Goal: Task Accomplishment & Management: Complete application form

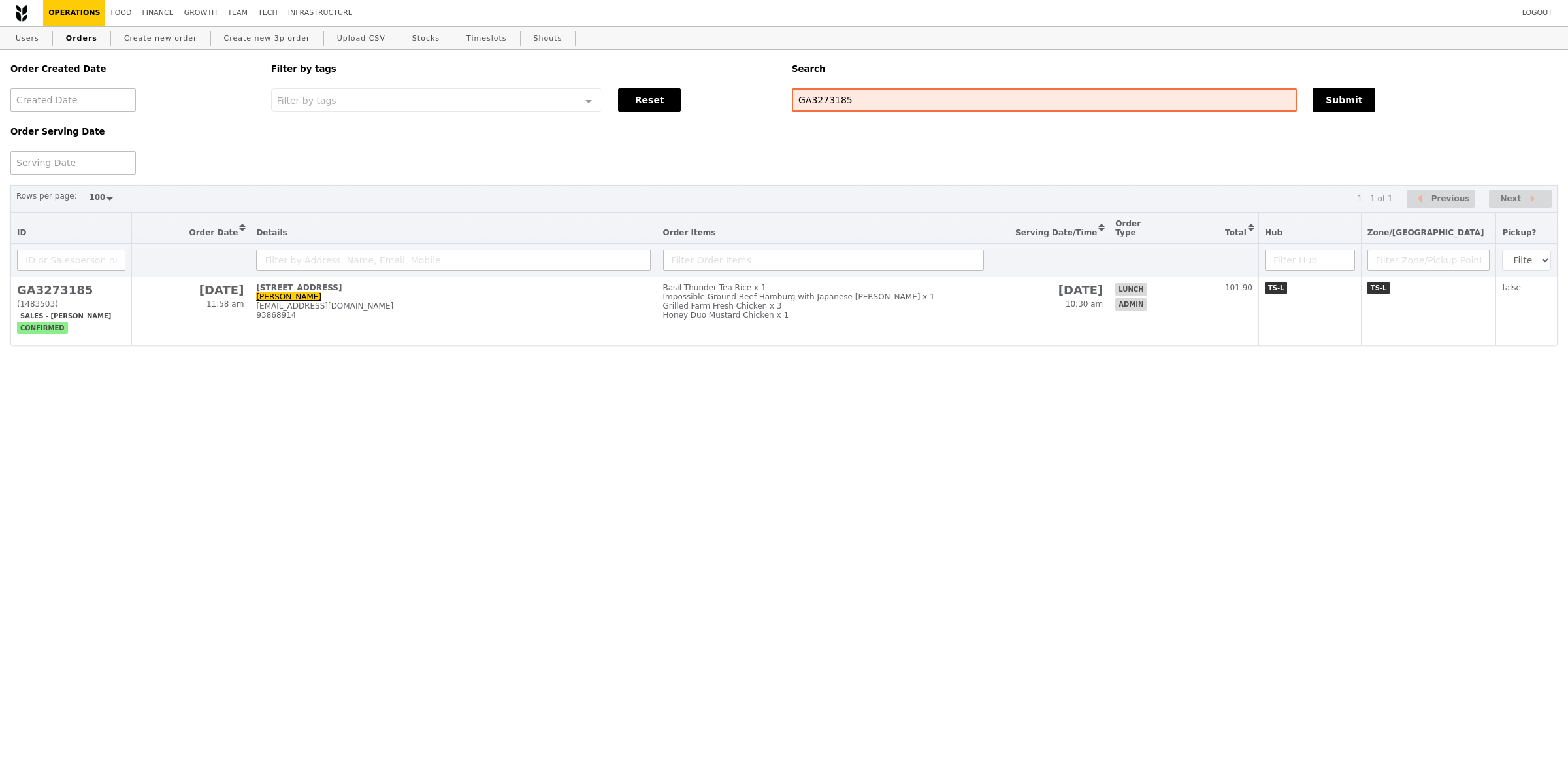
select select "100"
click at [13, 11] on link at bounding box center [21, 13] width 22 height 26
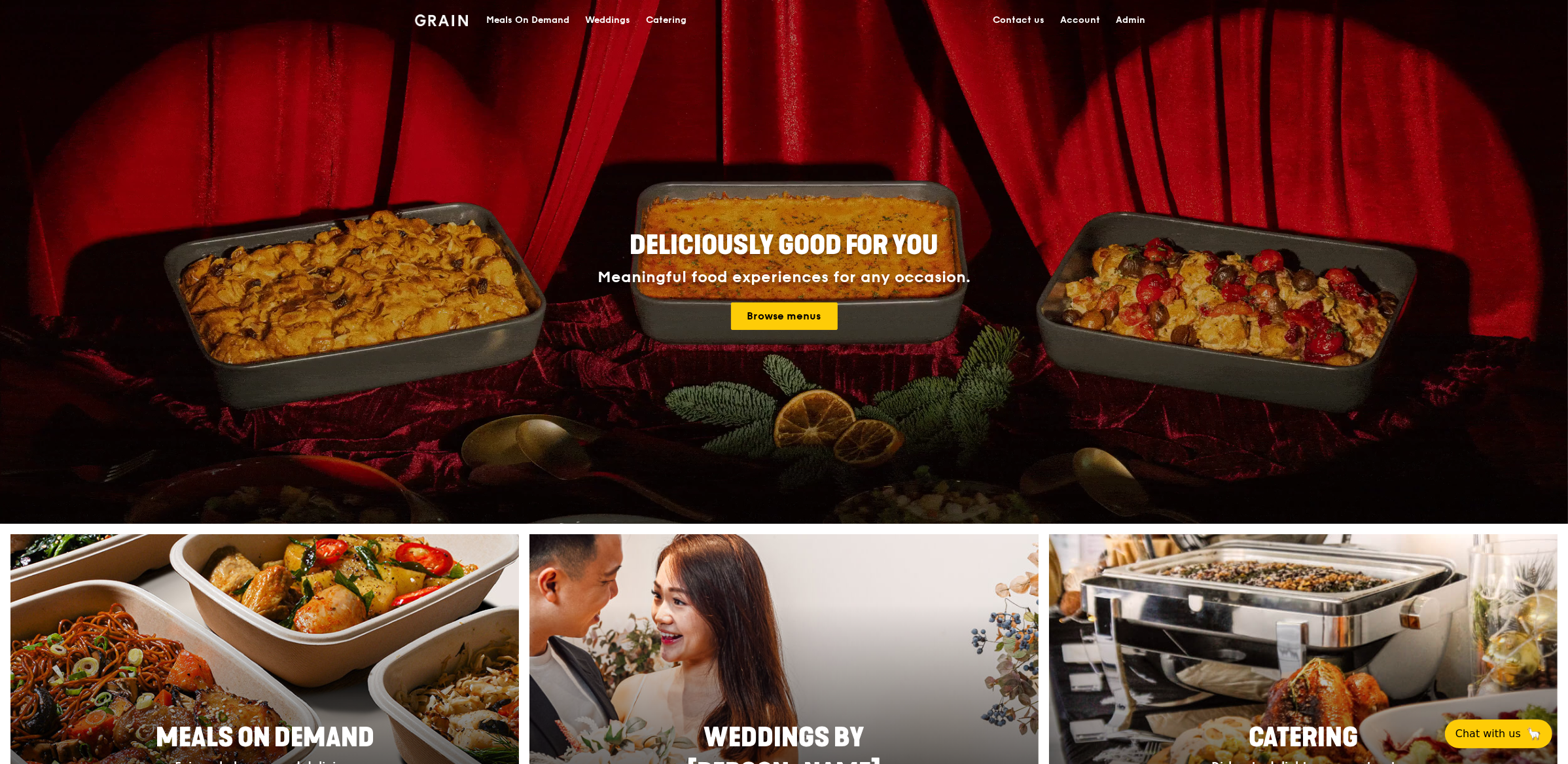
click at [550, 25] on div "Meals On Demand" at bounding box center [527, 20] width 83 height 39
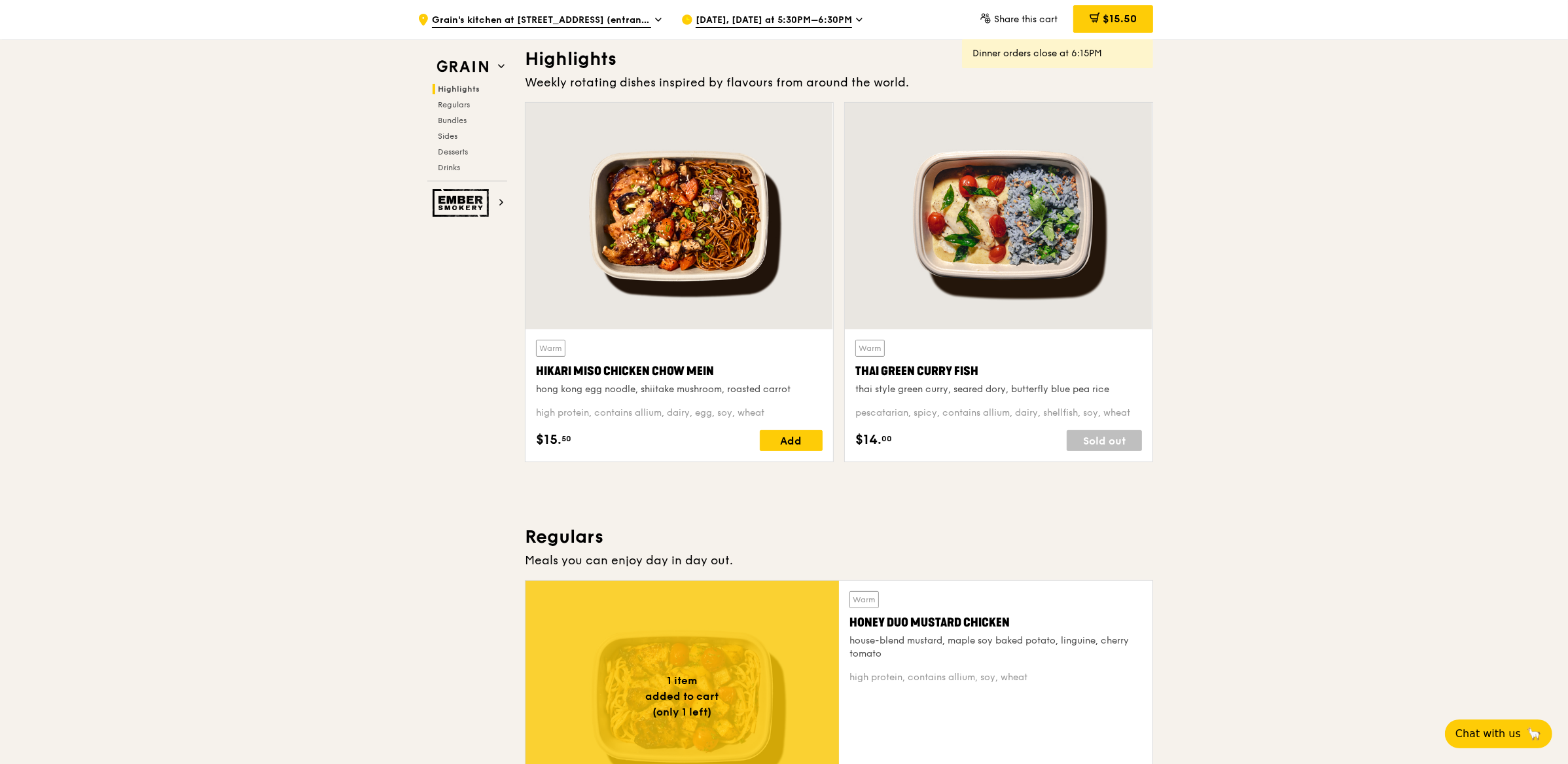
scroll to position [533, 0]
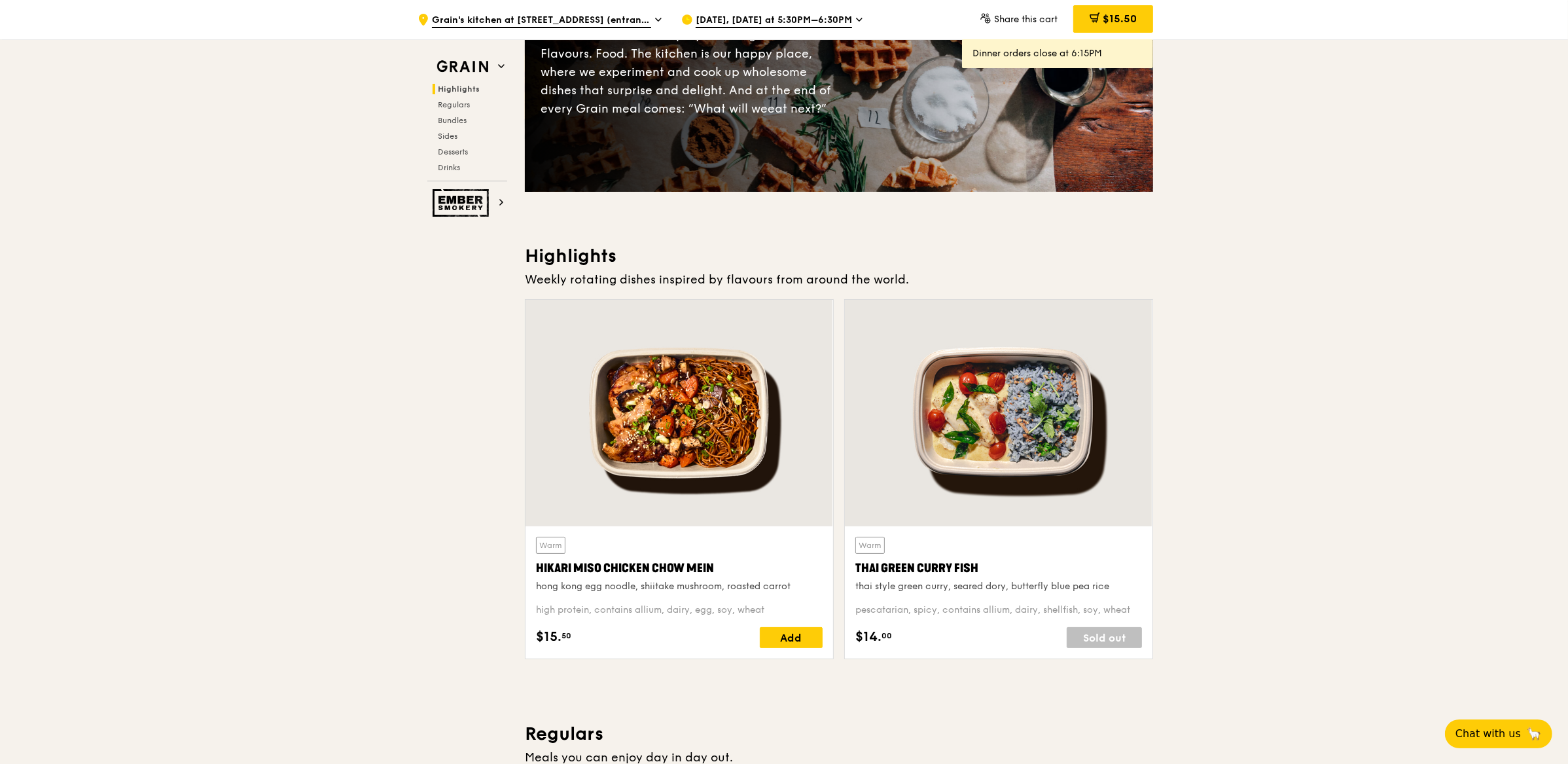
scroll to position [194, 0]
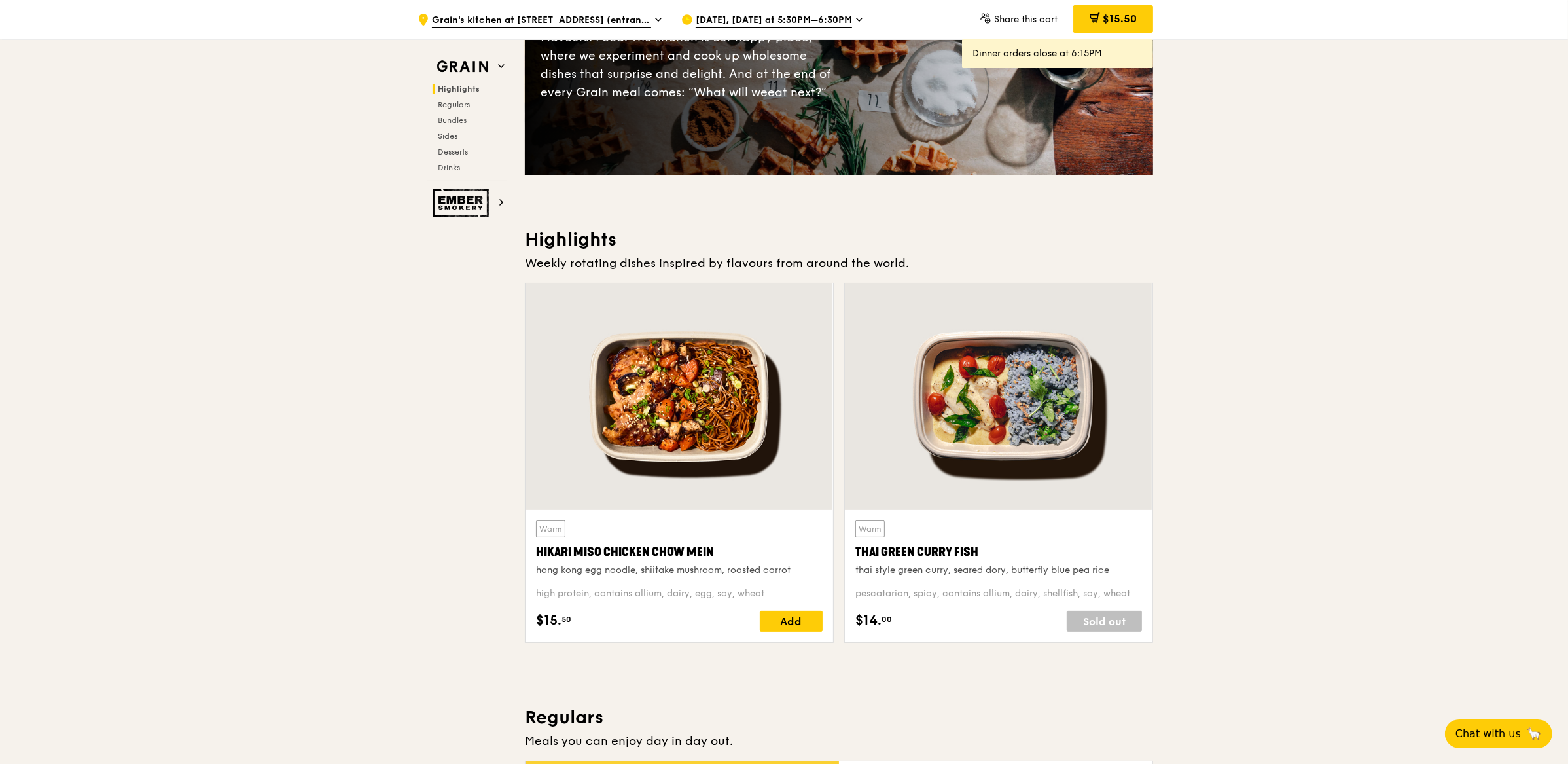
click at [735, 19] on span "Aug 19, Today at 5:30PM–6:30PM" at bounding box center [774, 20] width 157 height 15
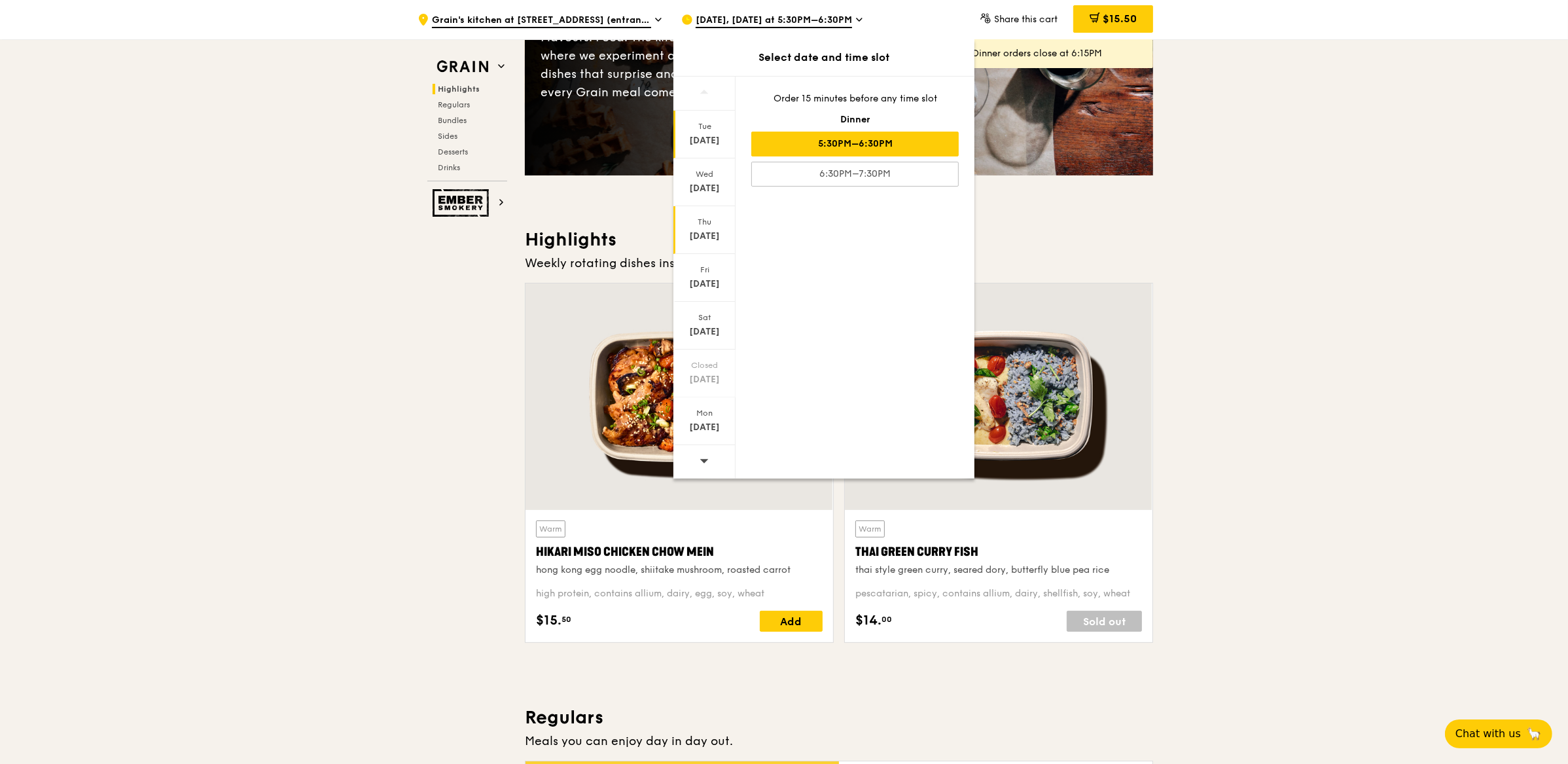
click at [718, 237] on div "Aug 21" at bounding box center [705, 236] width 58 height 13
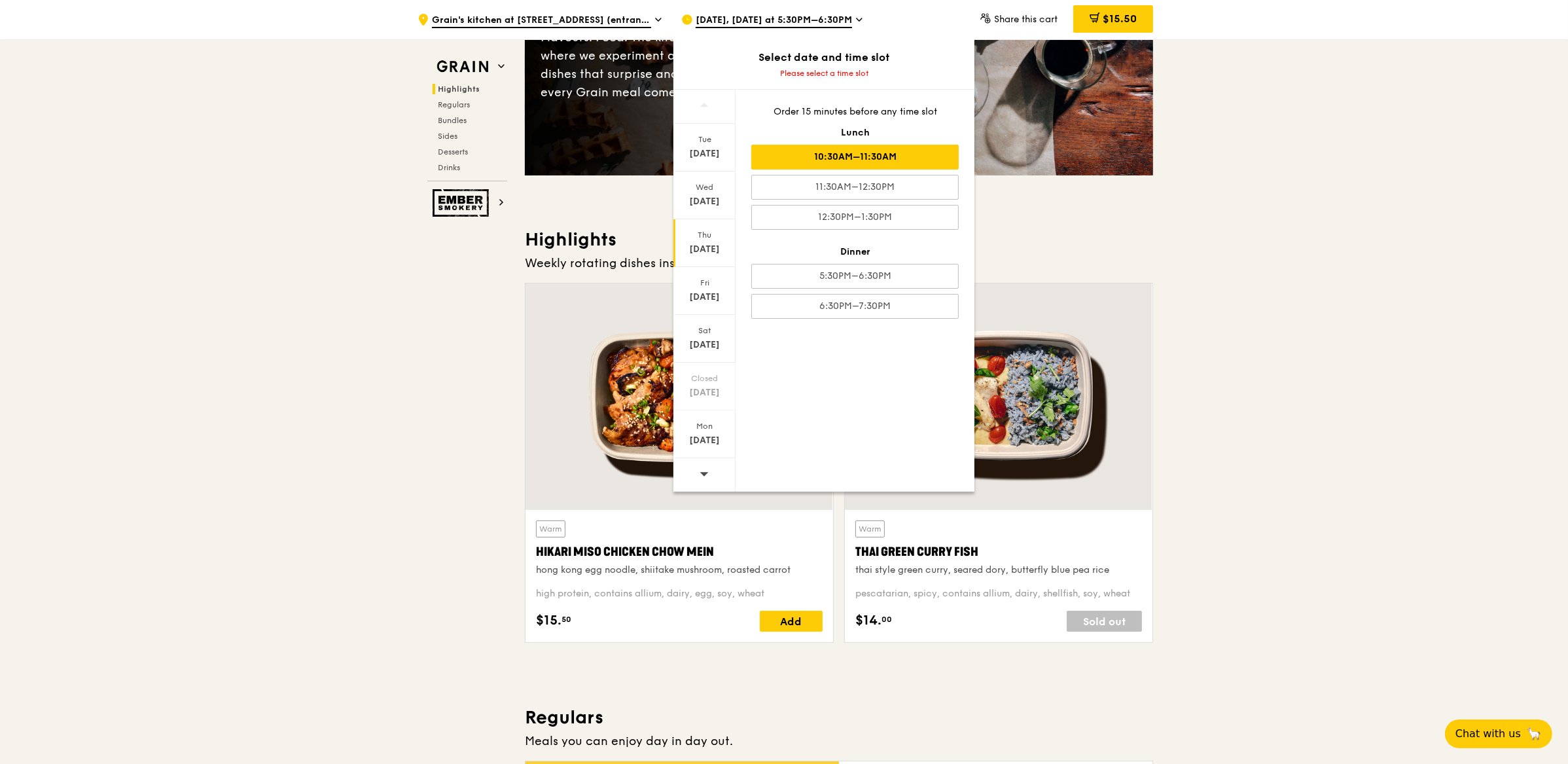
click at [841, 162] on div "10:30AM–11:30AM" at bounding box center [855, 157] width 208 height 25
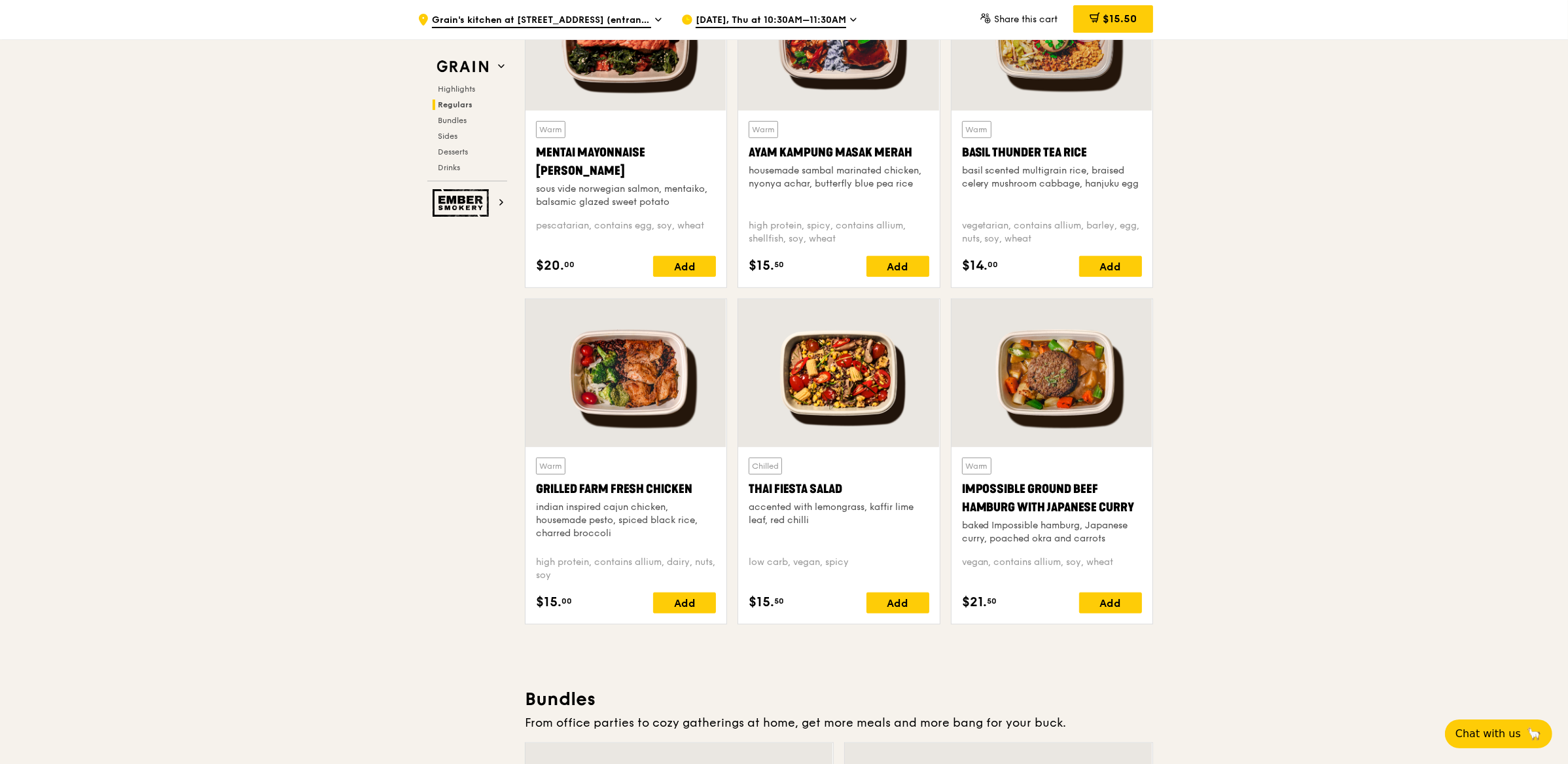
scroll to position [1236, 0]
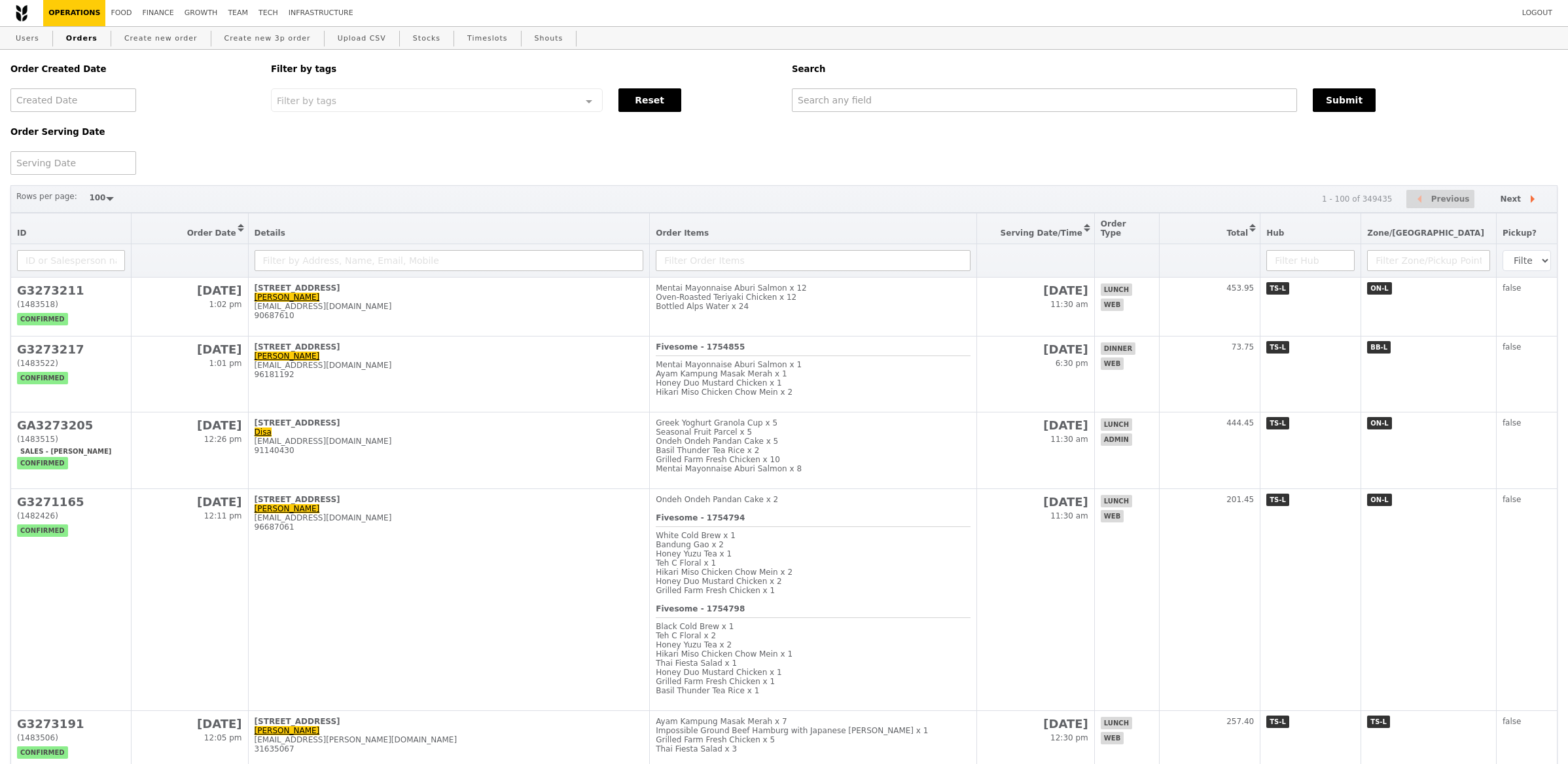
select select "100"
click at [136, 31] on link "Create new order" at bounding box center [161, 39] width 84 height 23
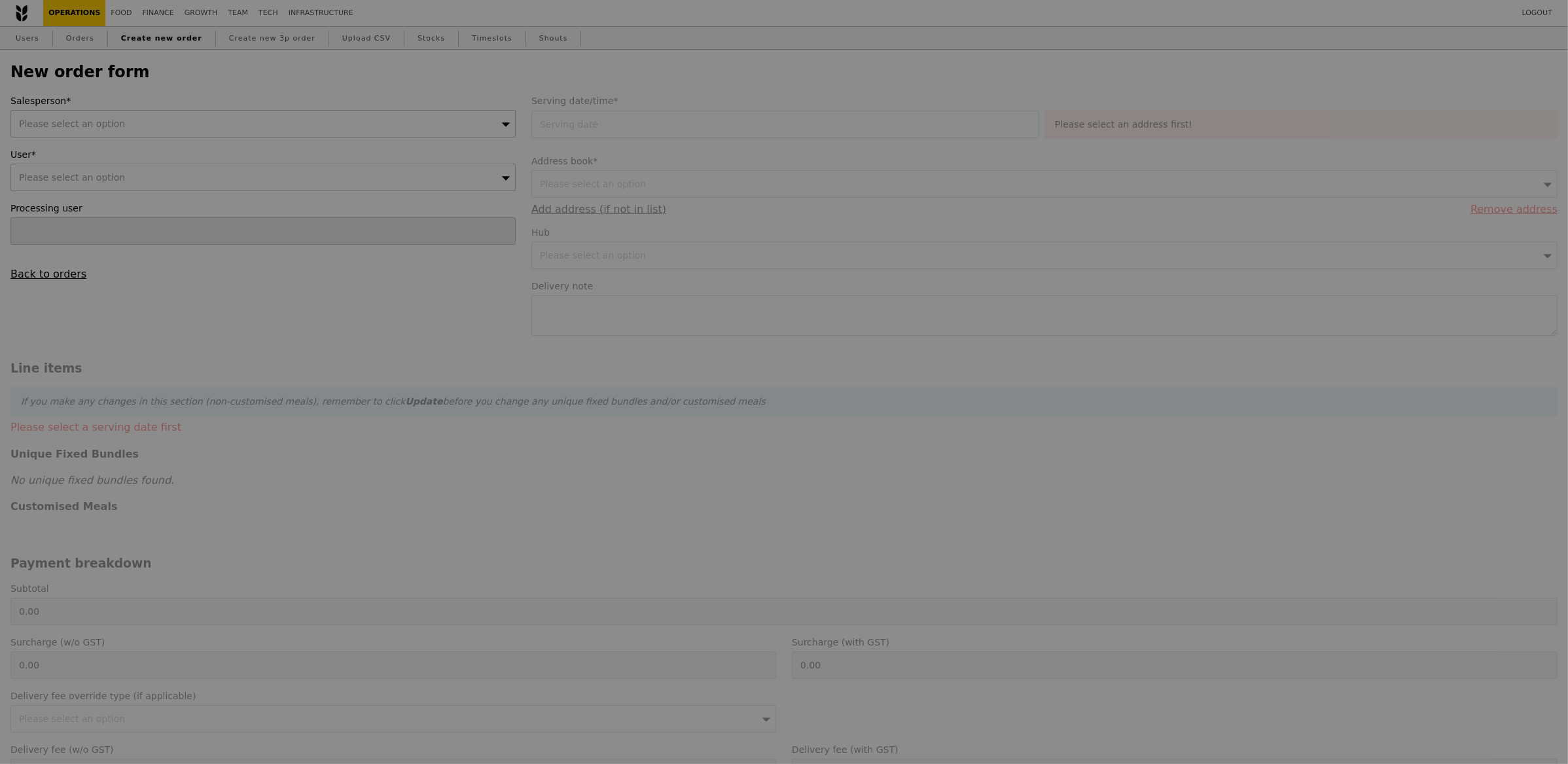
type input "Confirm"
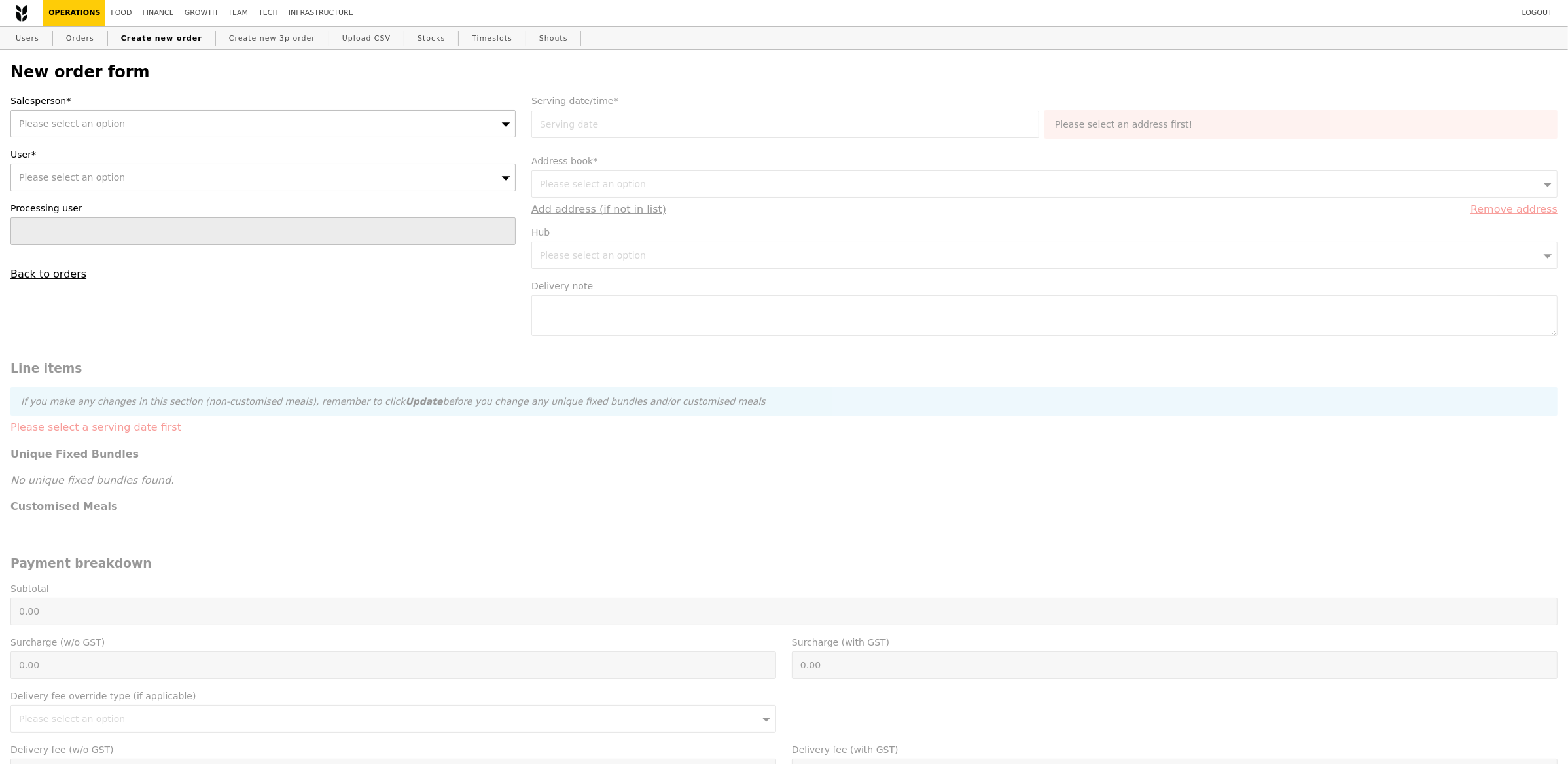
click at [152, 129] on div "Please select an option" at bounding box center [263, 124] width 506 height 27
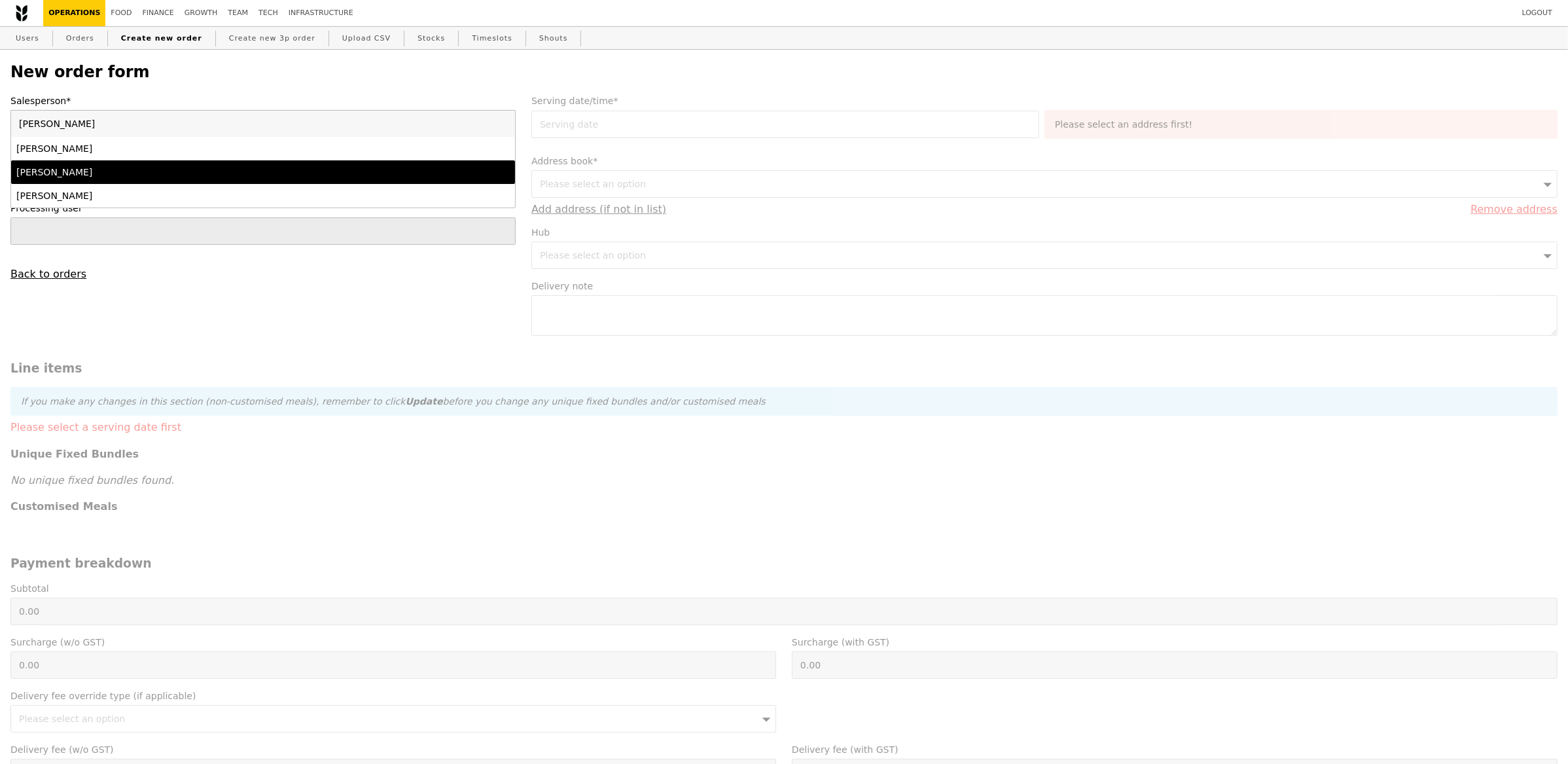
type input "sam"
click at [61, 166] on div "[PERSON_NAME]" at bounding box center [201, 172] width 369 height 13
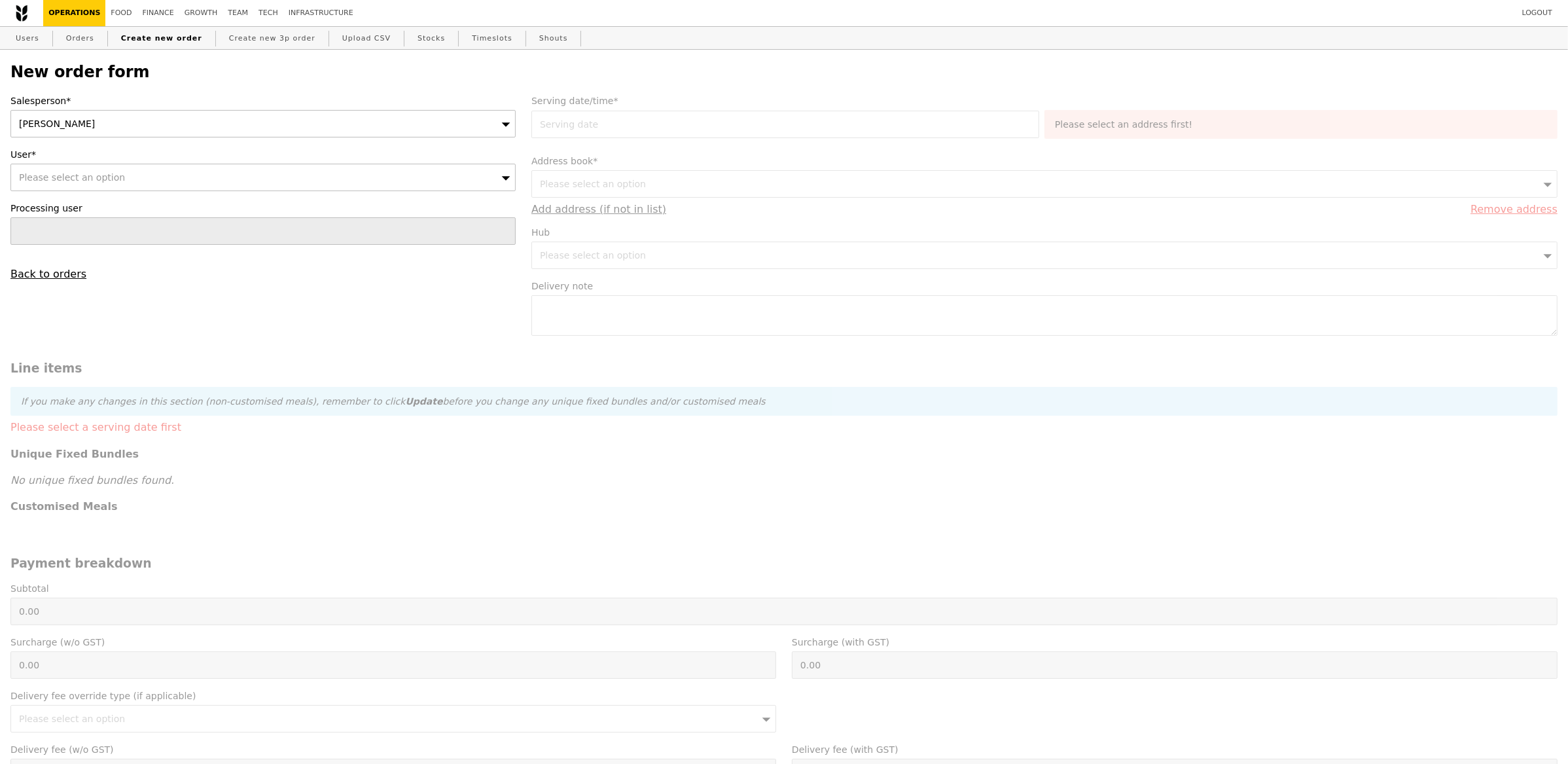
click at [70, 175] on span "Please select an option" at bounding box center [71, 177] width 106 height 11
paste input "[EMAIL_ADDRESS][DOMAIN_NAME]"
type input "[EMAIL_ADDRESS][DOMAIN_NAME]"
type input "Confirm"
type input "[EMAIL_ADDRESS][DOMAIN_NAME]"
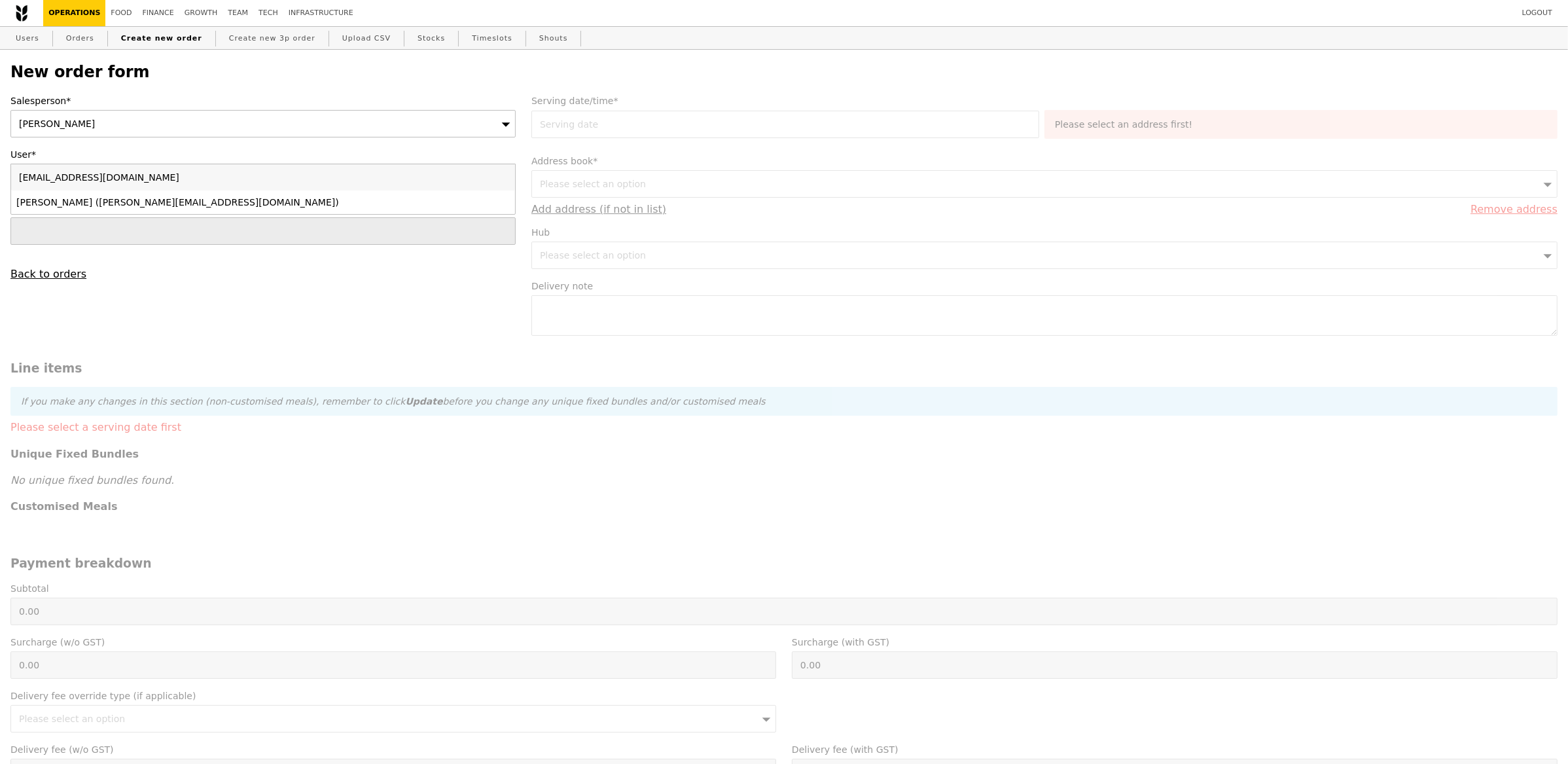
click at [103, 203] on div "Cassandra (kheng.weishi@ma.mt-pharma-sg.com)" at bounding box center [201, 202] width 369 height 13
type input "Loading..."
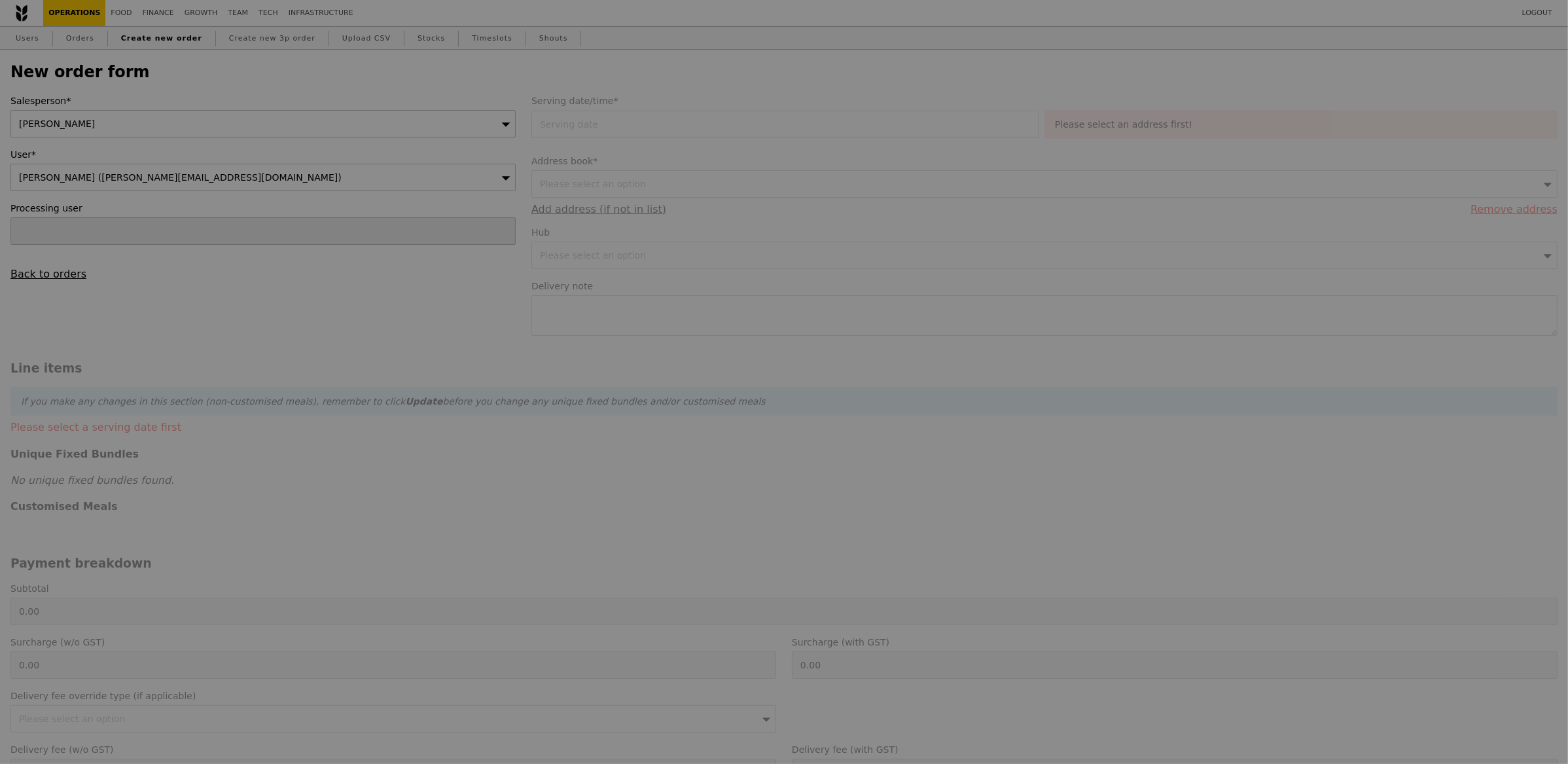
type input "10.23"
type input "11.15"
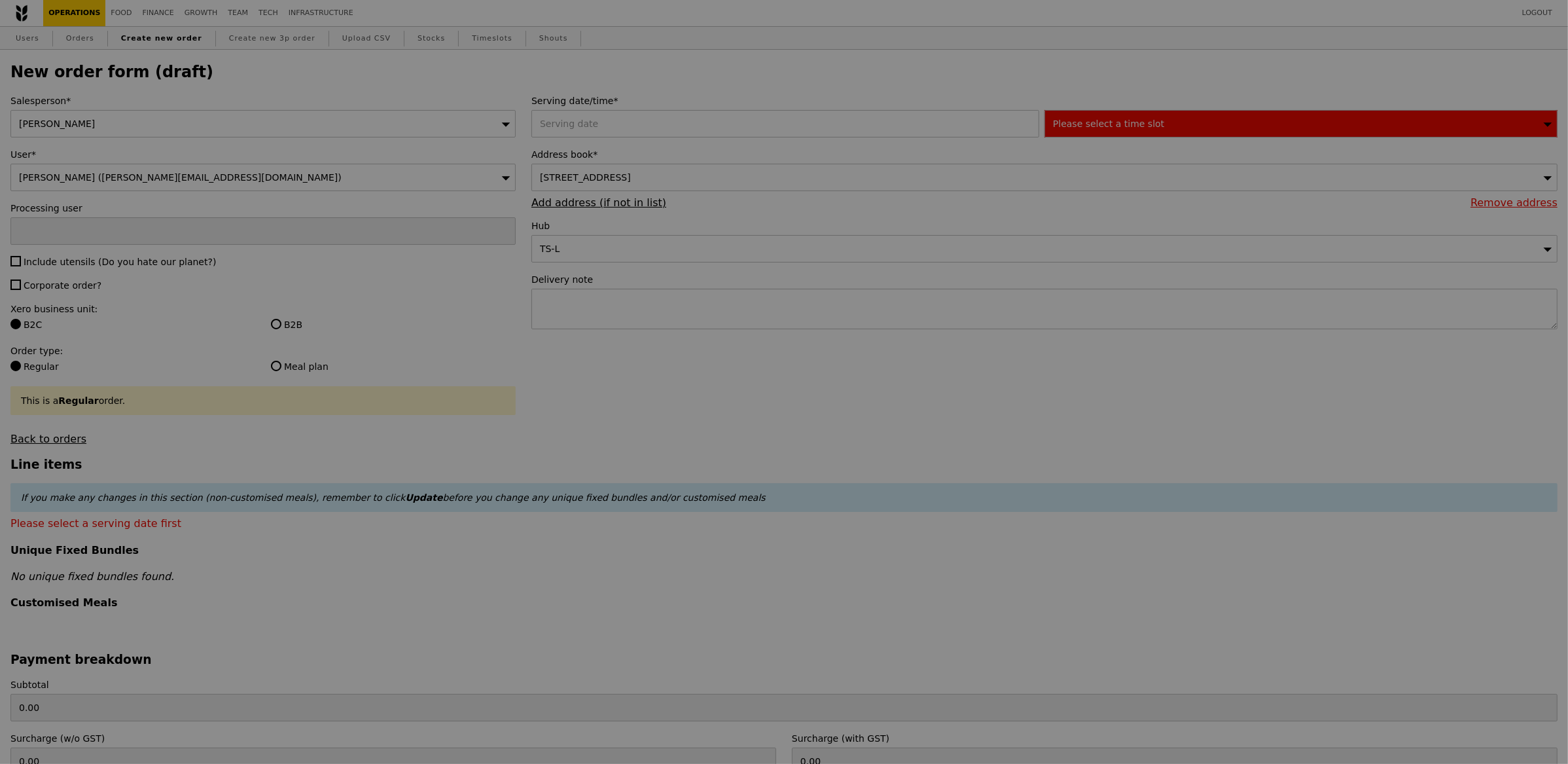
type input "Confirm"
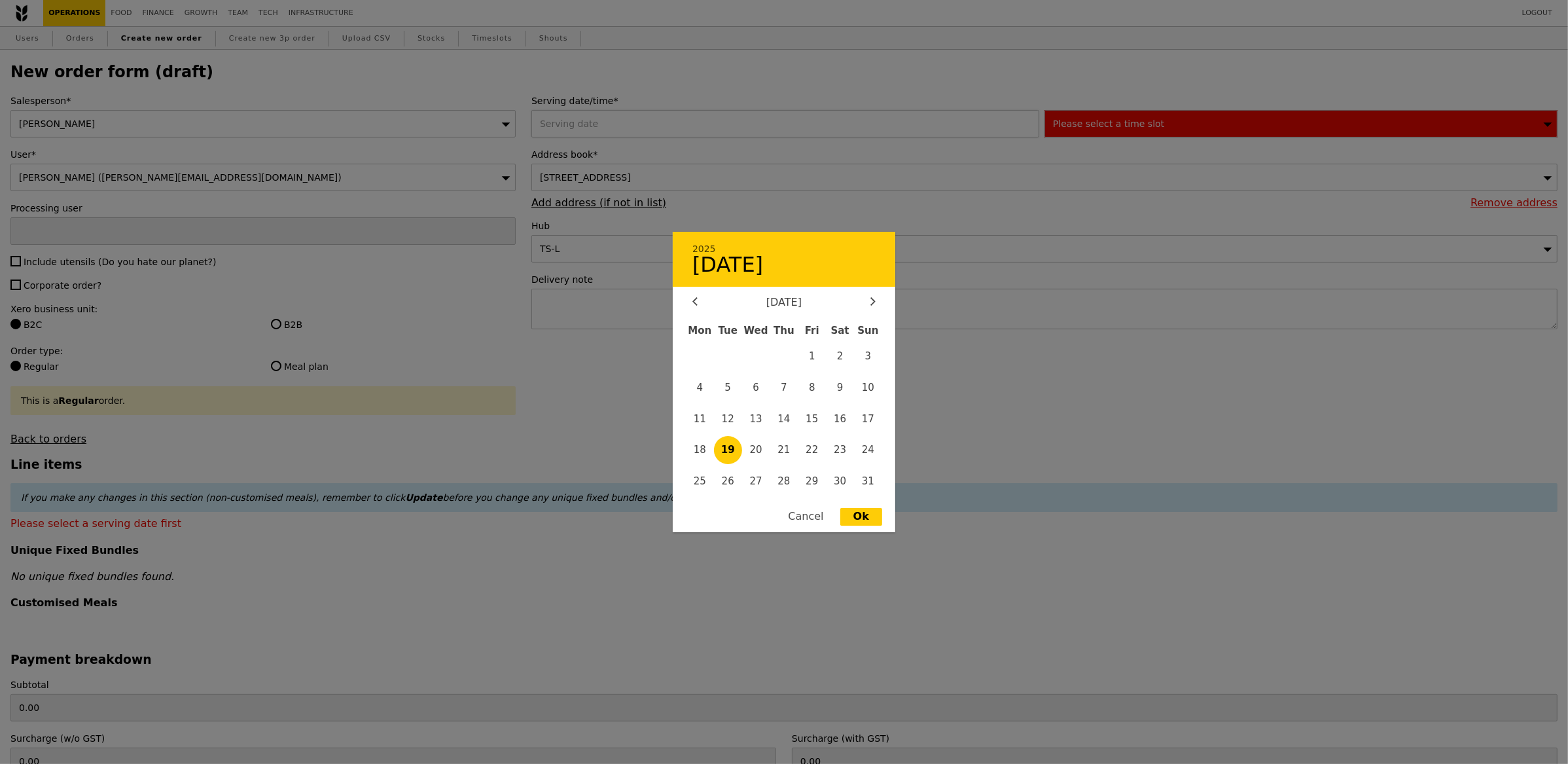
click at [605, 133] on div "2025 August 19 August 2025 Mon Tue Wed Thu Fri Sat Sun 1 2 3 4 5 6 7 8 9 10 11 …" at bounding box center [787, 124] width 514 height 27
click at [786, 453] on span "21" at bounding box center [784, 449] width 28 height 28
type input "21 Aug 2025"
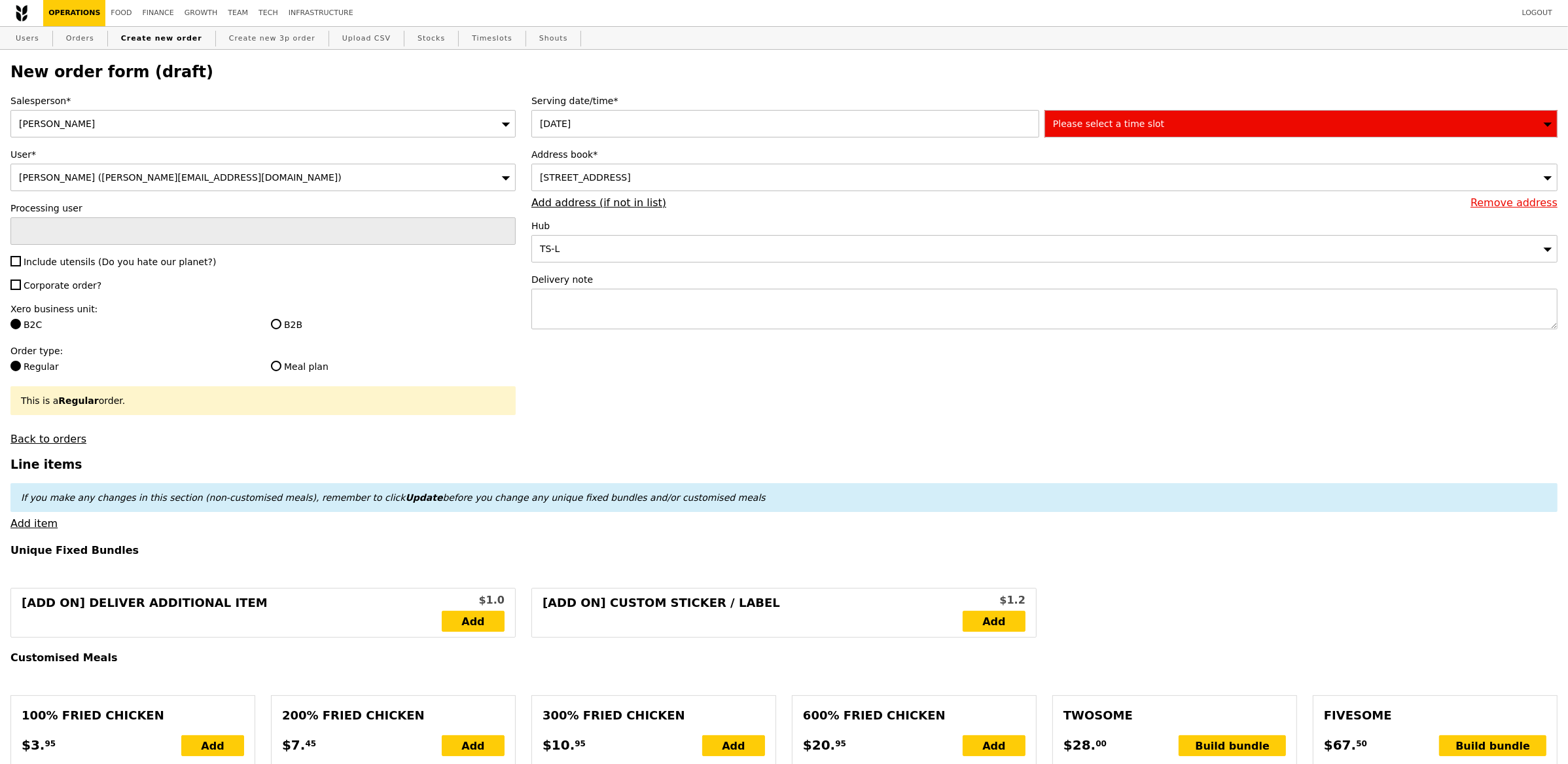
click at [771, 171] on div "2 Simei Street 3, #05-Learning Centre, Singapore 529889" at bounding box center [1044, 177] width 1026 height 27
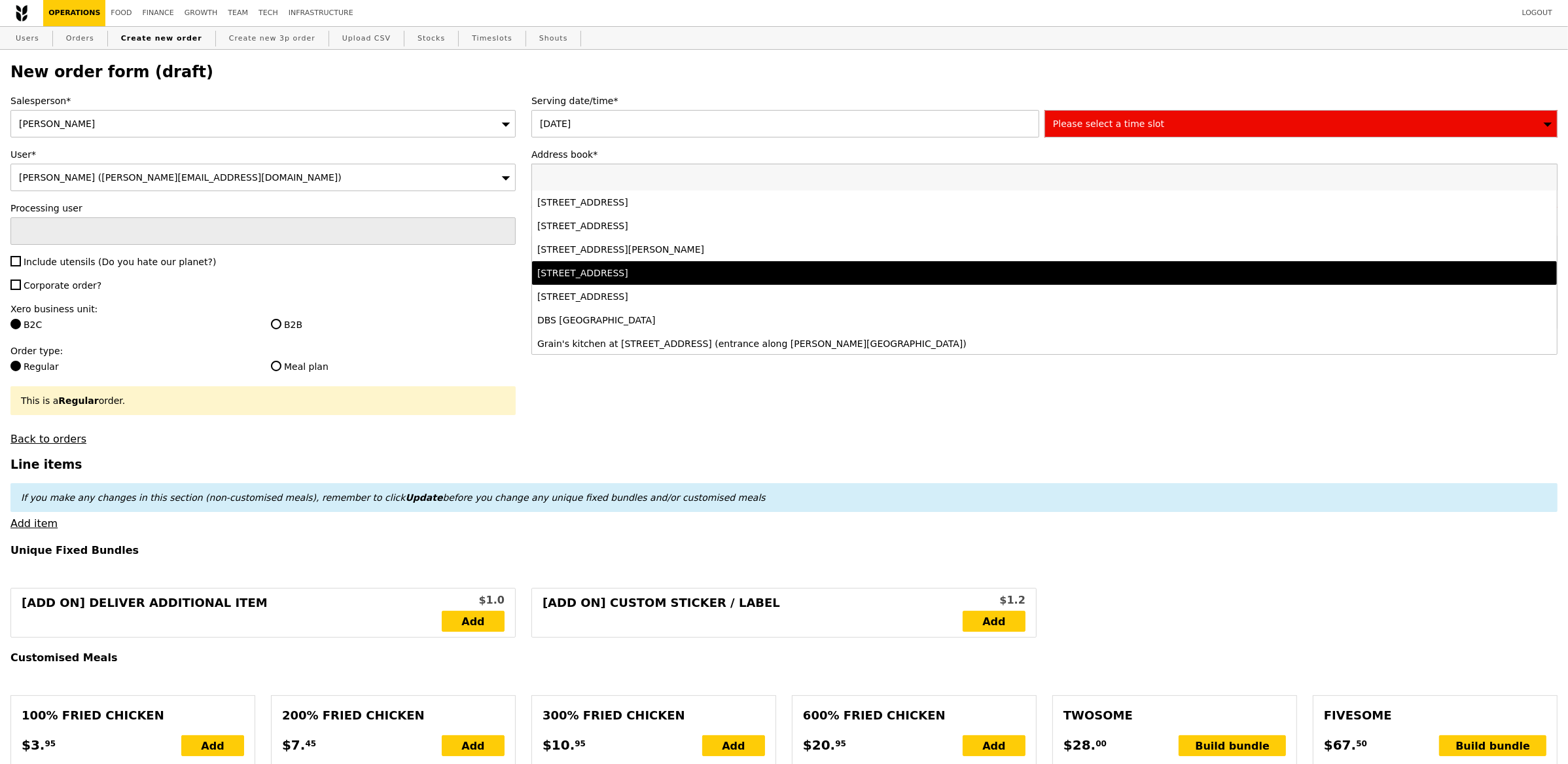
click at [748, 279] on div "1E Kent Ridge Road, #NUHS Tower Block T09-02-null, Singapore 119228" at bounding box center [917, 272] width 761 height 13
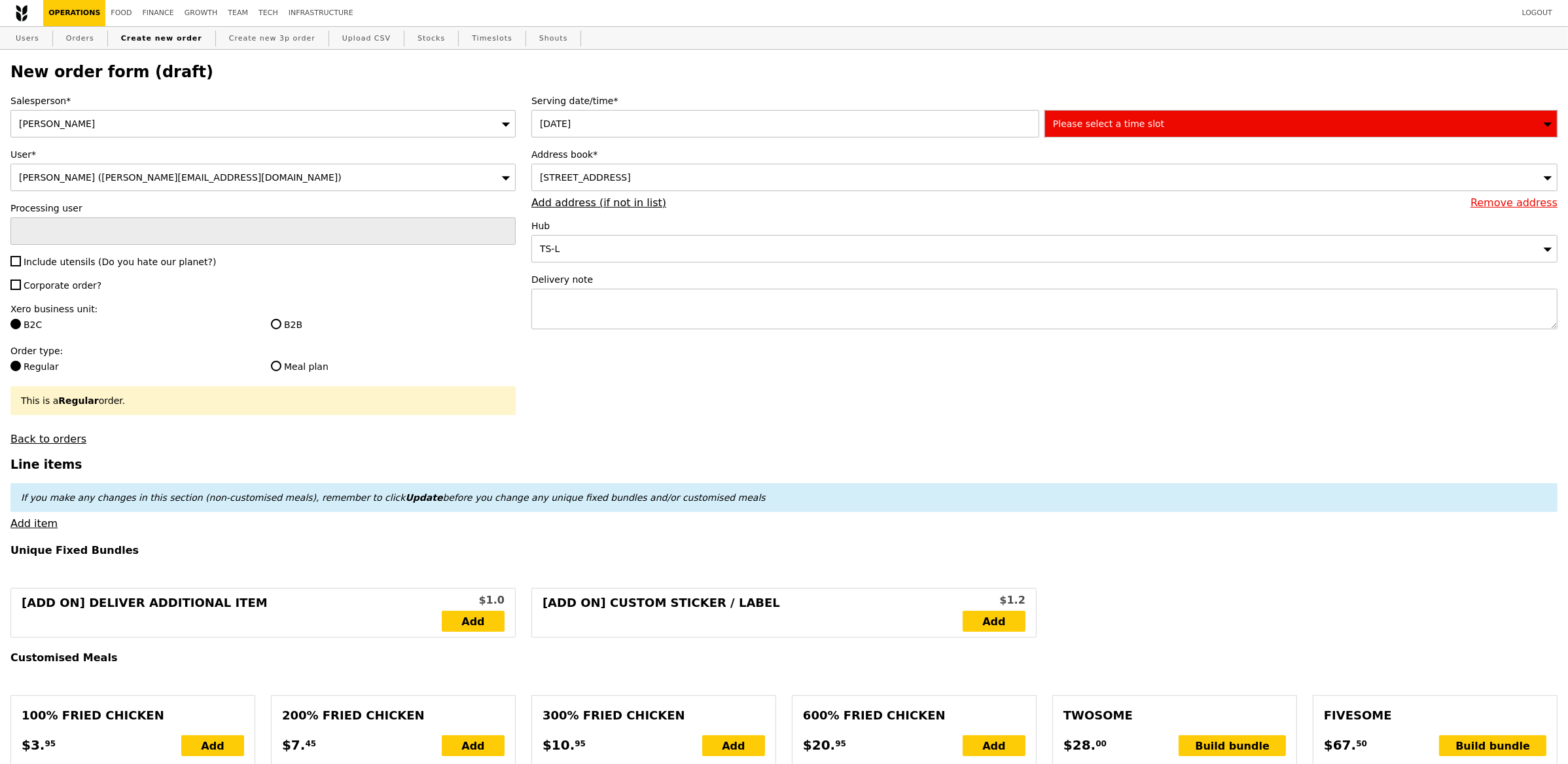
click at [1541, 206] on link "Remove address" at bounding box center [1513, 202] width 87 height 13
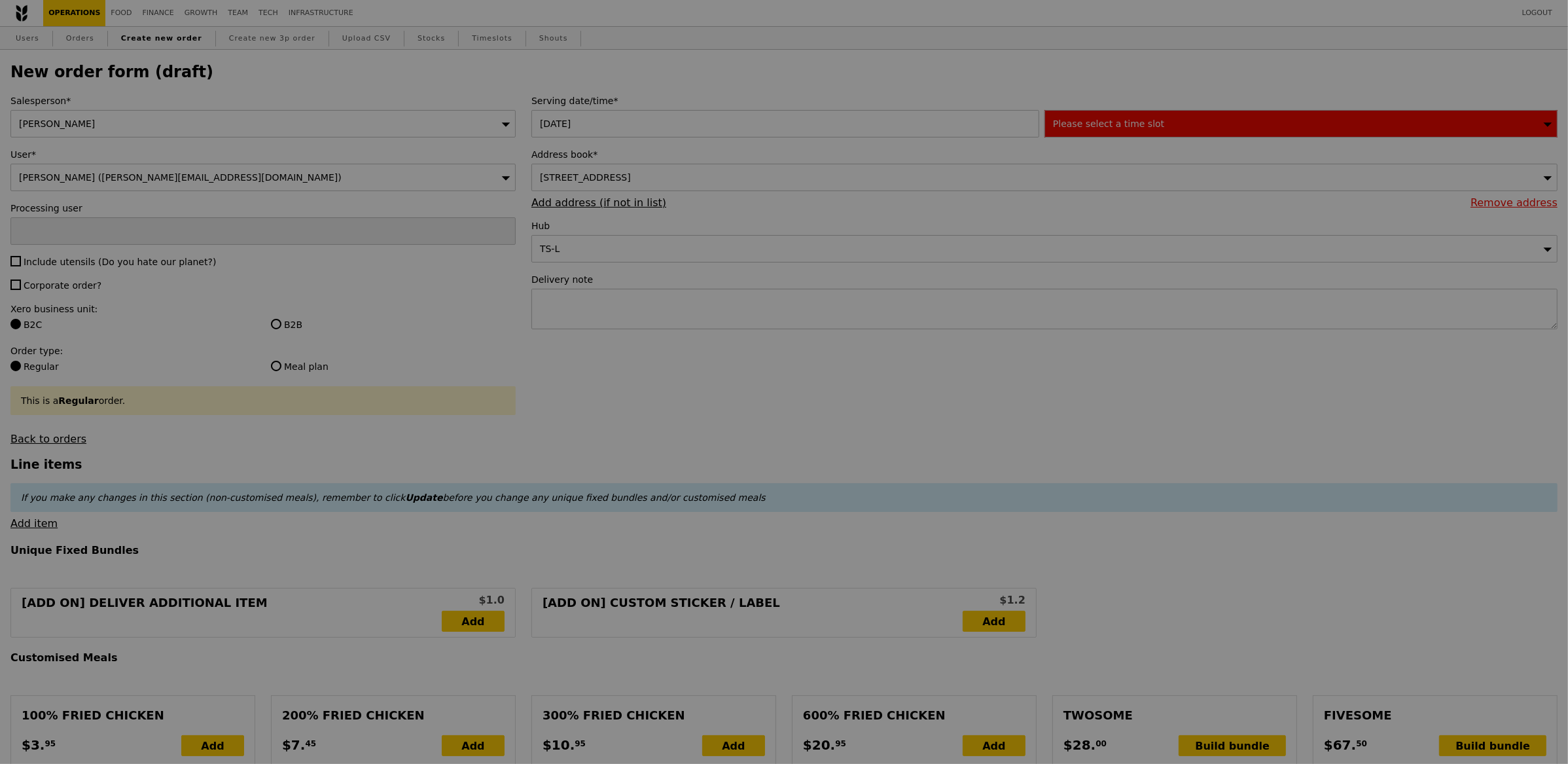
type input "Confirm"
click at [613, 203] on div "Address book* 1E Kent Ridge Road, #NUHS Tower Block T09-02-null, Singapore 1192…" at bounding box center [1044, 178] width 1026 height 60
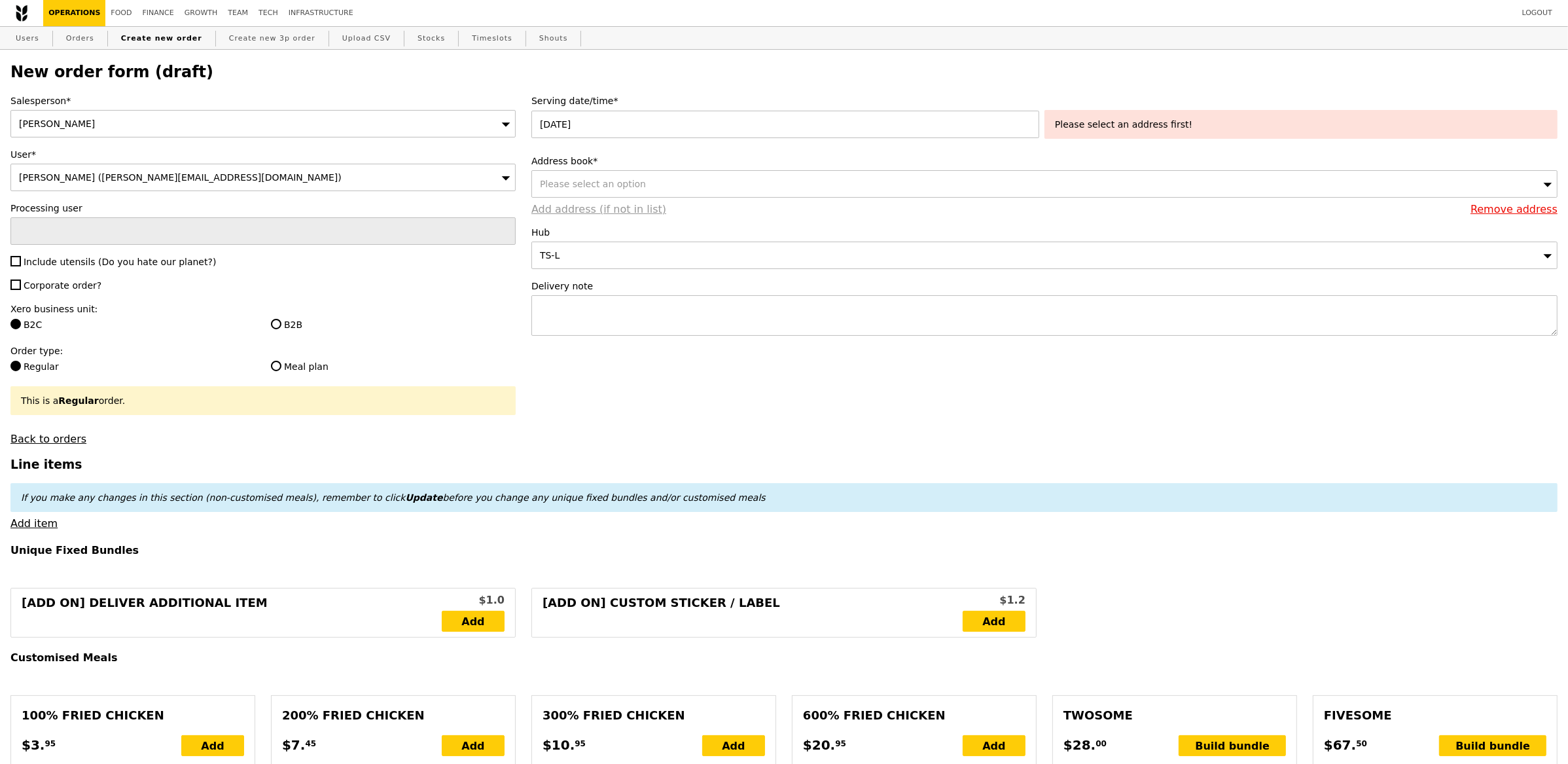
click at [610, 207] on link "Add address (if not in list)" at bounding box center [598, 209] width 134 height 13
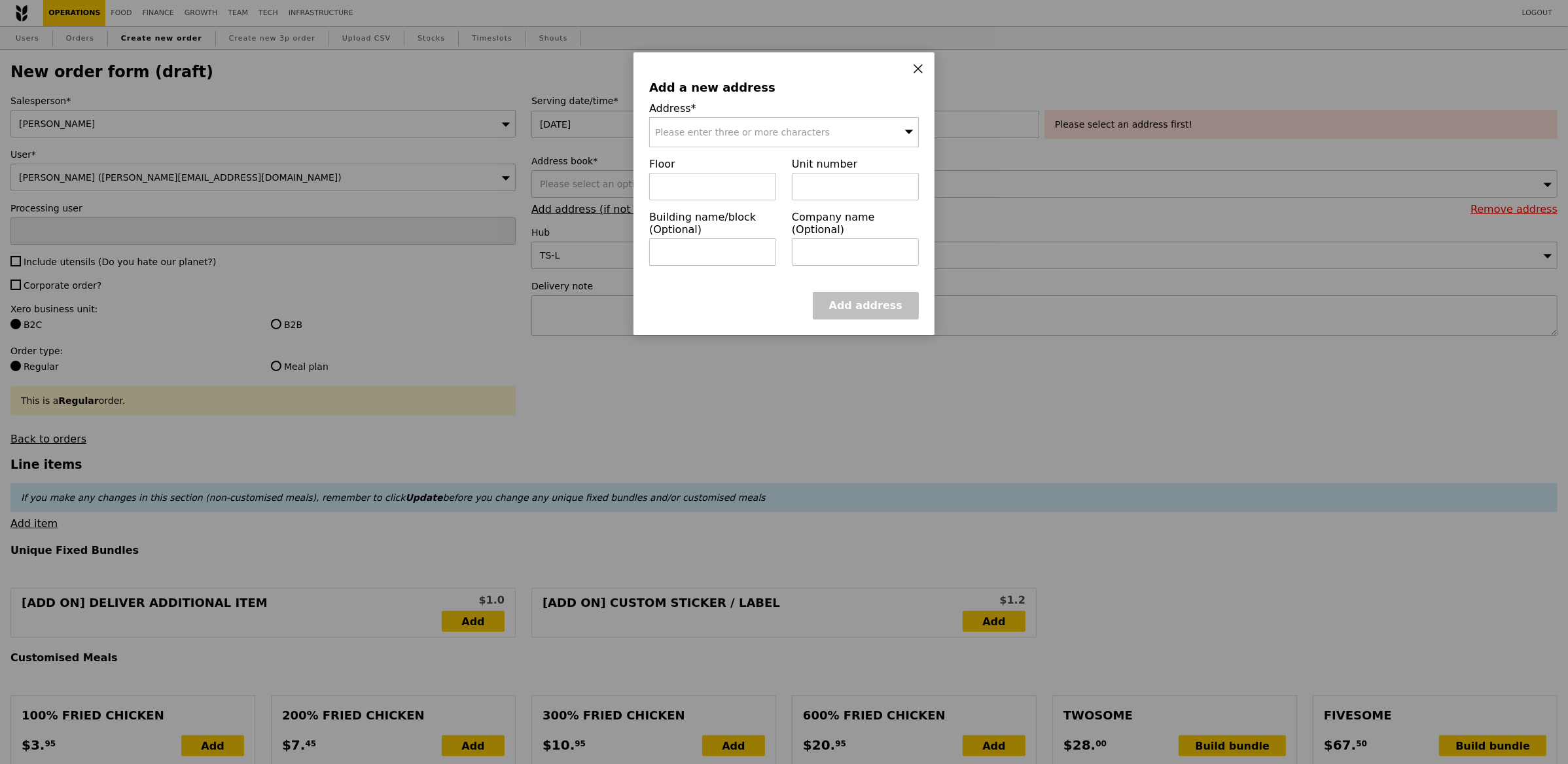
click at [708, 125] on div "Please enter three or more characters" at bounding box center [784, 132] width 270 height 30
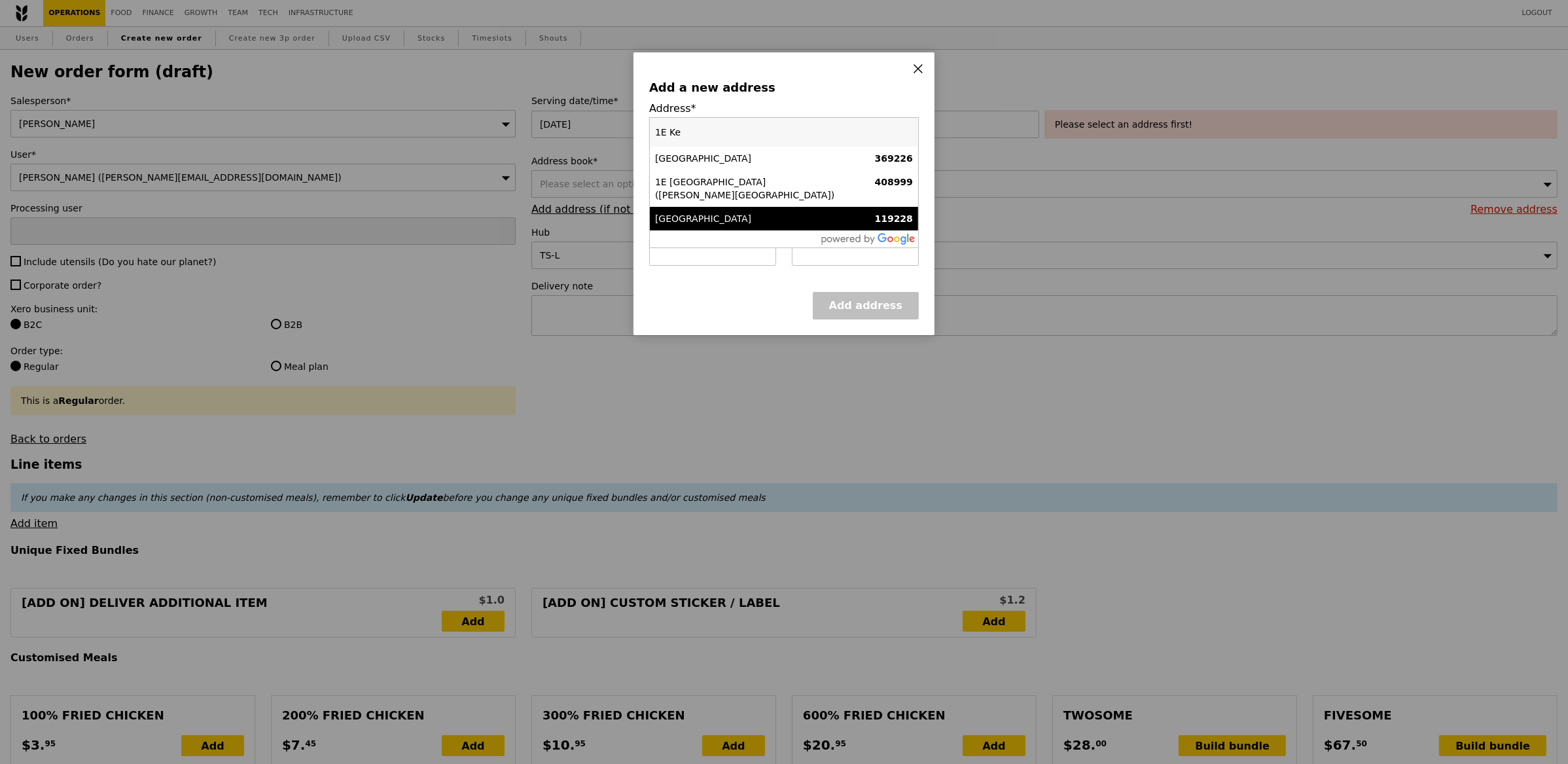
type input "1E Ke"
click at [746, 212] on li "1E Kent Ridge Road 119228" at bounding box center [784, 218] width 268 height 23
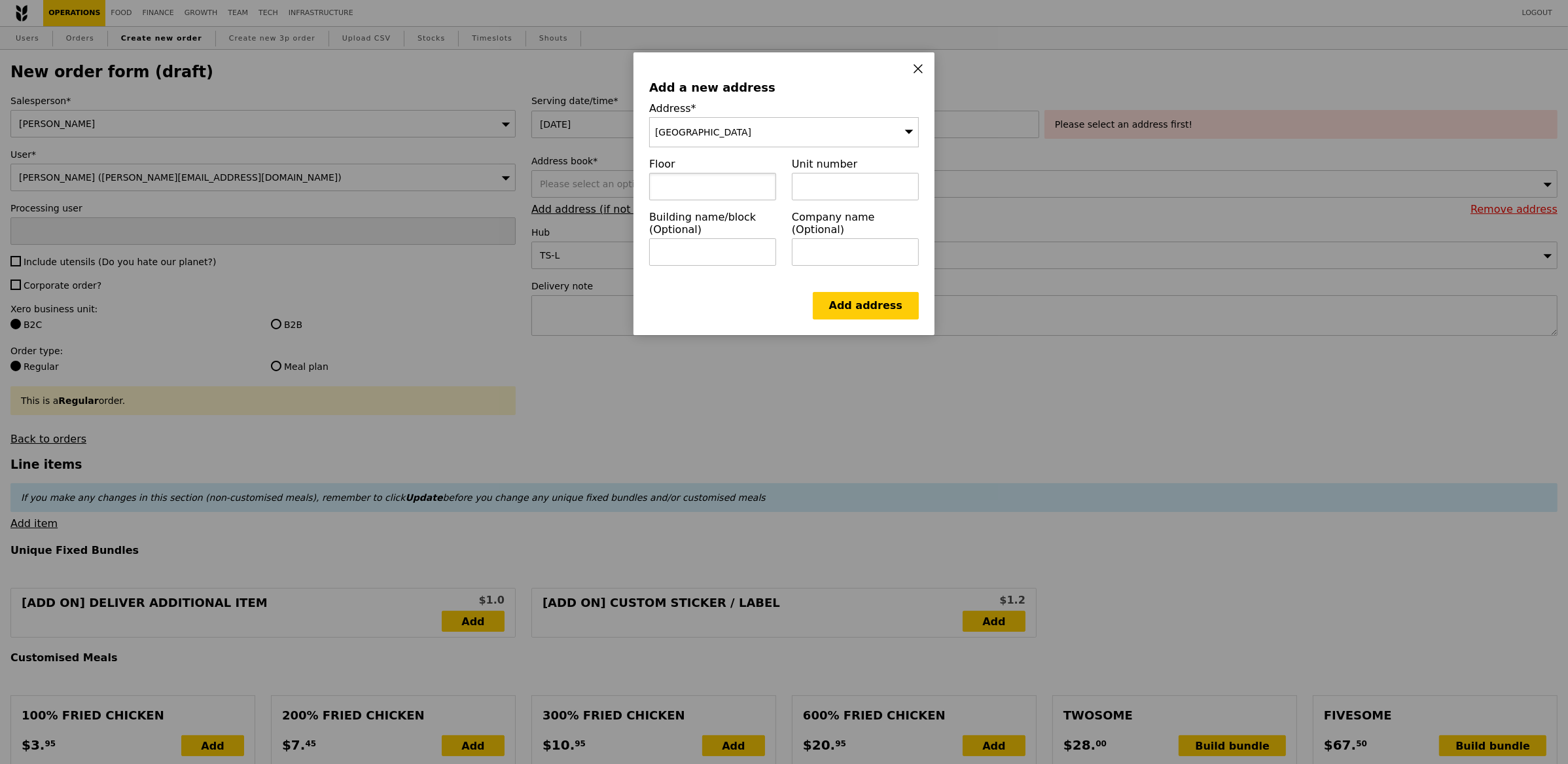
click at [728, 189] on input "text" at bounding box center [712, 186] width 127 height 27
type input "T09"
click at [898, 190] on input "text" at bounding box center [856, 186] width 127 height 27
type input "05"
click at [739, 242] on input "text" at bounding box center [712, 251] width 127 height 27
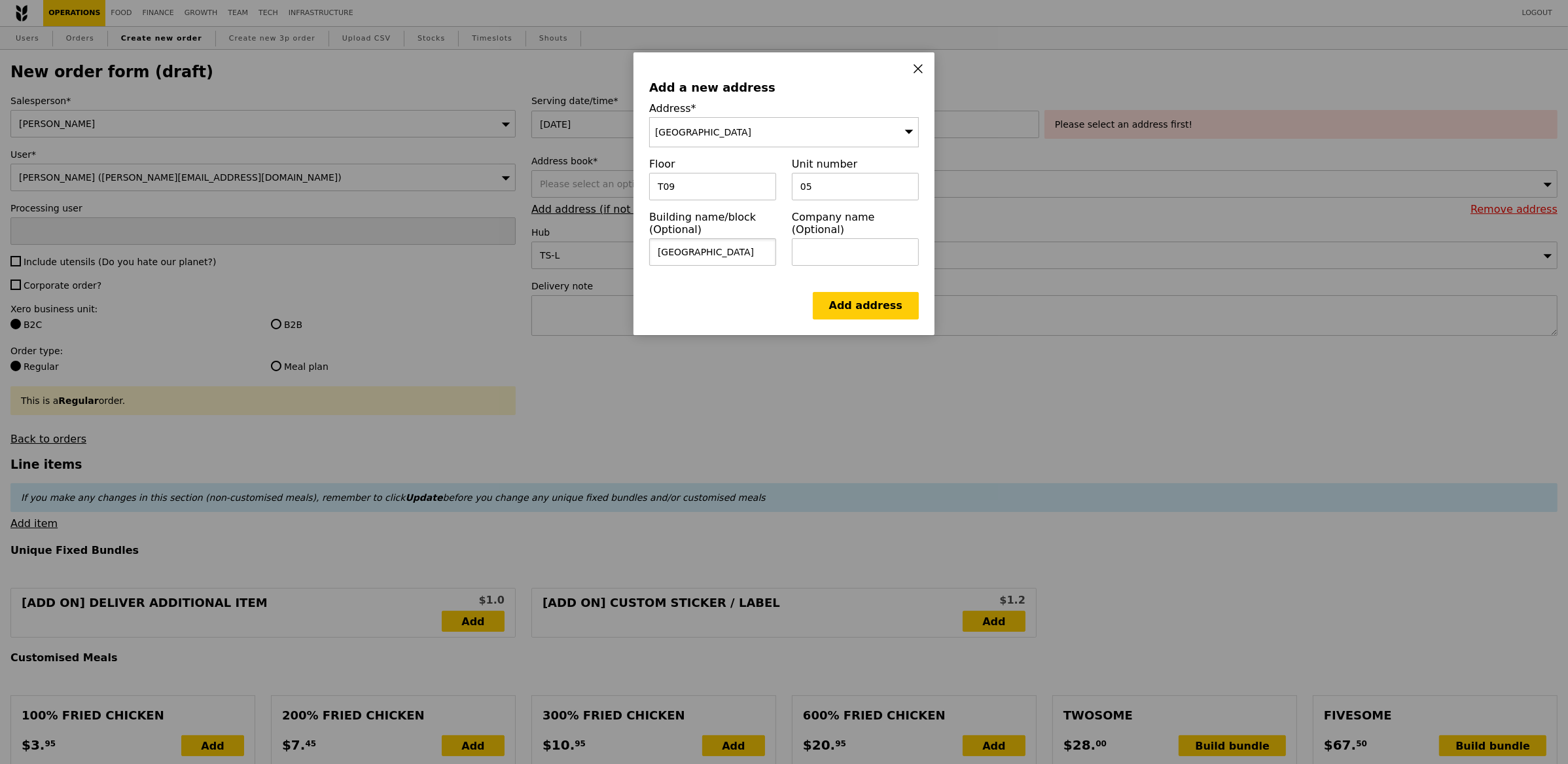
click at [654, 250] on input "Tower Block" at bounding box center [712, 251] width 127 height 27
type input "NUHS Tower Block"
click at [832, 250] on input "text" at bounding box center [856, 251] width 127 height 27
click at [871, 243] on input "text" at bounding box center [856, 251] width 127 height 27
paste input "Mitsubishi Tanabe"
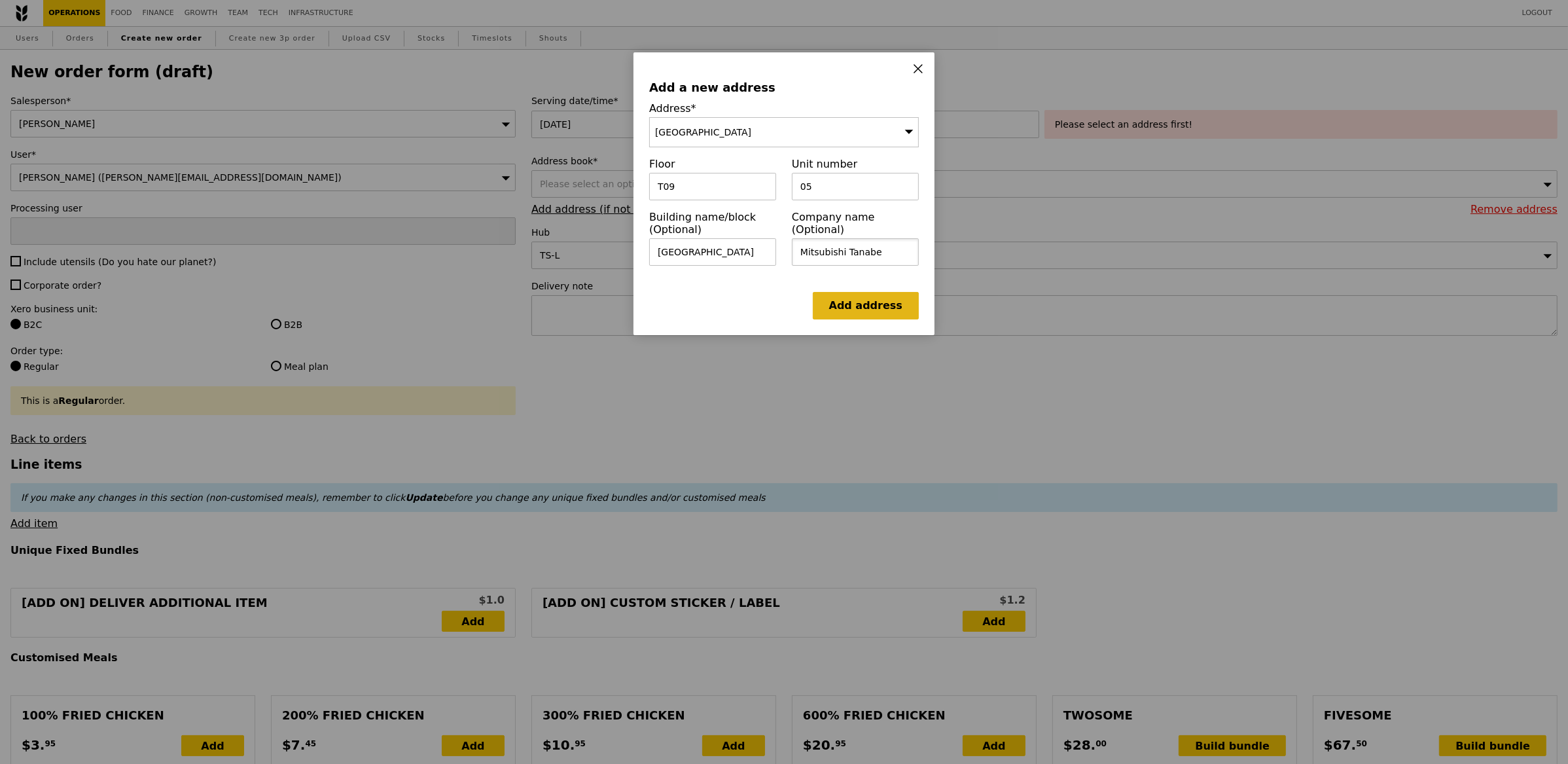
type input "Mitsubishi Tanabe"
click at [853, 304] on link "Add address" at bounding box center [865, 306] width 106 height 27
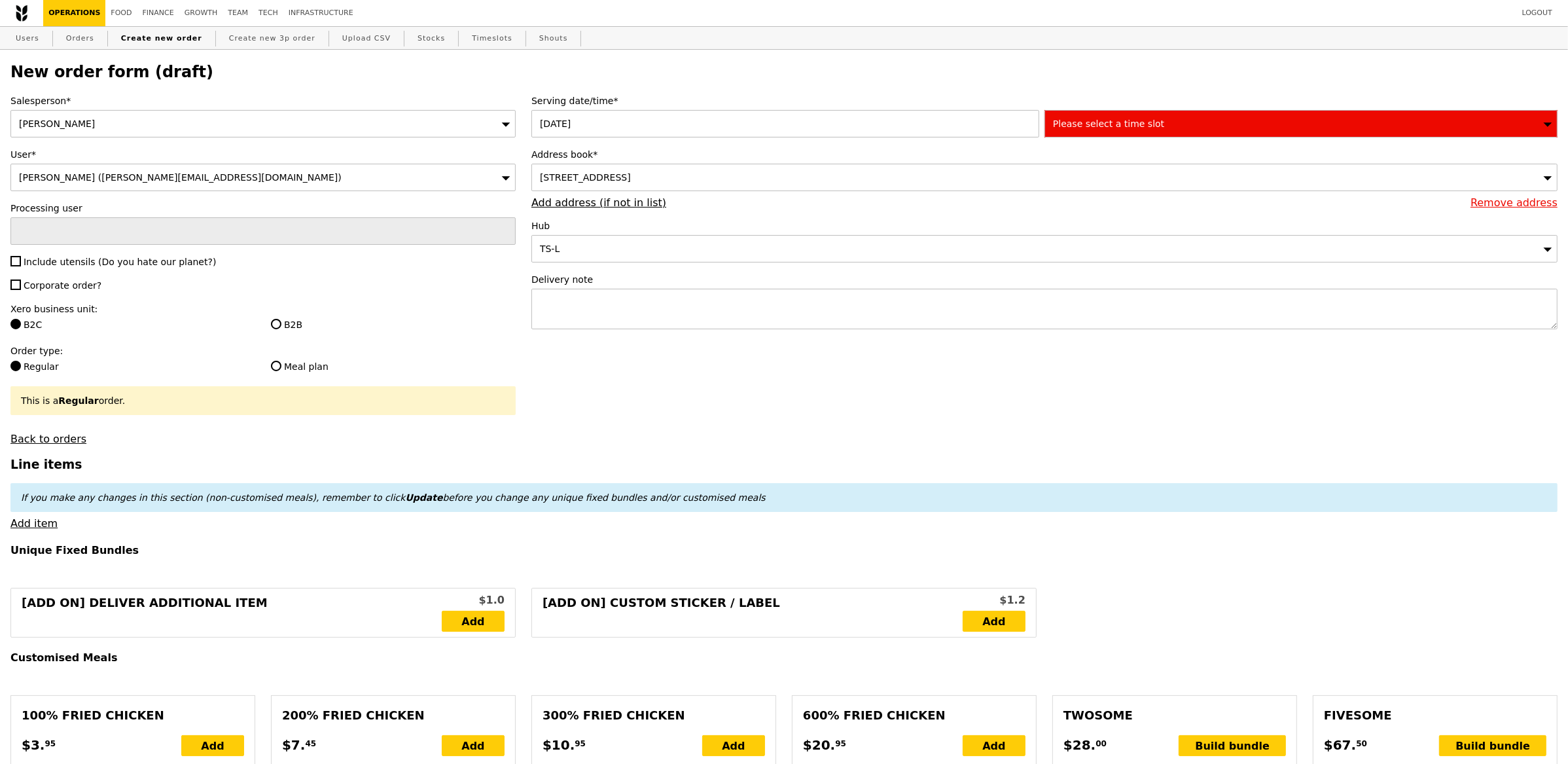
click at [1076, 147] on div "Serving date/time* 21 Aug 2025 Please select a time slot Address book* 1E Kent …" at bounding box center [1044, 218] width 1042 height 248
click at [1091, 140] on div "Serving date/time* 21 Aug 2025 Please select a time slot Address book* 1E Kent …" at bounding box center [1044, 218] width 1042 height 248
click at [1116, 132] on div "Please select a time slot" at bounding box center [1301, 124] width 514 height 27
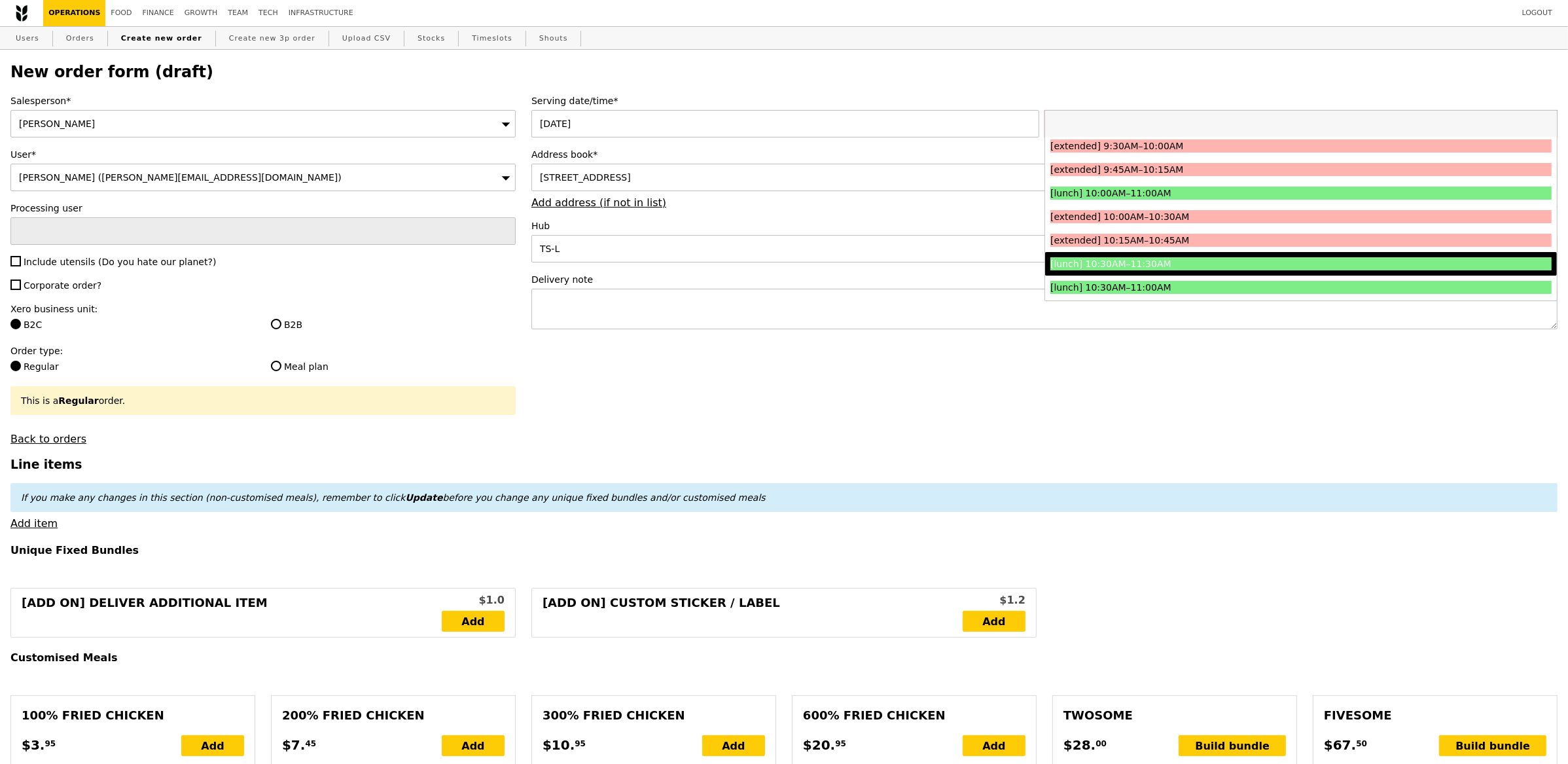
scroll to position [218, 0]
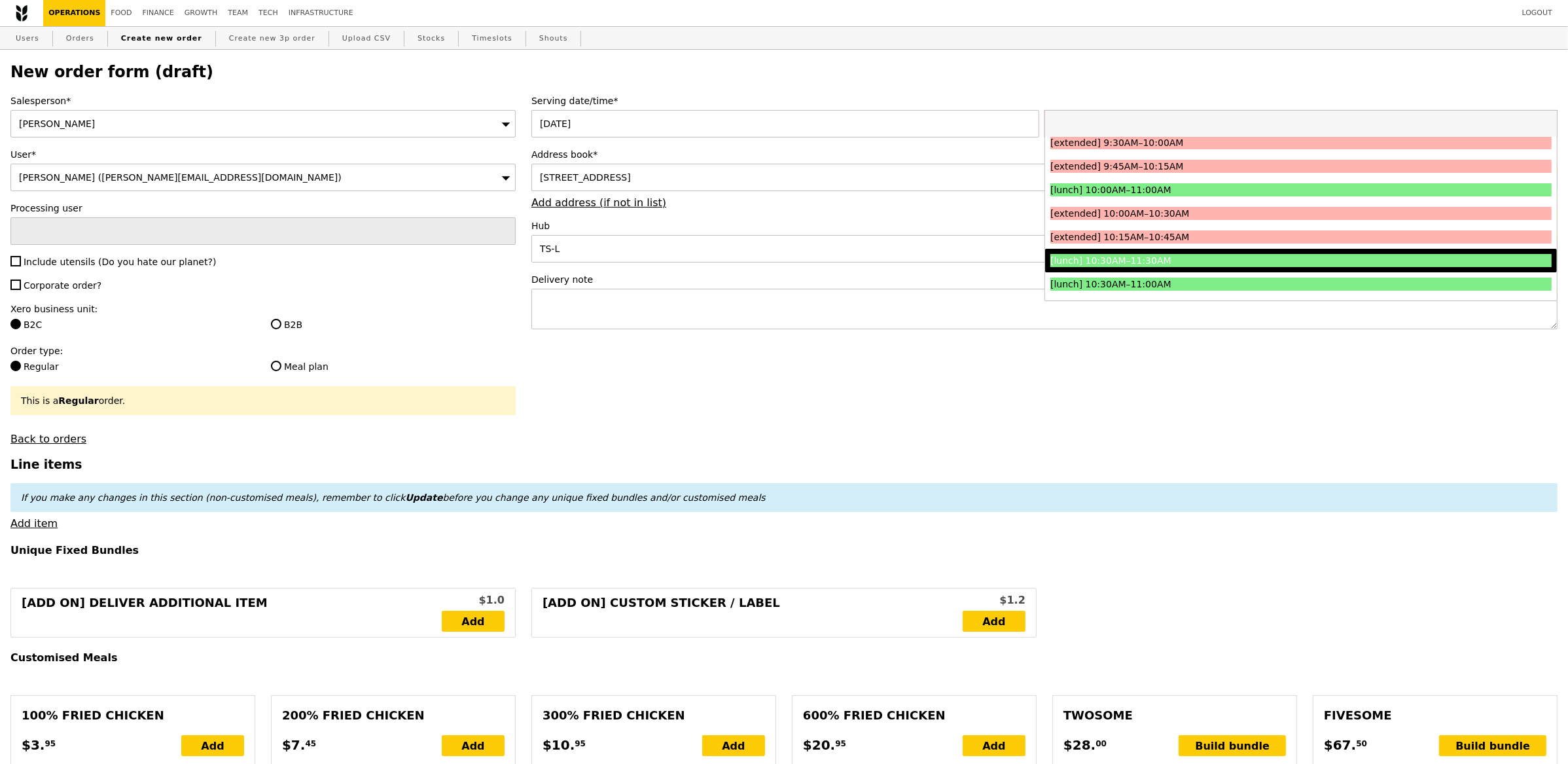
click at [1144, 255] on div "[lunch] 10:30AM–11:30AM" at bounding box center [1239, 260] width 376 height 13
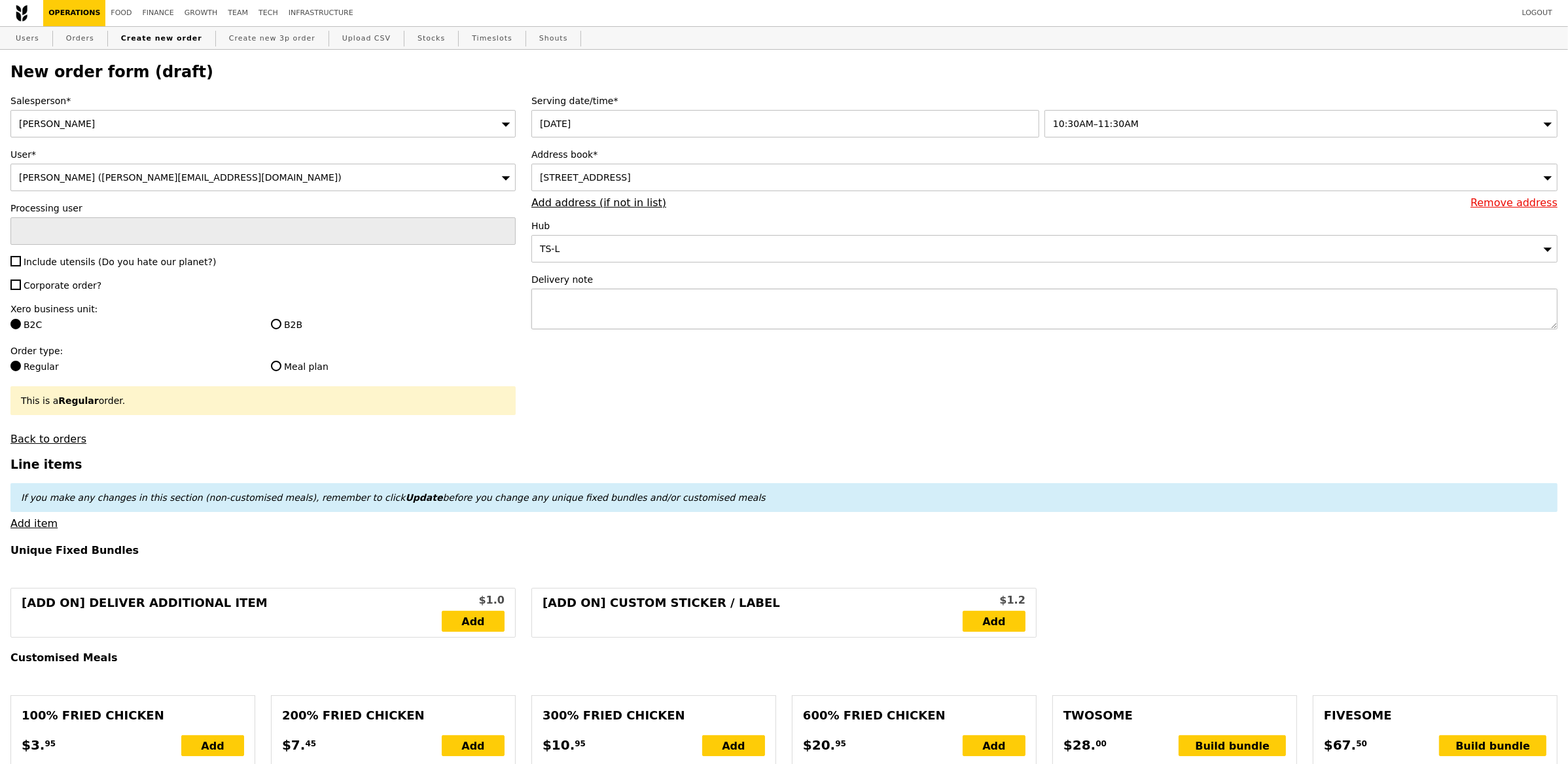
type input "Confirm"
click at [148, 262] on span "Include utensils (Do you hate our planet?)" at bounding box center [119, 261] width 192 height 11
click at [20, 262] on input "Include utensils (Do you hate our planet?)" at bounding box center [16, 261] width 11 height 11
checkbox input "true"
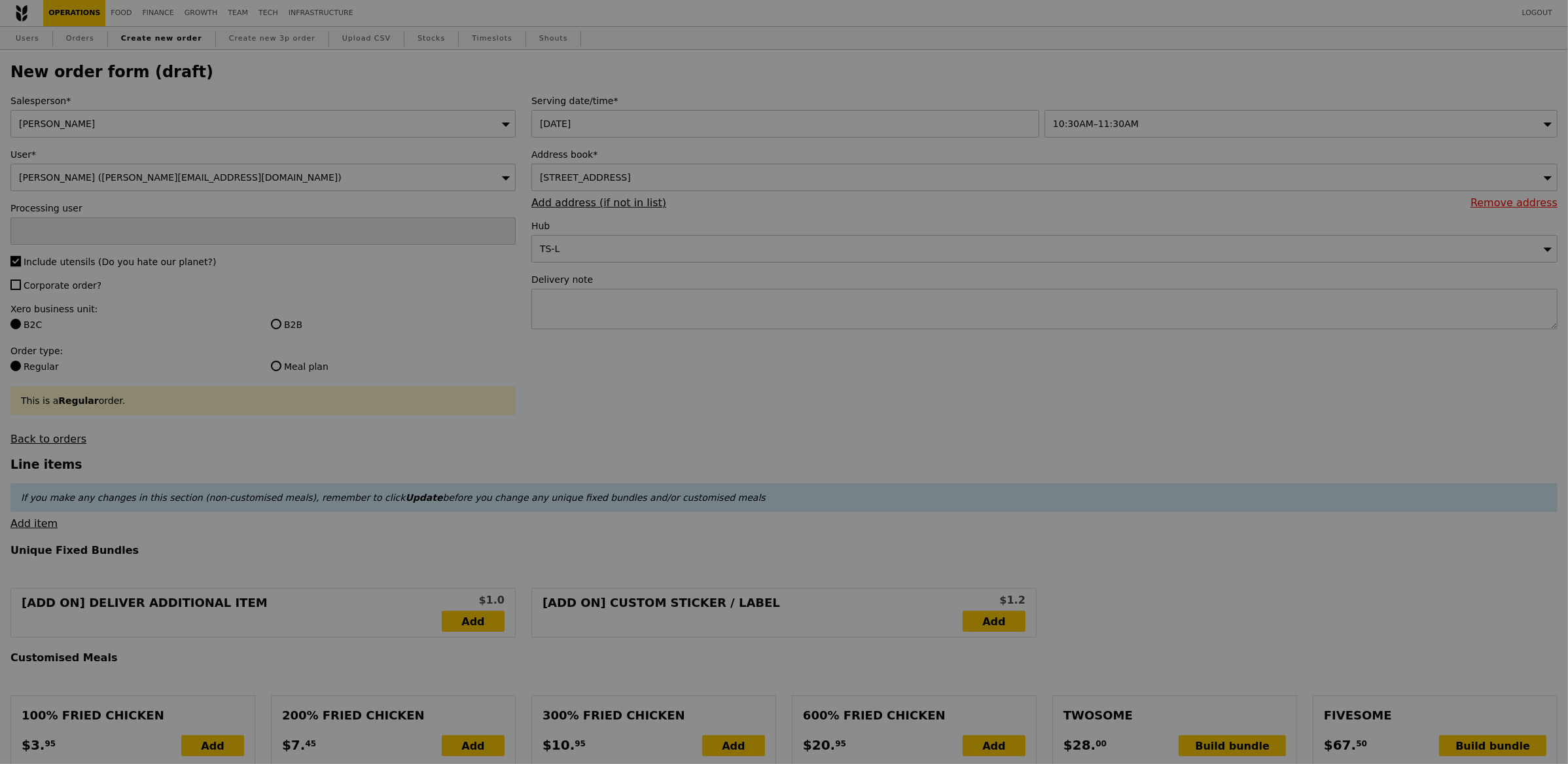
type input "Confirm"
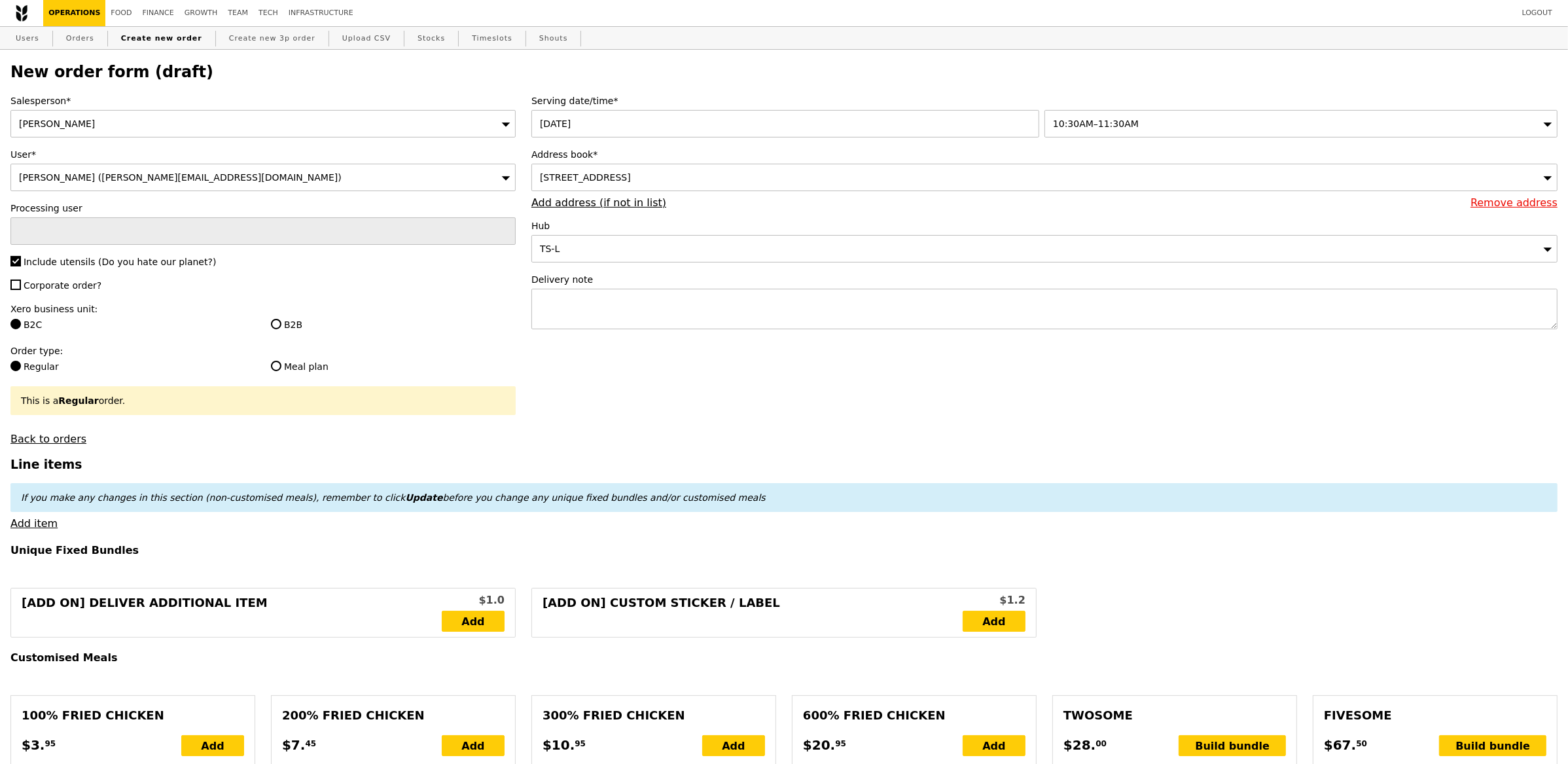
click at [70, 286] on span "Corporate order?" at bounding box center [62, 285] width 78 height 11
click at [20, 286] on input "Corporate order?" at bounding box center [16, 285] width 11 height 11
checkbox input "true"
click at [277, 320] on input "B2B" at bounding box center [276, 324] width 11 height 11
radio input "true"
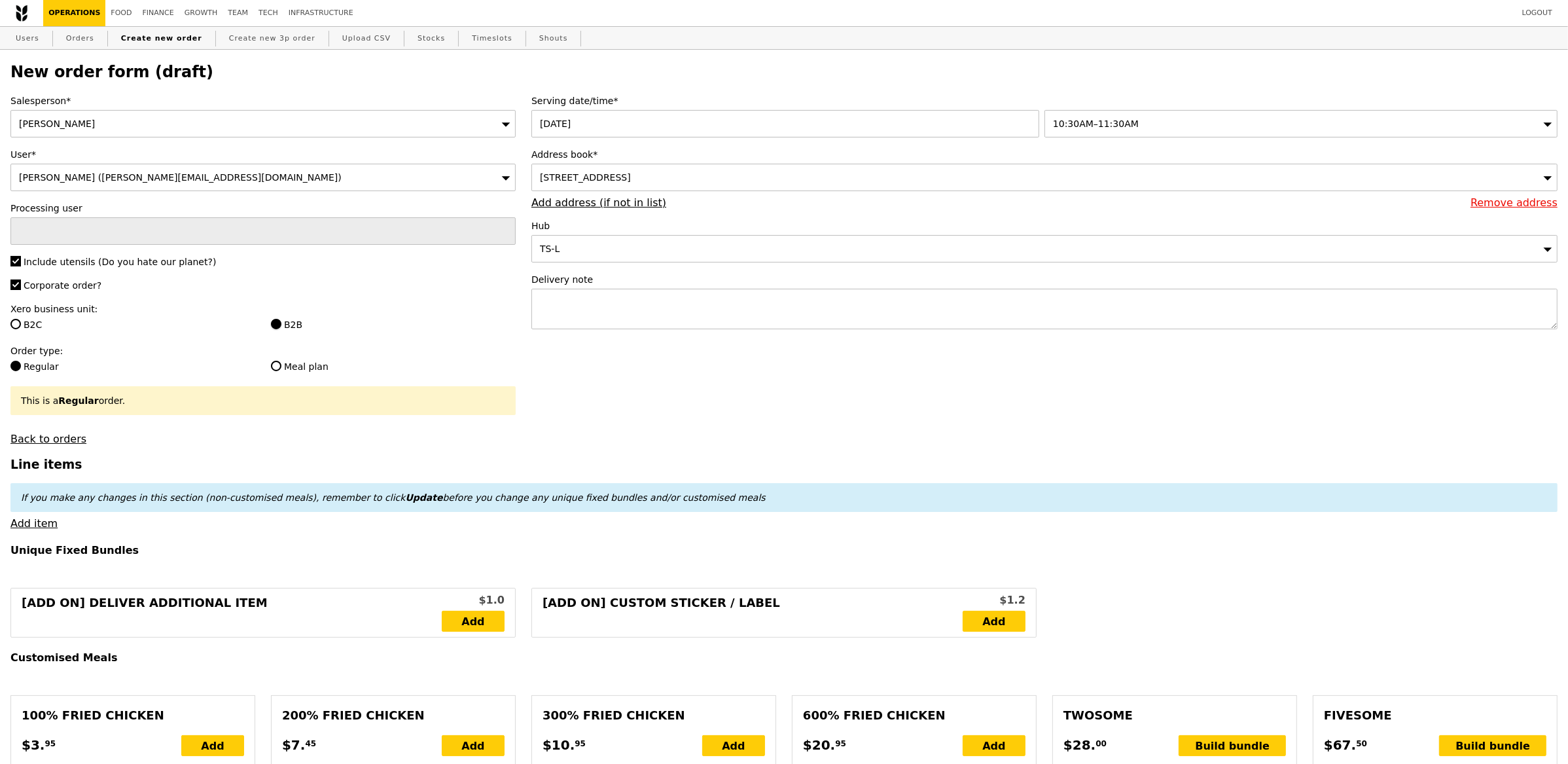
type input "Loading..."
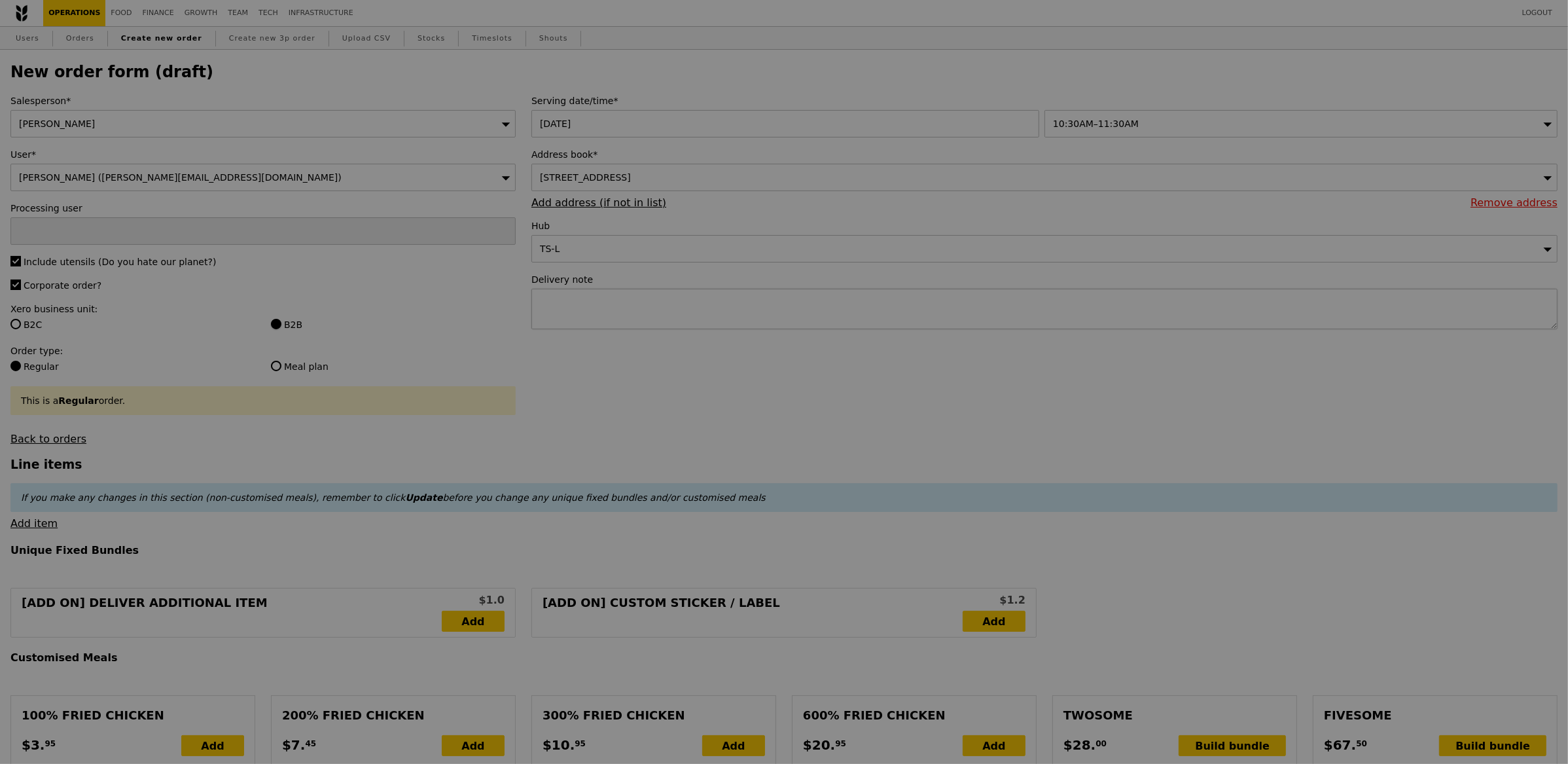
type input "13.76"
type input "15.00"
type input "Confirm"
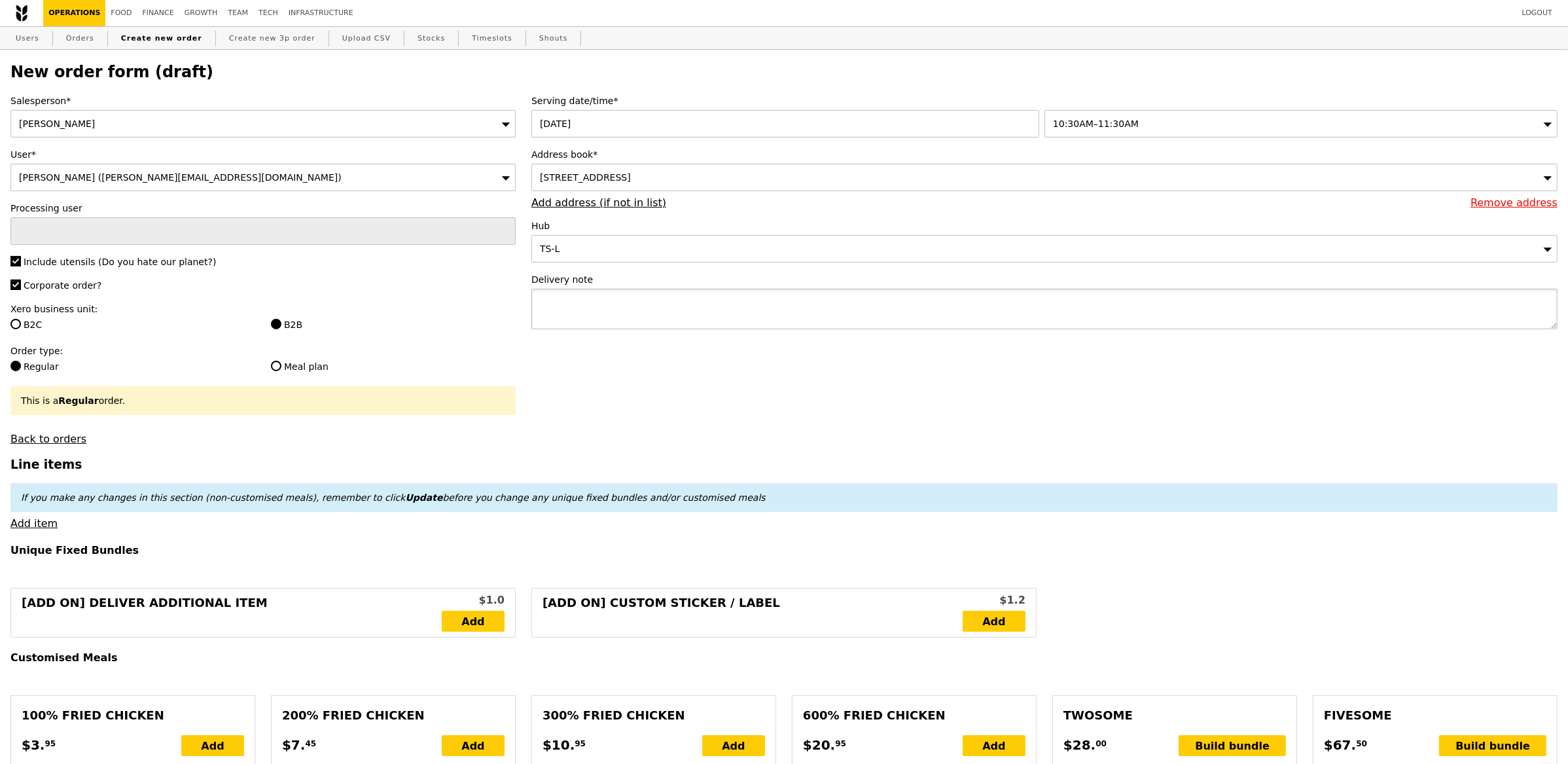
click at [626, 312] on textarea at bounding box center [1044, 309] width 1026 height 41
click at [37, 525] on link "Add item" at bounding box center [34, 523] width 47 height 13
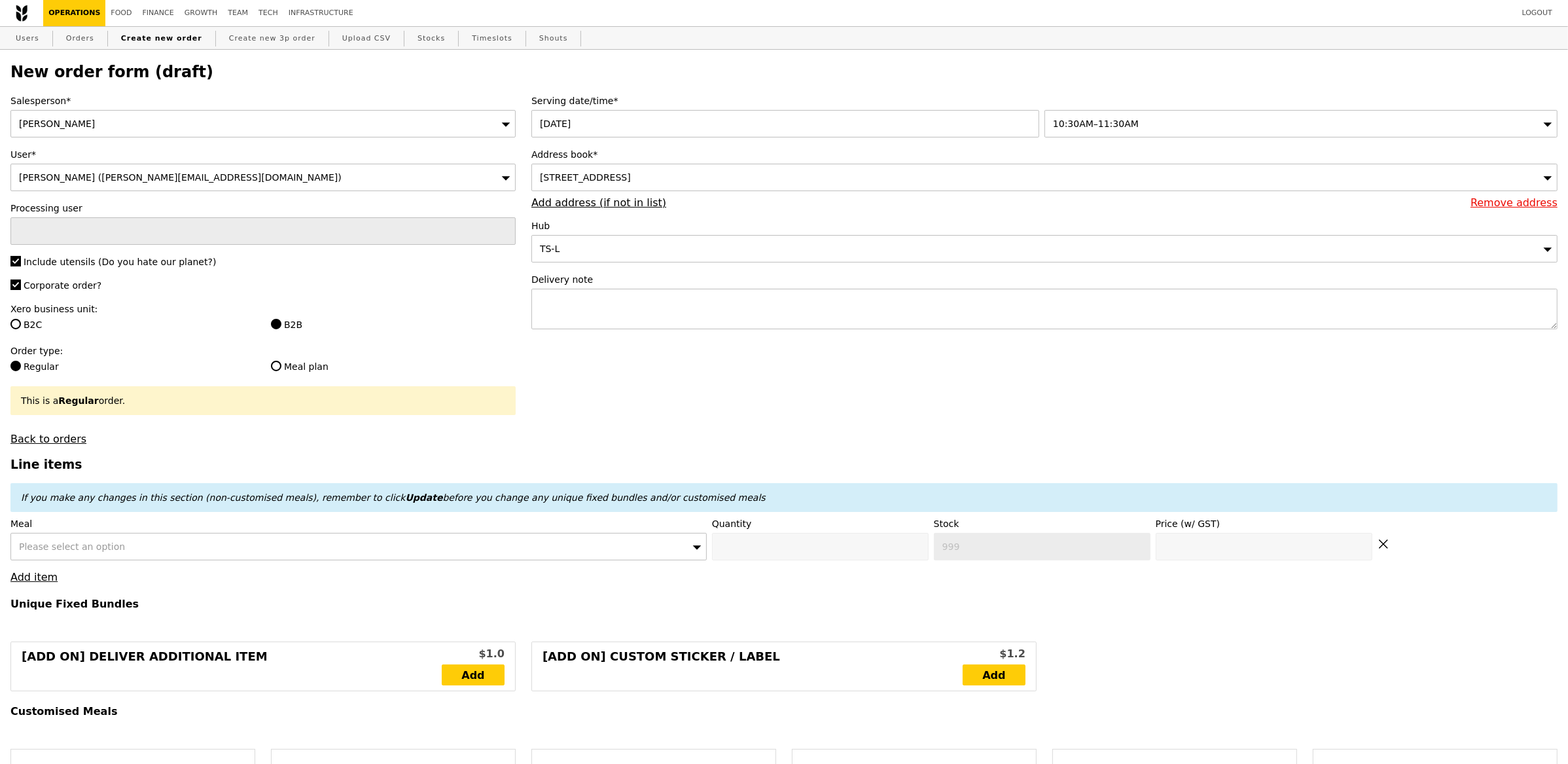
click at [146, 551] on div "Please select an option" at bounding box center [359, 547] width 697 height 27
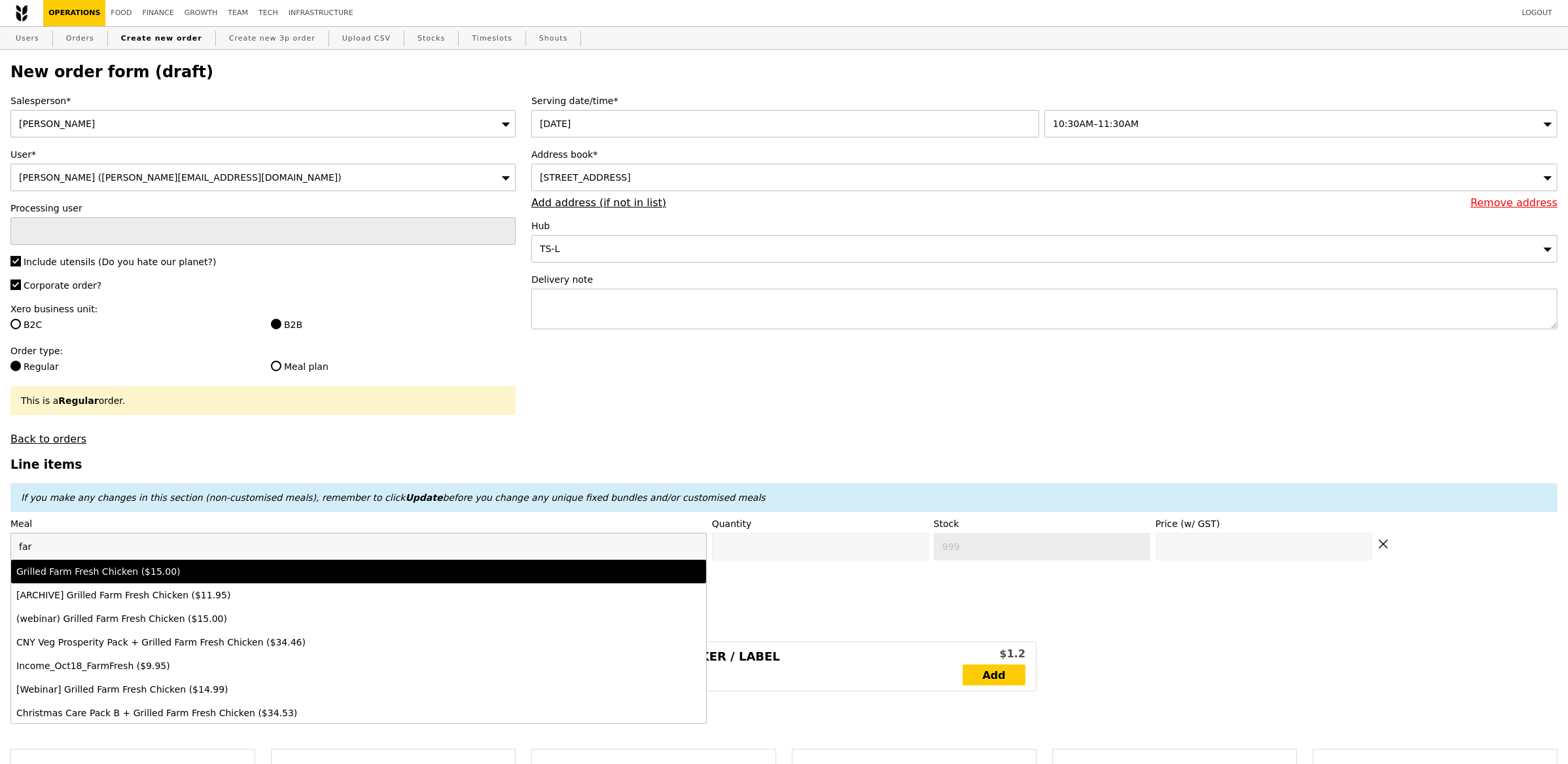
type input "far"
click at [162, 571] on div "Grilled Farm Fresh Chicken ($15.00)" at bounding box center [273, 571] width 514 height 13
type input "Confirm anyway"
type input "0"
type input "462"
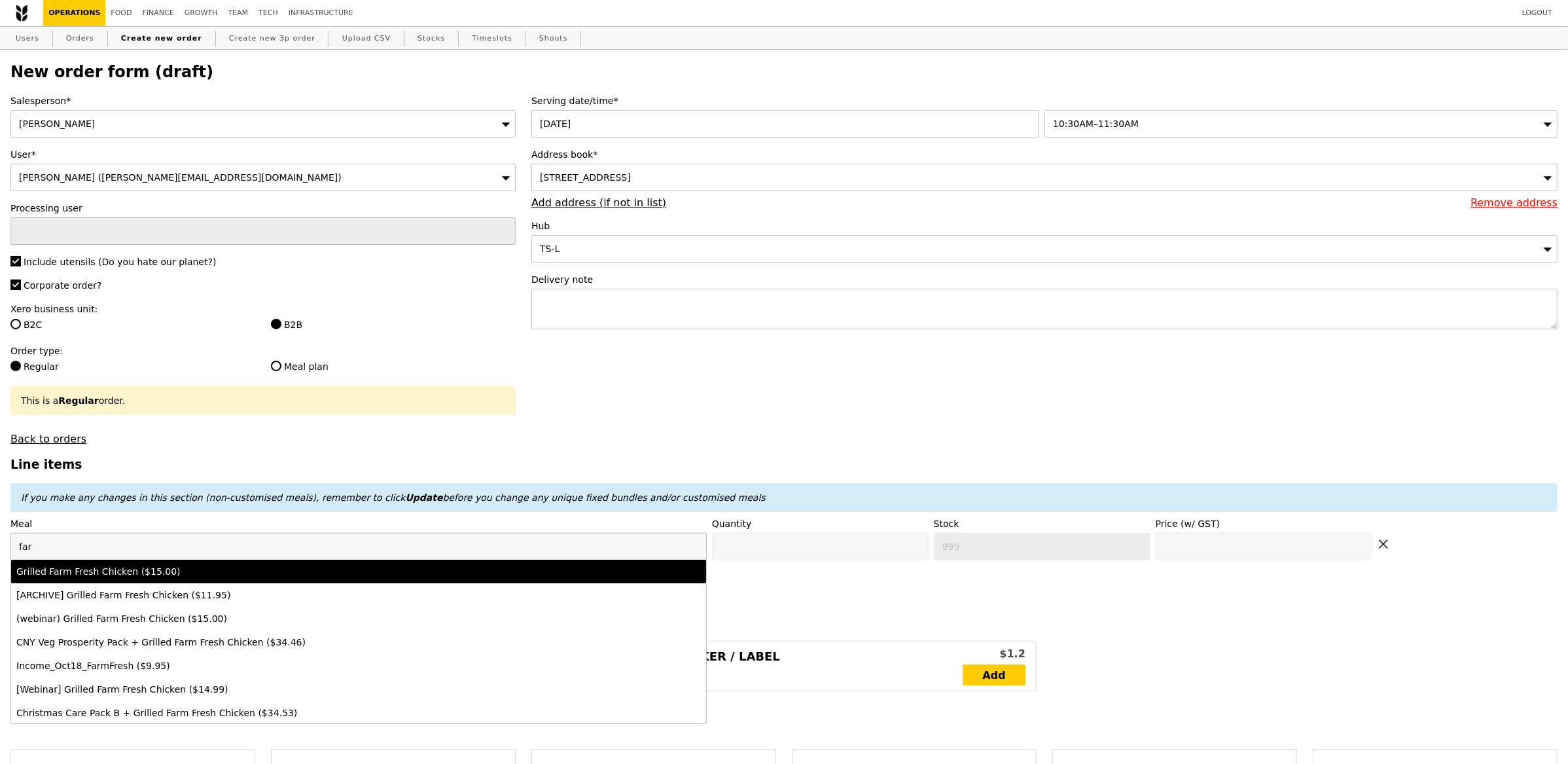
type input "15.0"
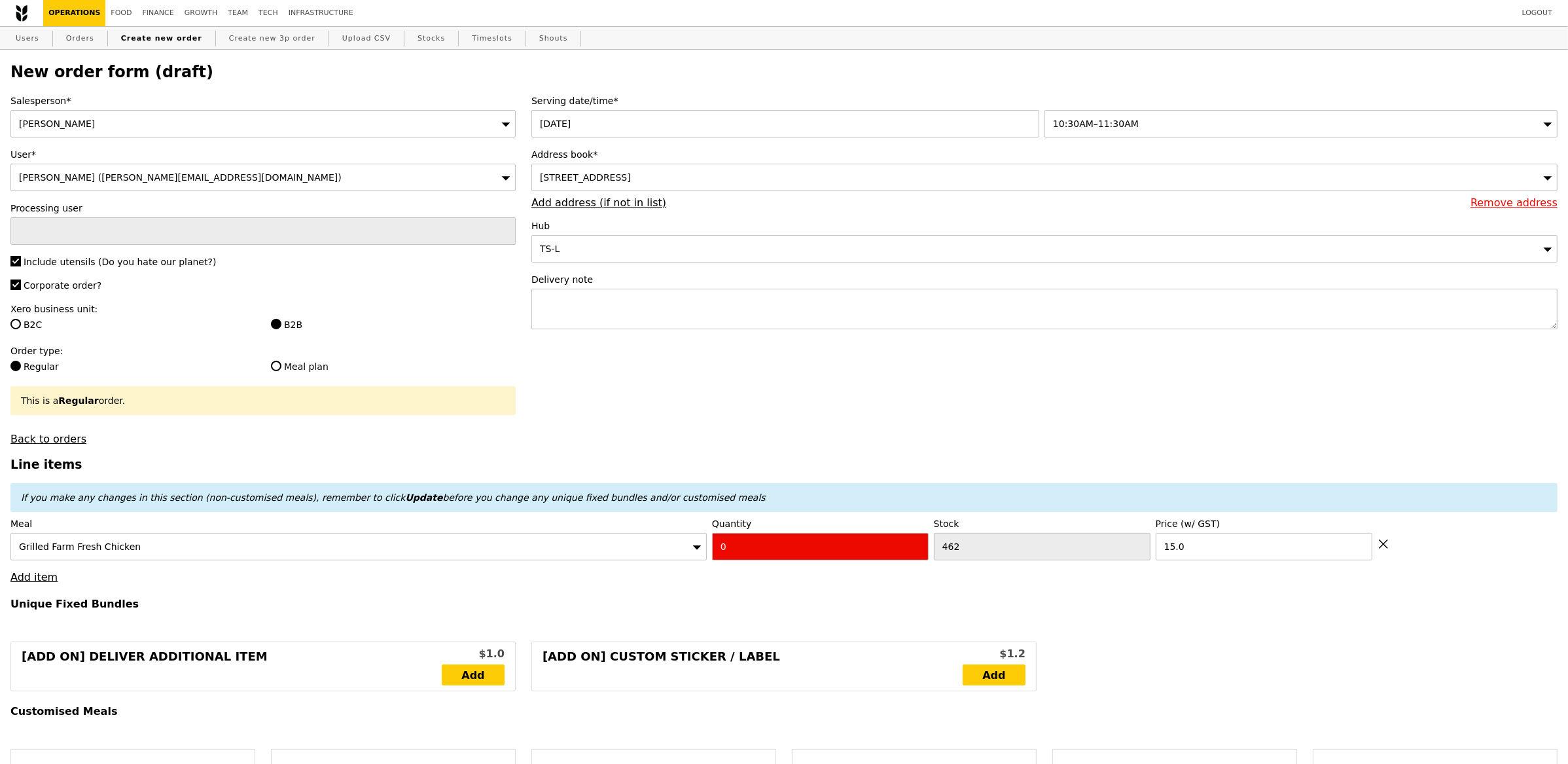
click at [727, 550] on input "0" at bounding box center [821, 547] width 216 height 27
type input "Confirm"
type input "26"
click at [35, 576] on link "Add item" at bounding box center [34, 577] width 47 height 13
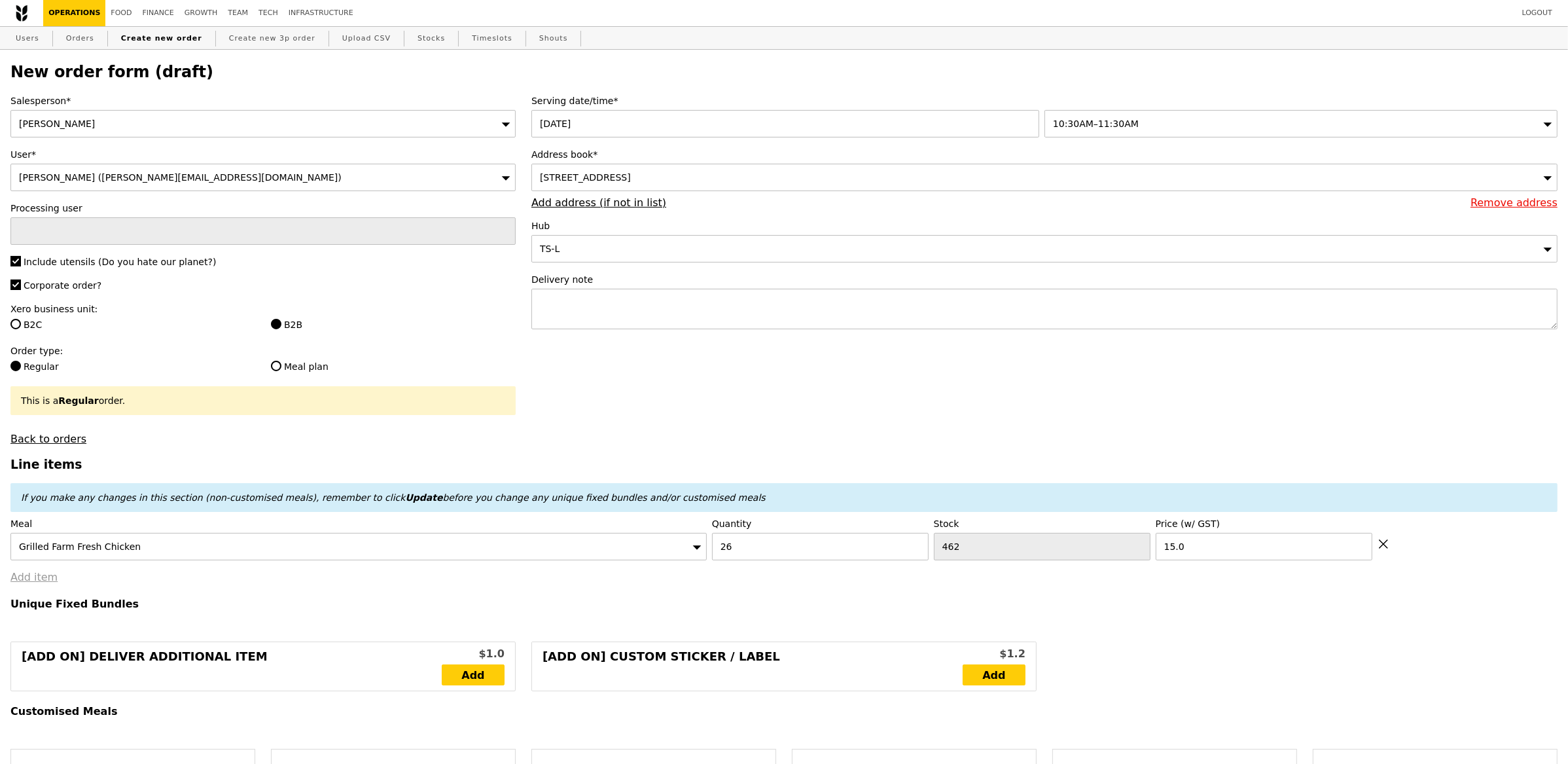
type input "Loading..."
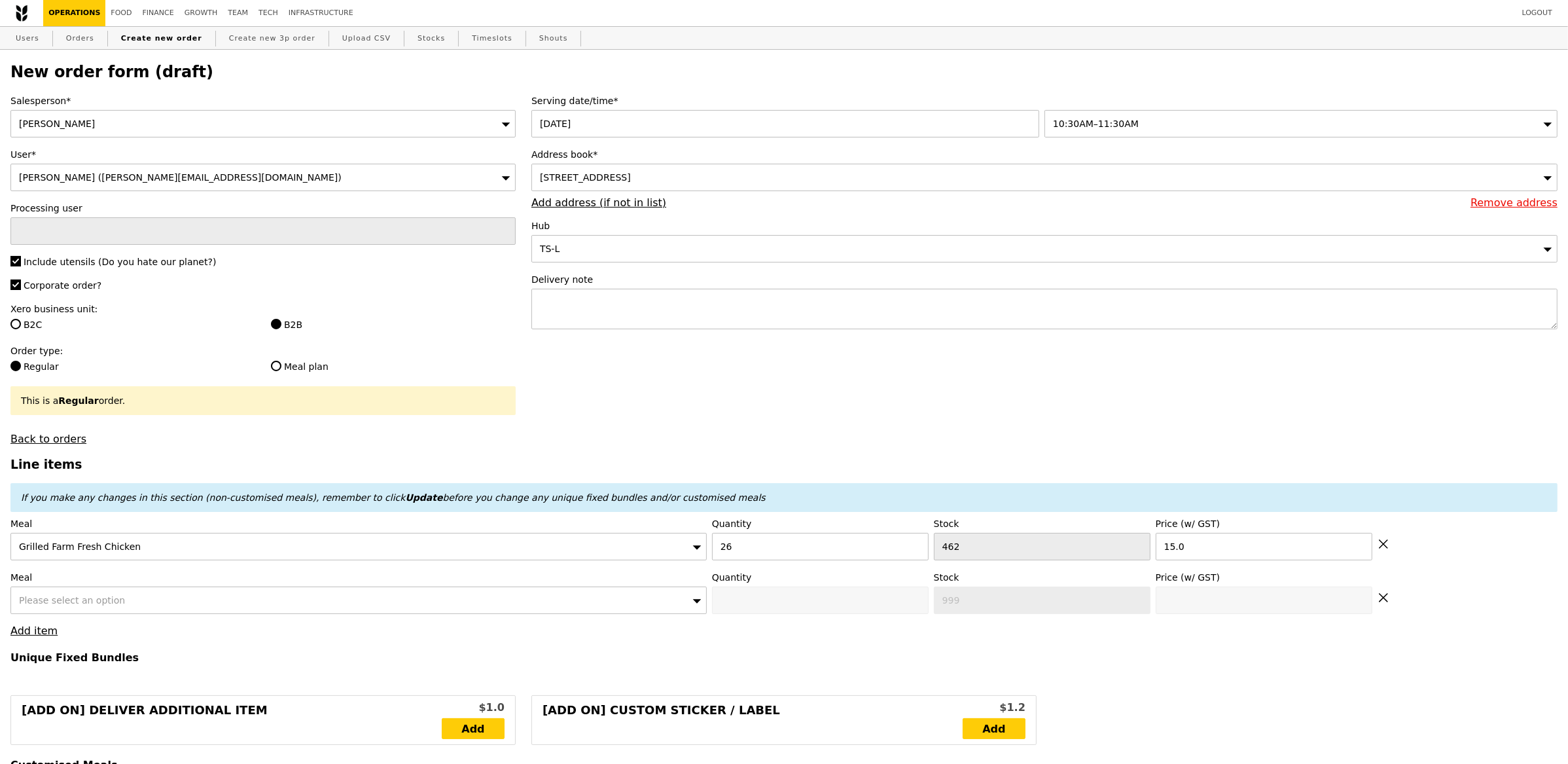
type input "390.00"
type input "3.62"
type input "3.95"
type input "393.95"
click at [110, 599] on span "Please select an option" at bounding box center [71, 600] width 106 height 11
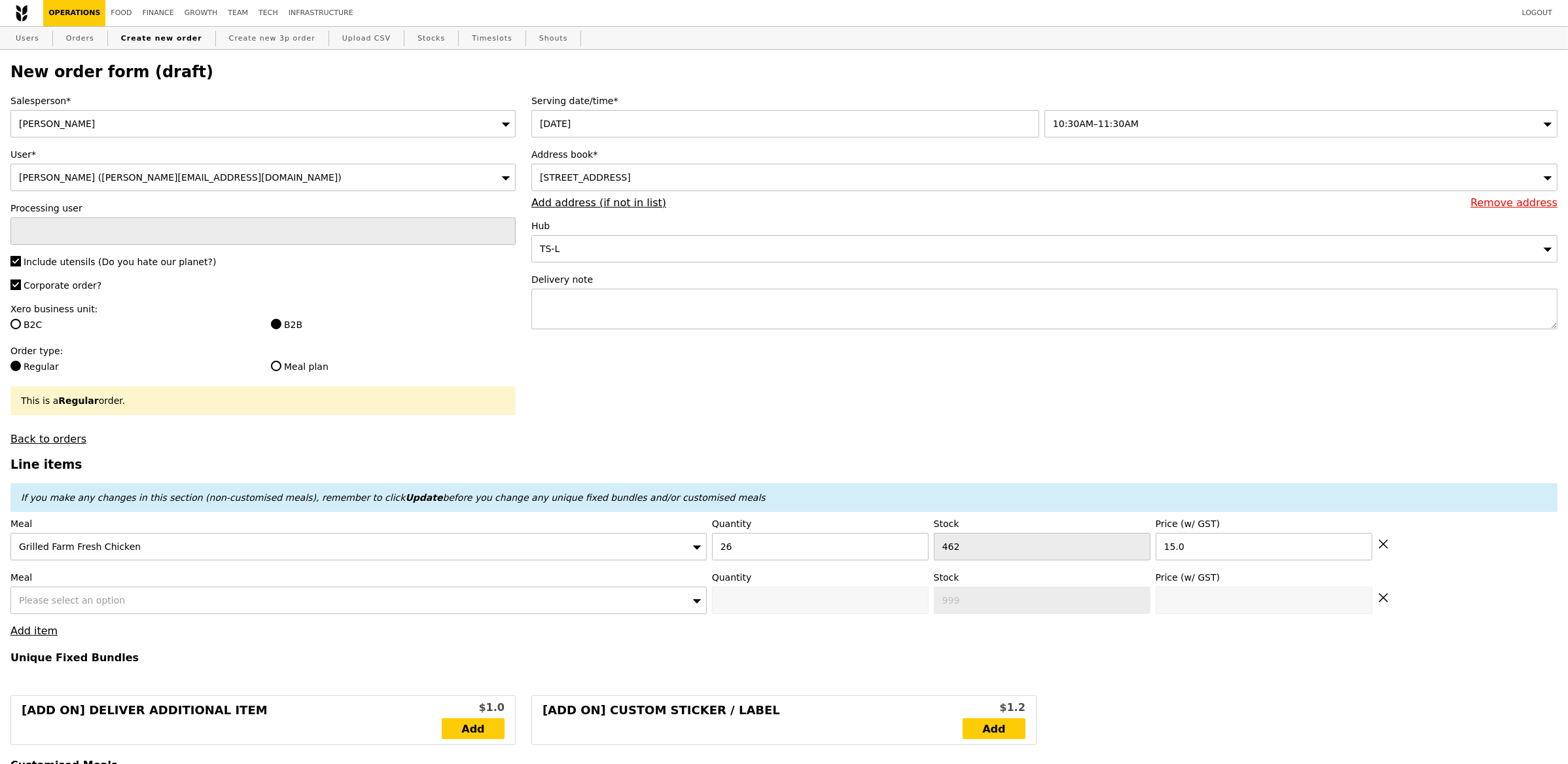
type input "Confirm"
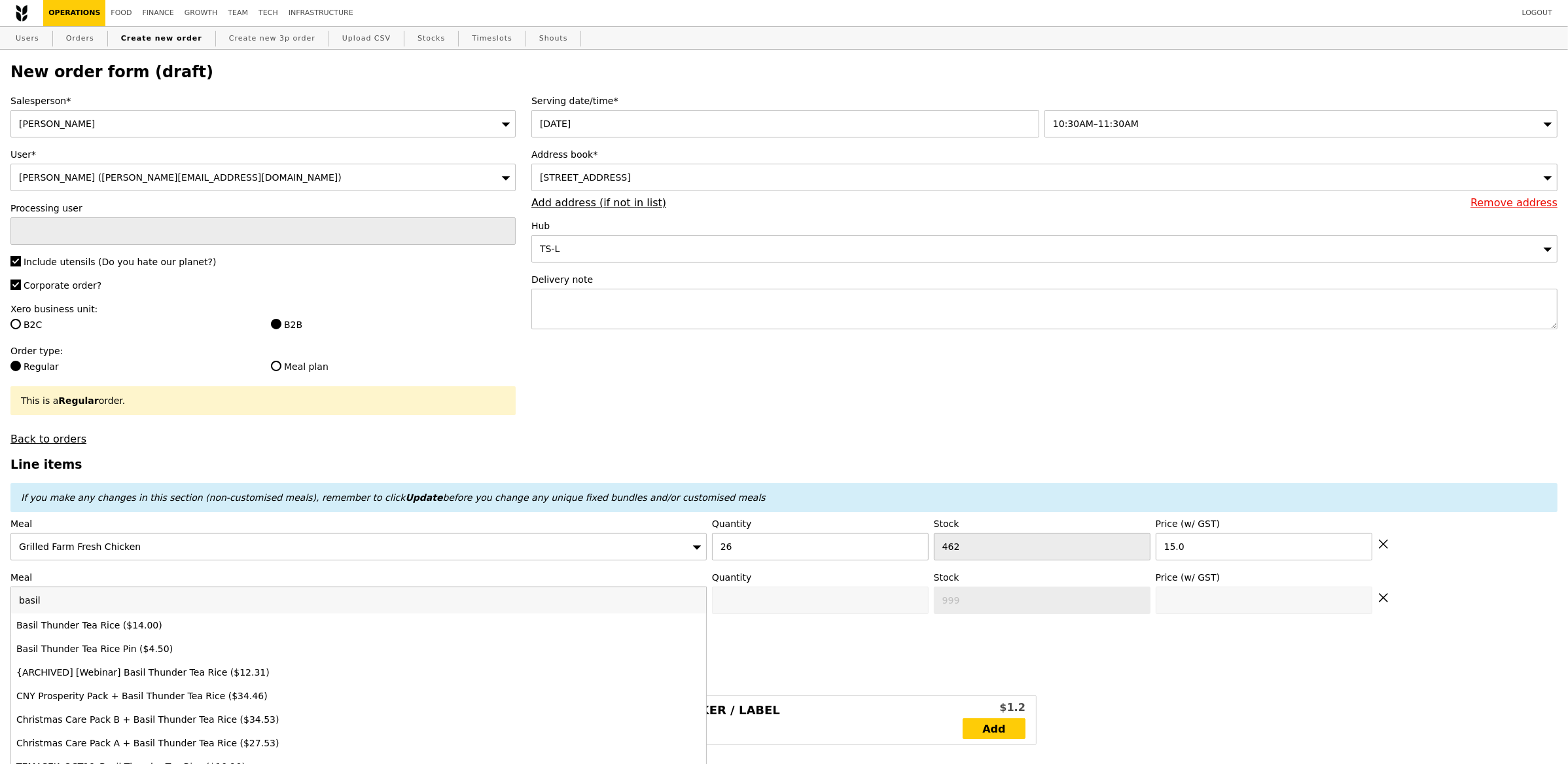
type input "basil"
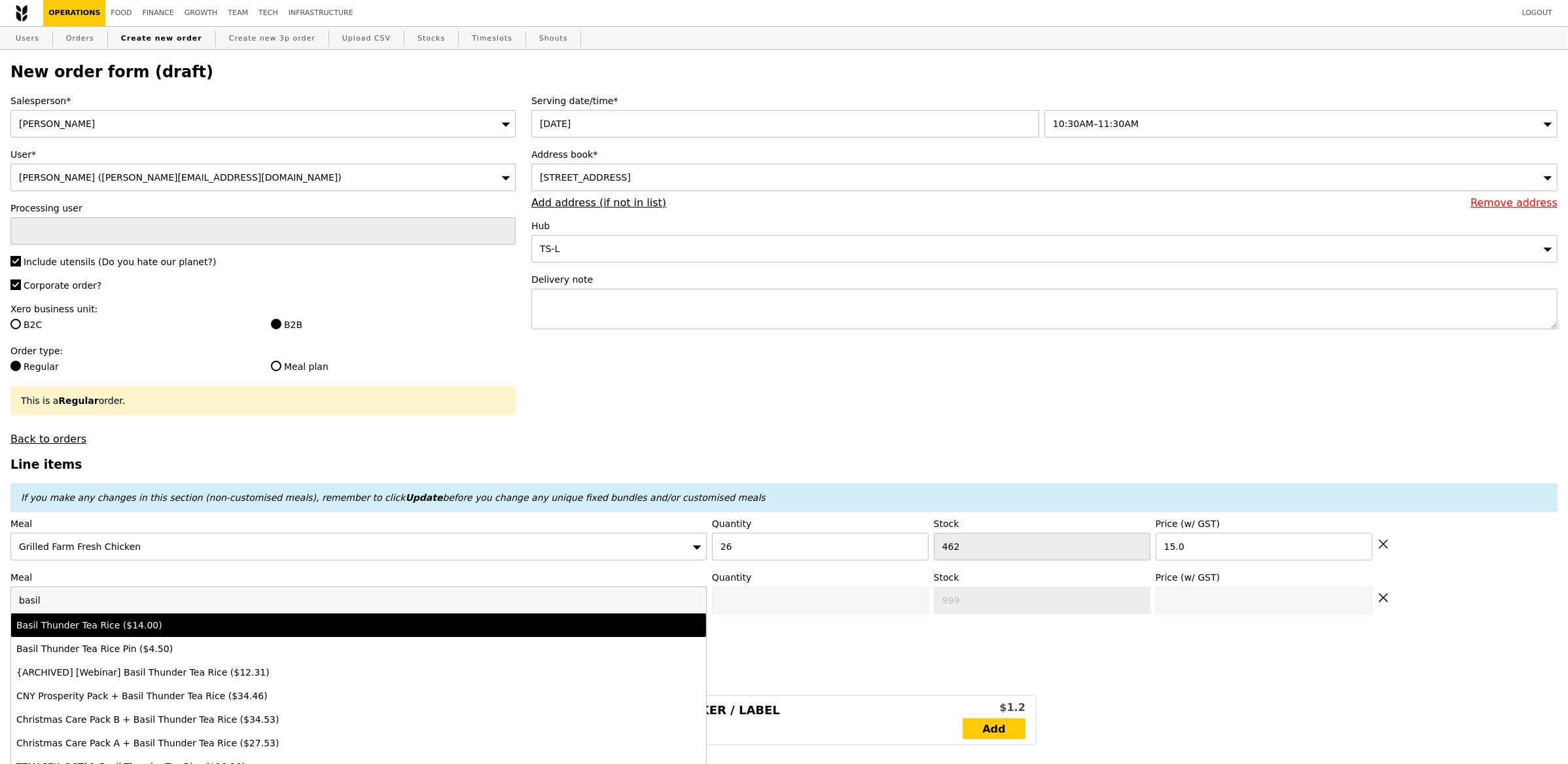
click at [138, 622] on div "Basil Thunder Tea Rice ($14.00)" at bounding box center [273, 625] width 514 height 13
type input "Confirm anyway"
type input "0"
type input "490"
type input "14.0"
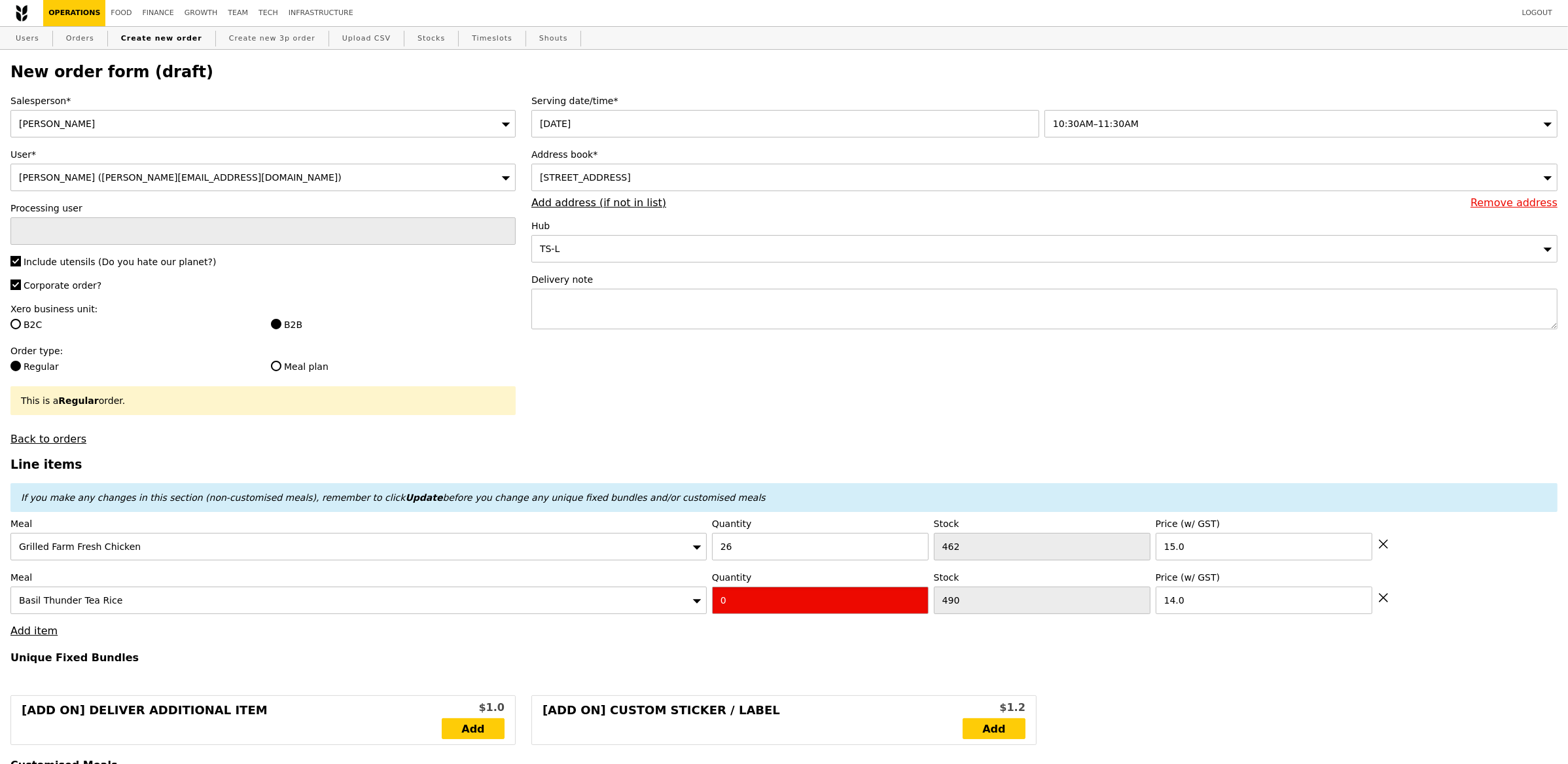
click at [729, 609] on input "0" at bounding box center [821, 600] width 216 height 27
type input "Confirm"
type input "4"
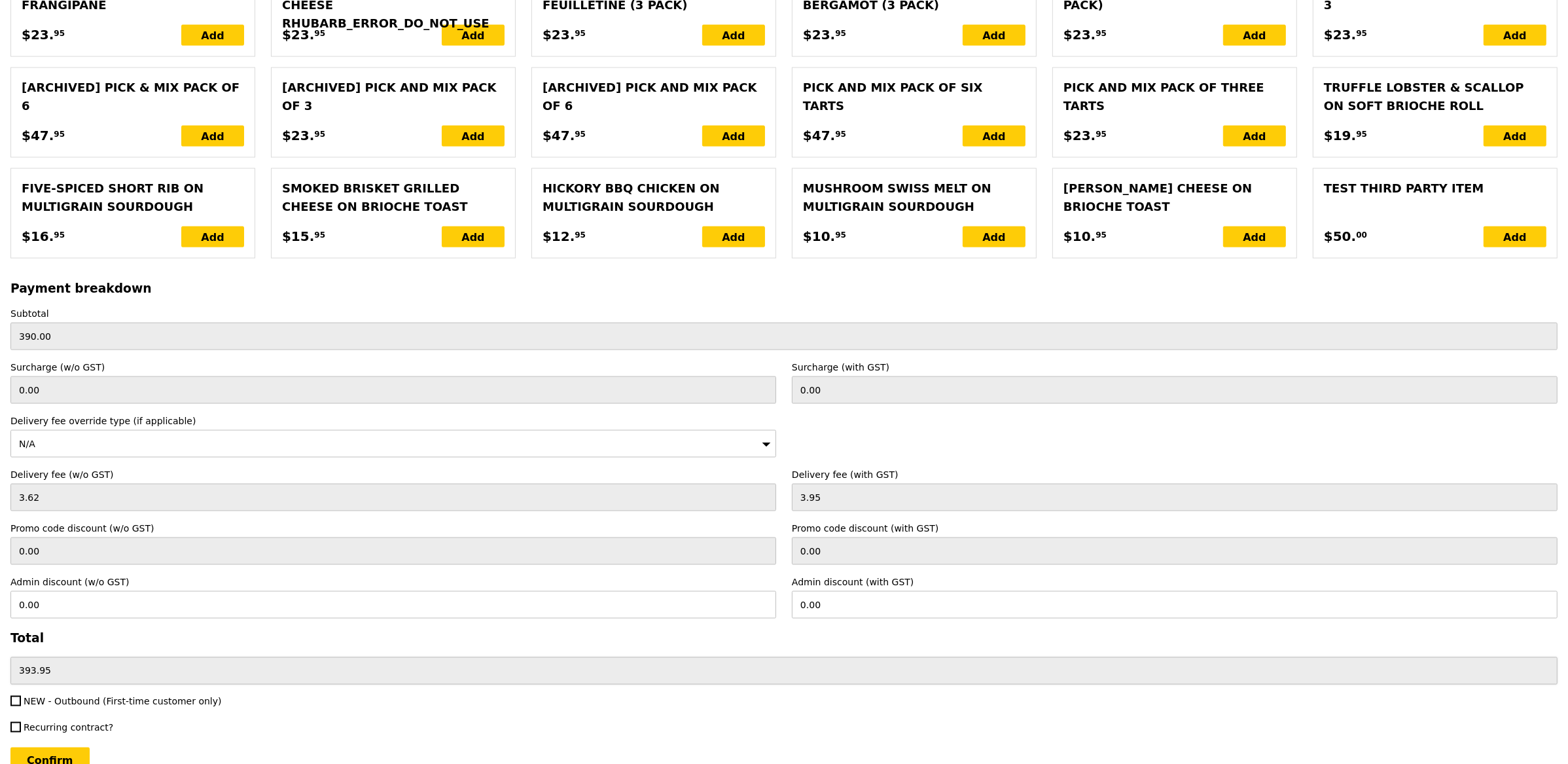
scroll to position [2578, 0]
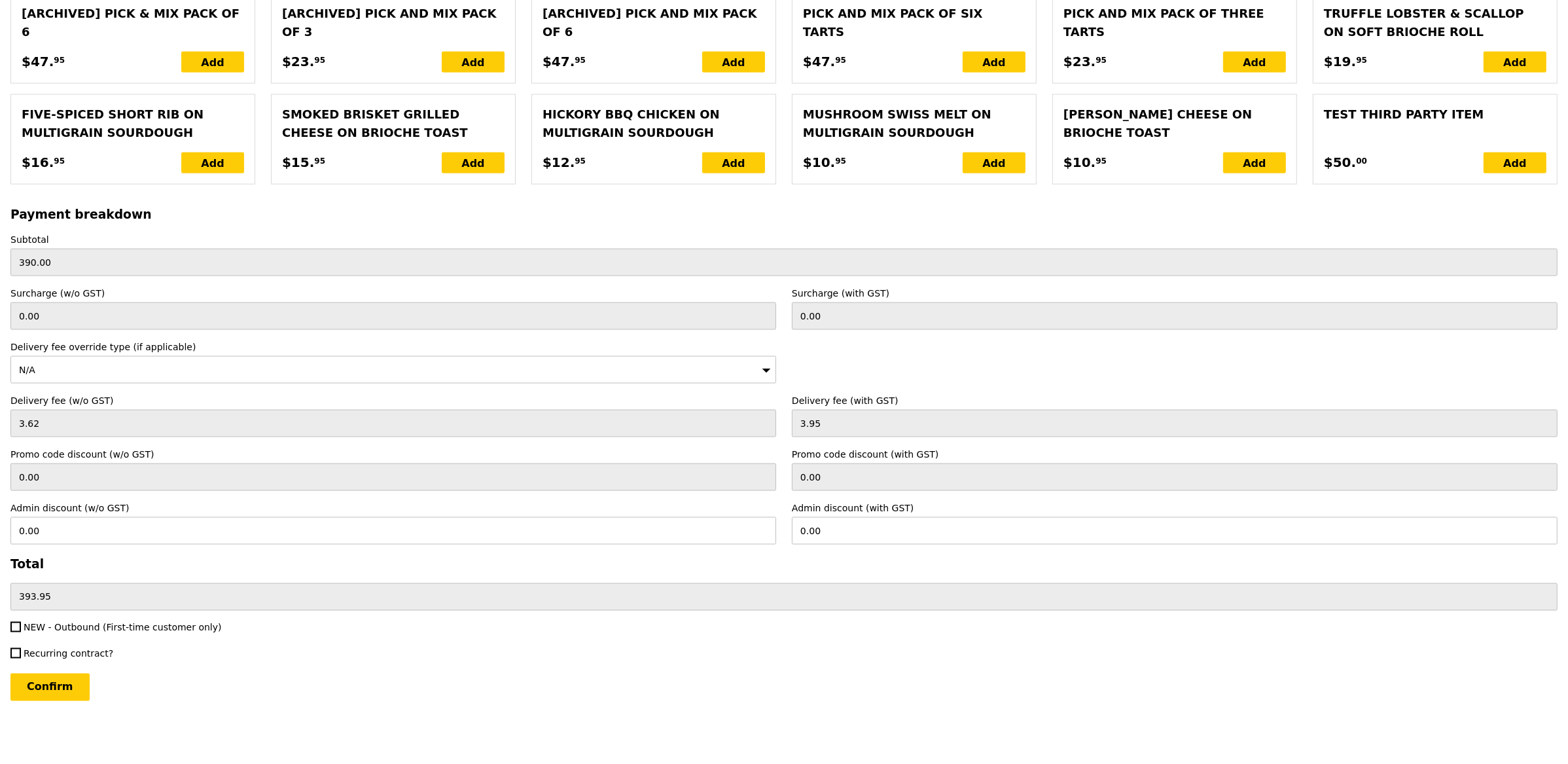
type input "Loading..."
type input "446.00"
type input "449.95"
click at [61, 679] on input "Confirm" at bounding box center [50, 687] width 79 height 27
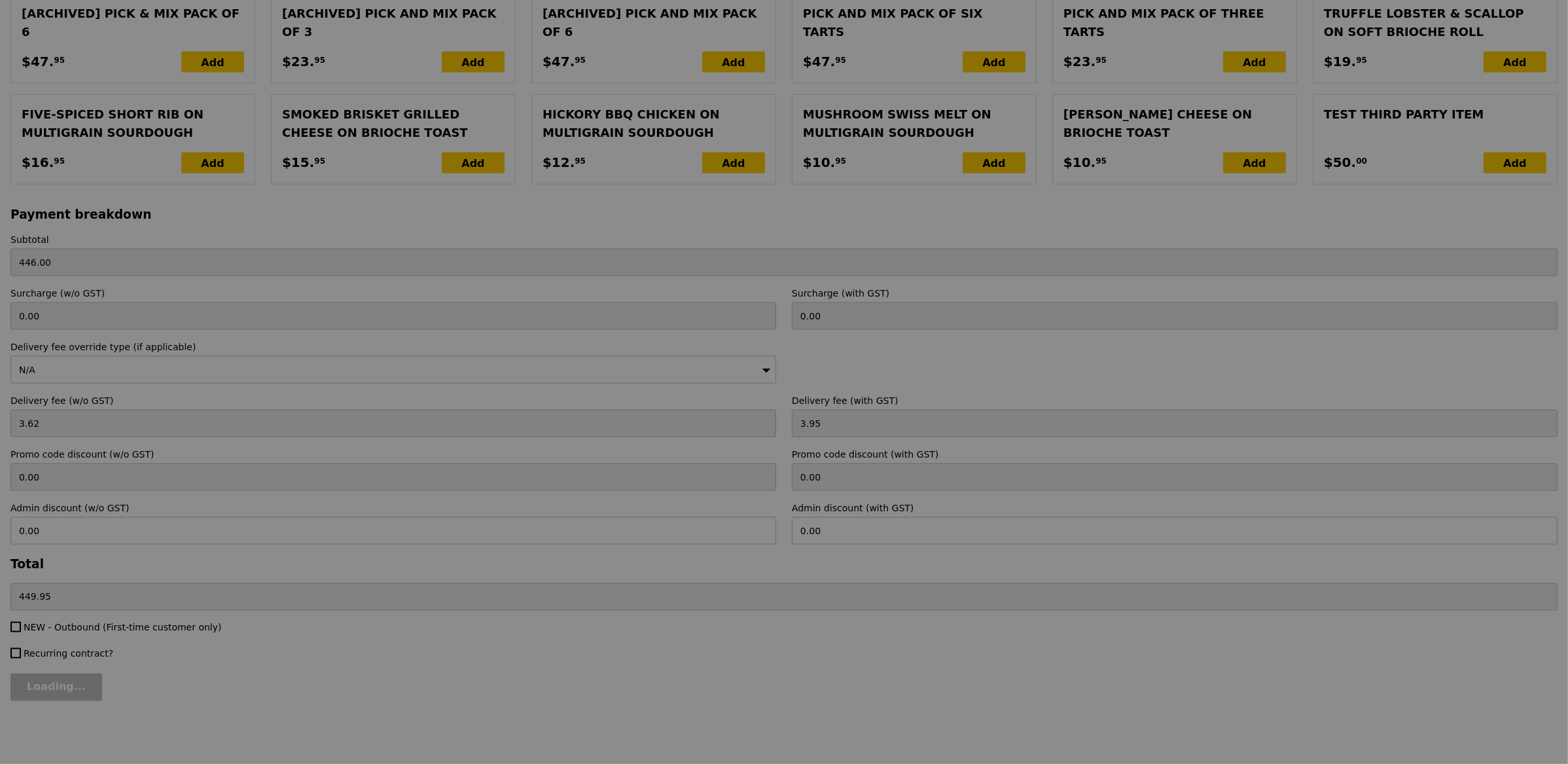
type input "Loading..."
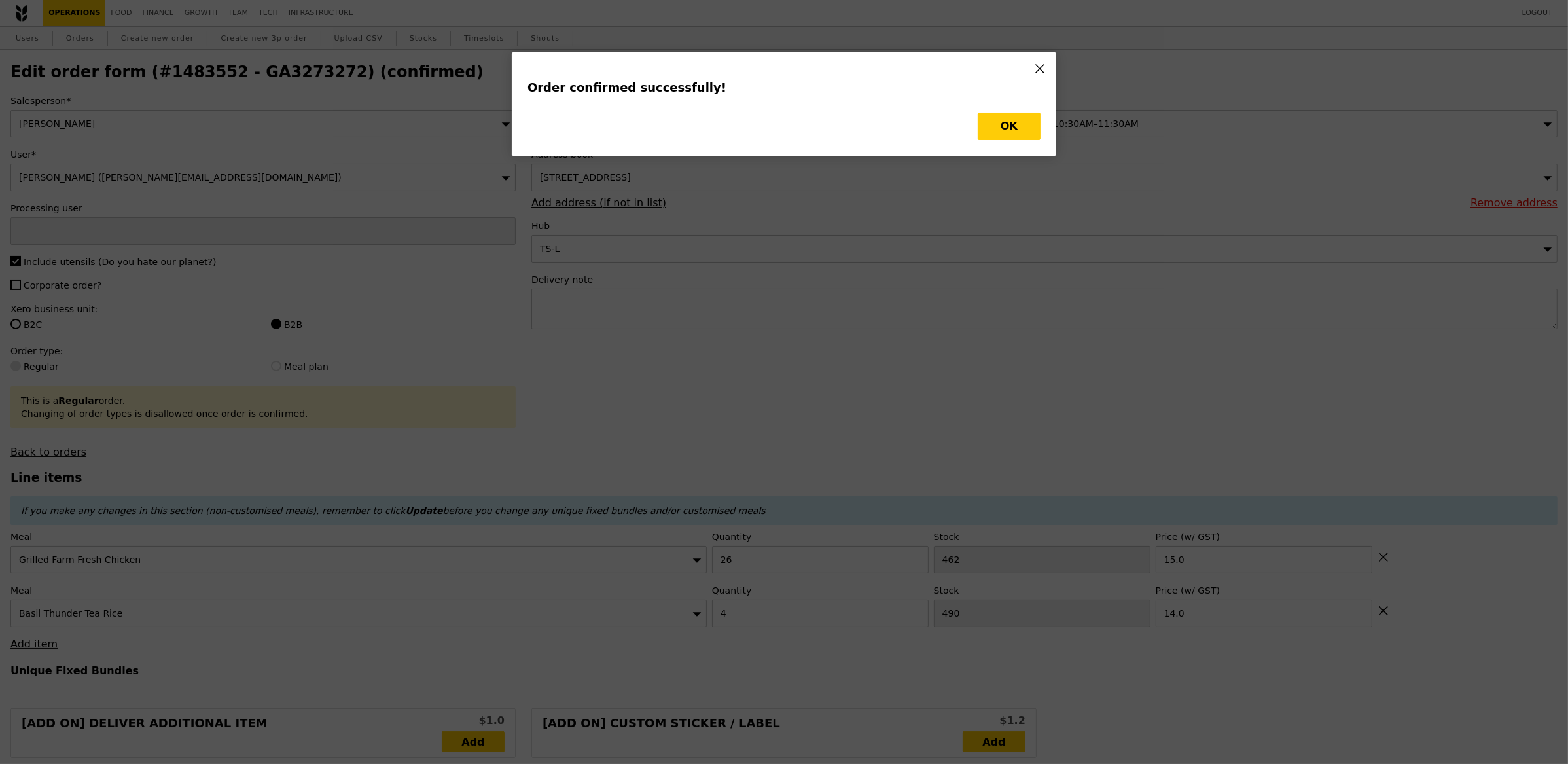
type input "[PERSON_NAME]"
type input "Loading..."
checkbox input "false"
type input "4"
type input "490"
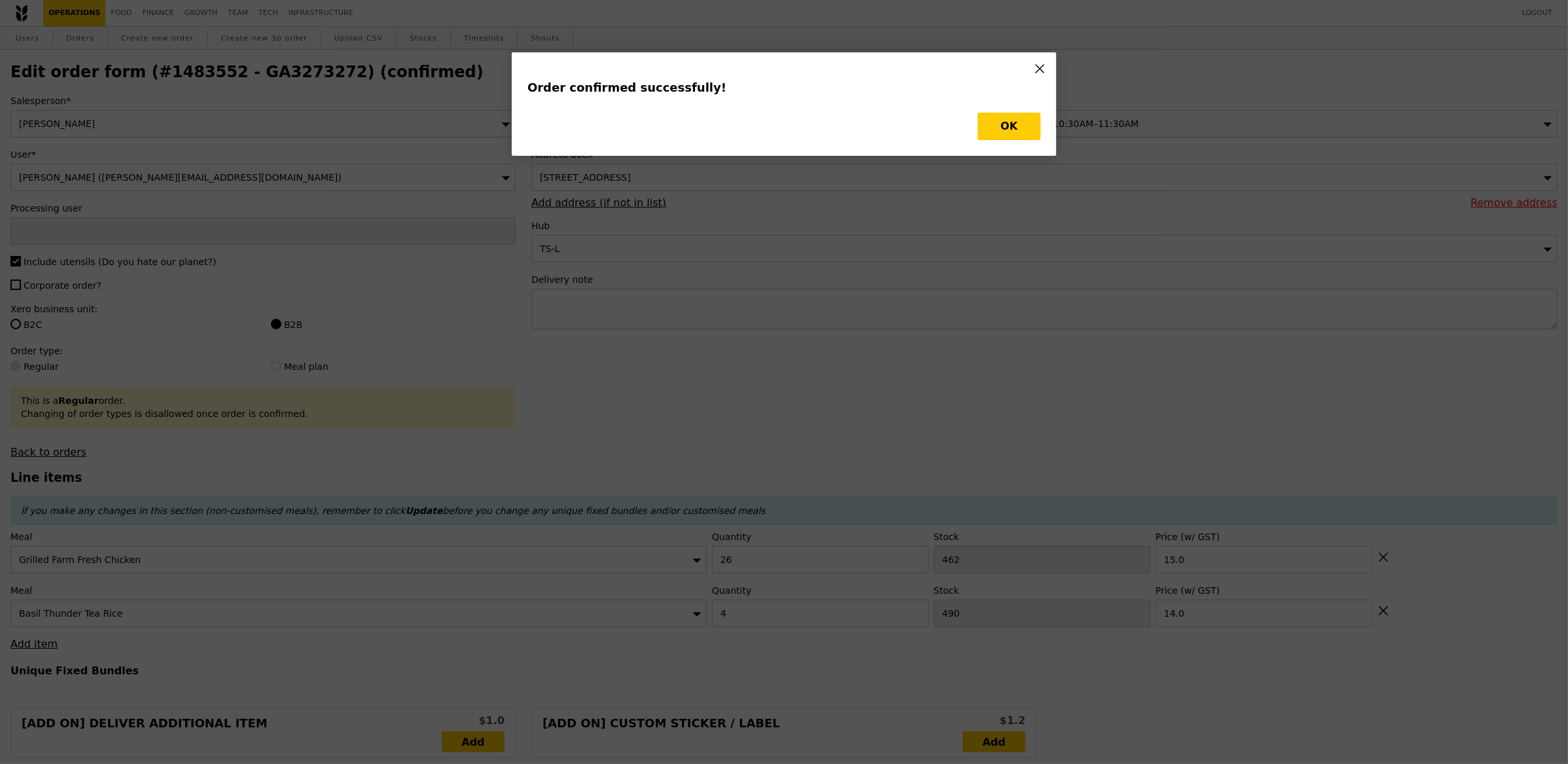
type input "14.00"
type input "26"
type input "462"
type input "15.00"
type input "486"
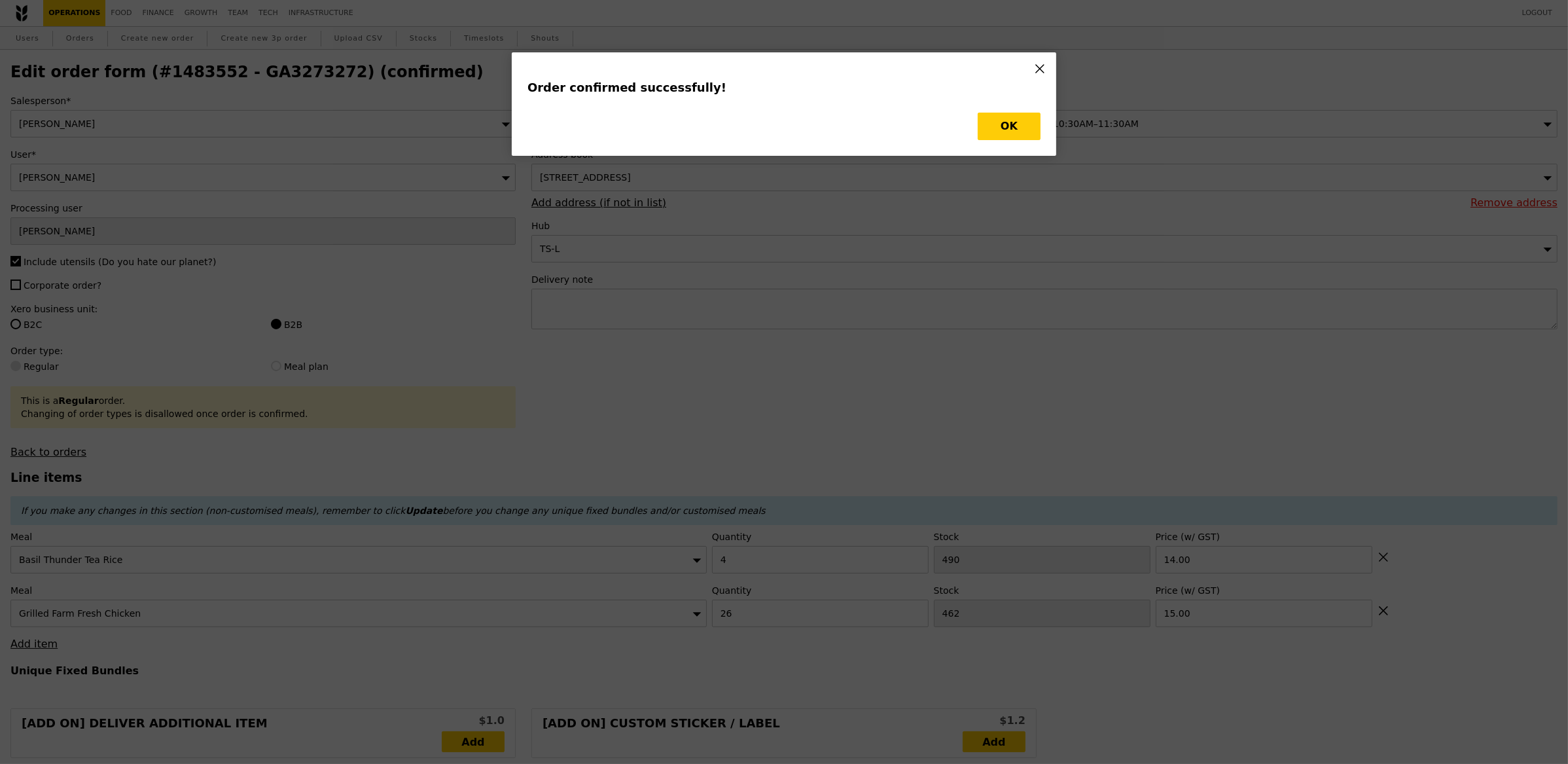
type input "436"
type input "Update"
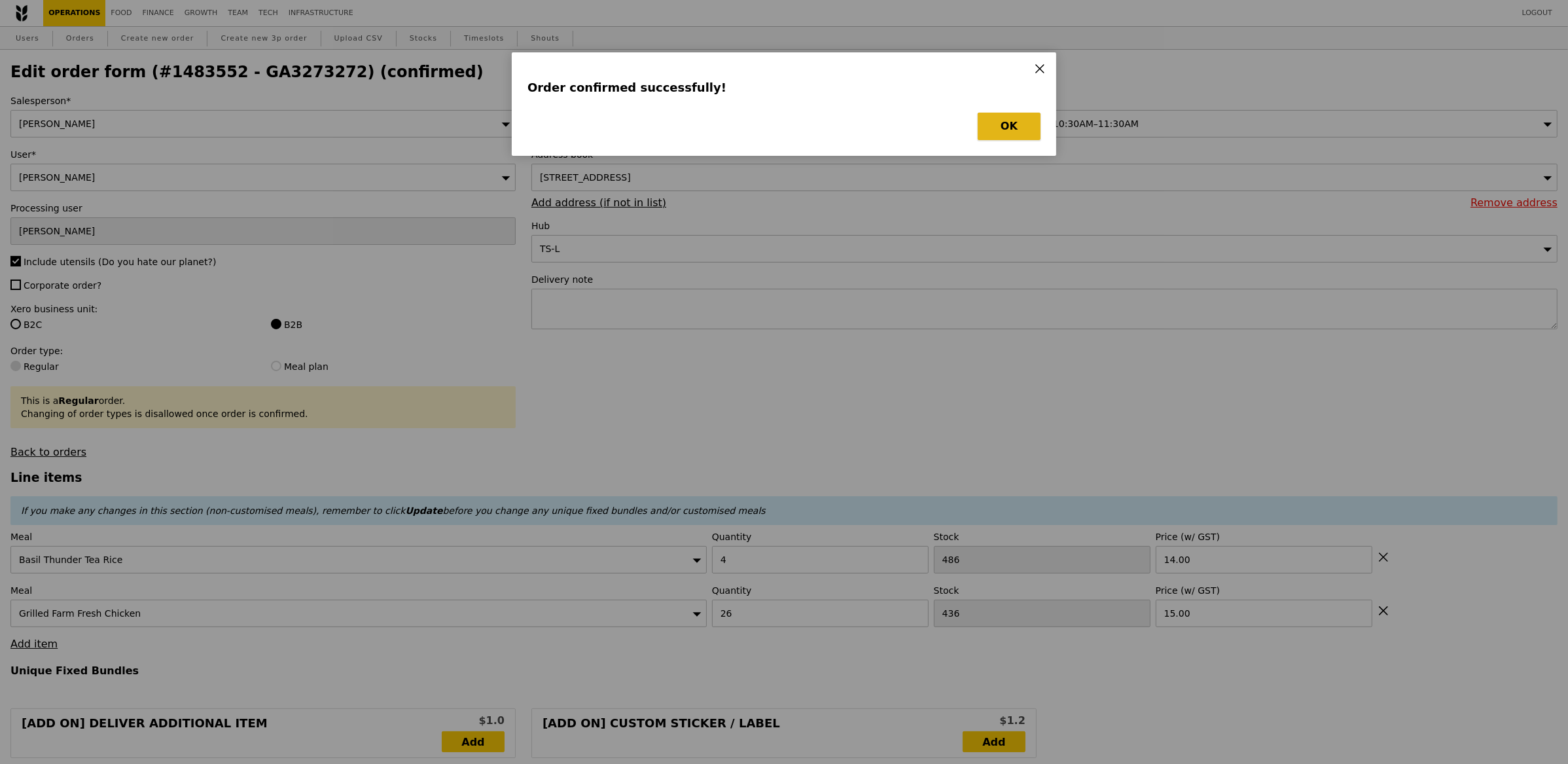
click at [998, 121] on button "OK" at bounding box center [1009, 127] width 62 height 27
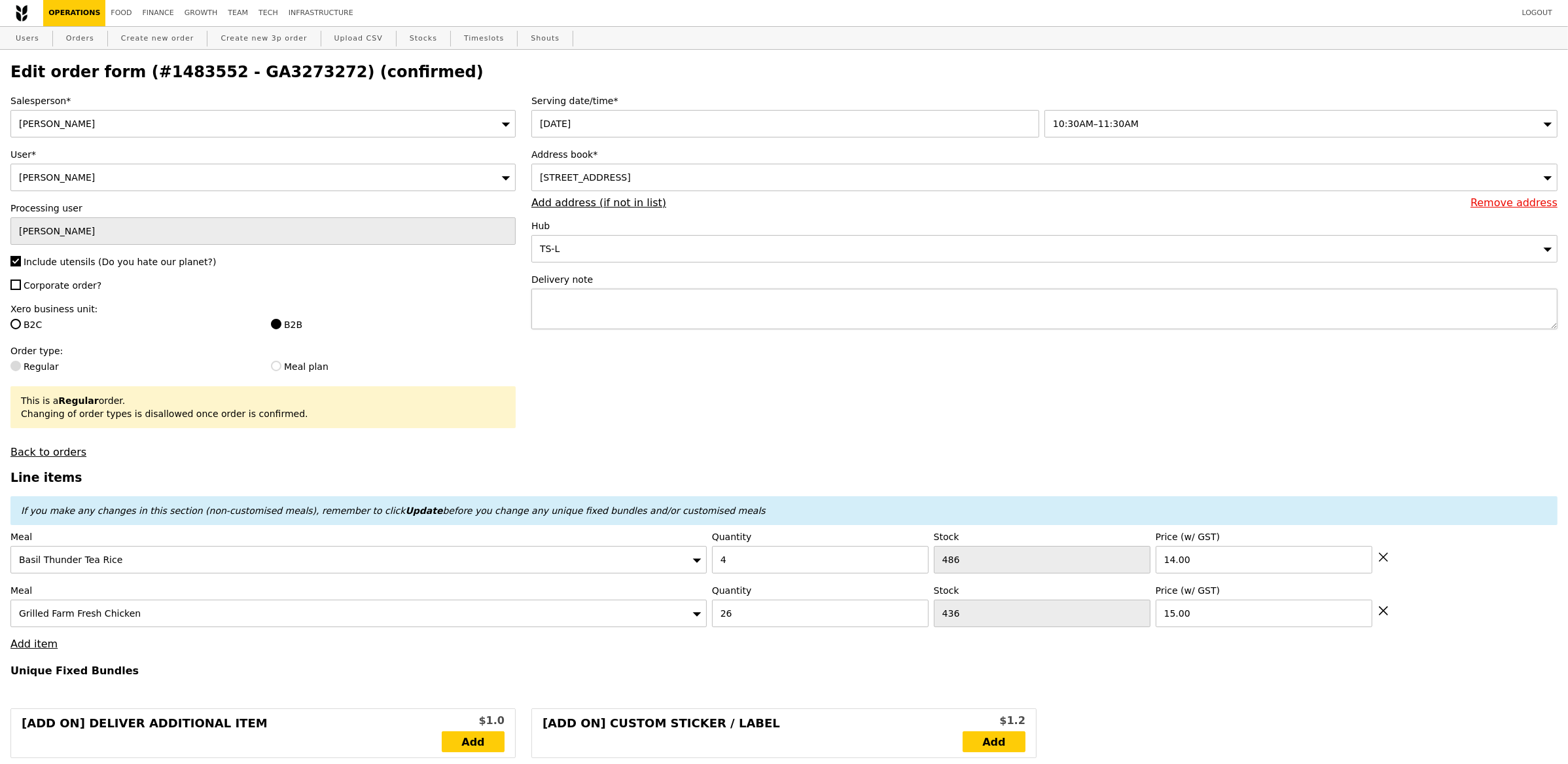
drag, startPoint x: 701, startPoint y: 336, endPoint x: 708, endPoint y: 326, distance: 12.2
click at [701, 334] on div "Serving date/time* 21 Aug 2025 10:30AM–11:30AM Address book* 1E Kent Ridge Road…" at bounding box center [1044, 218] width 1042 height 248
click at [711, 324] on textarea at bounding box center [1044, 309] width 1026 height 41
paste textarea "Point of Contact details #2: Name & HP no. Mian mian ‪+65 9754 8425 Point of Co…"
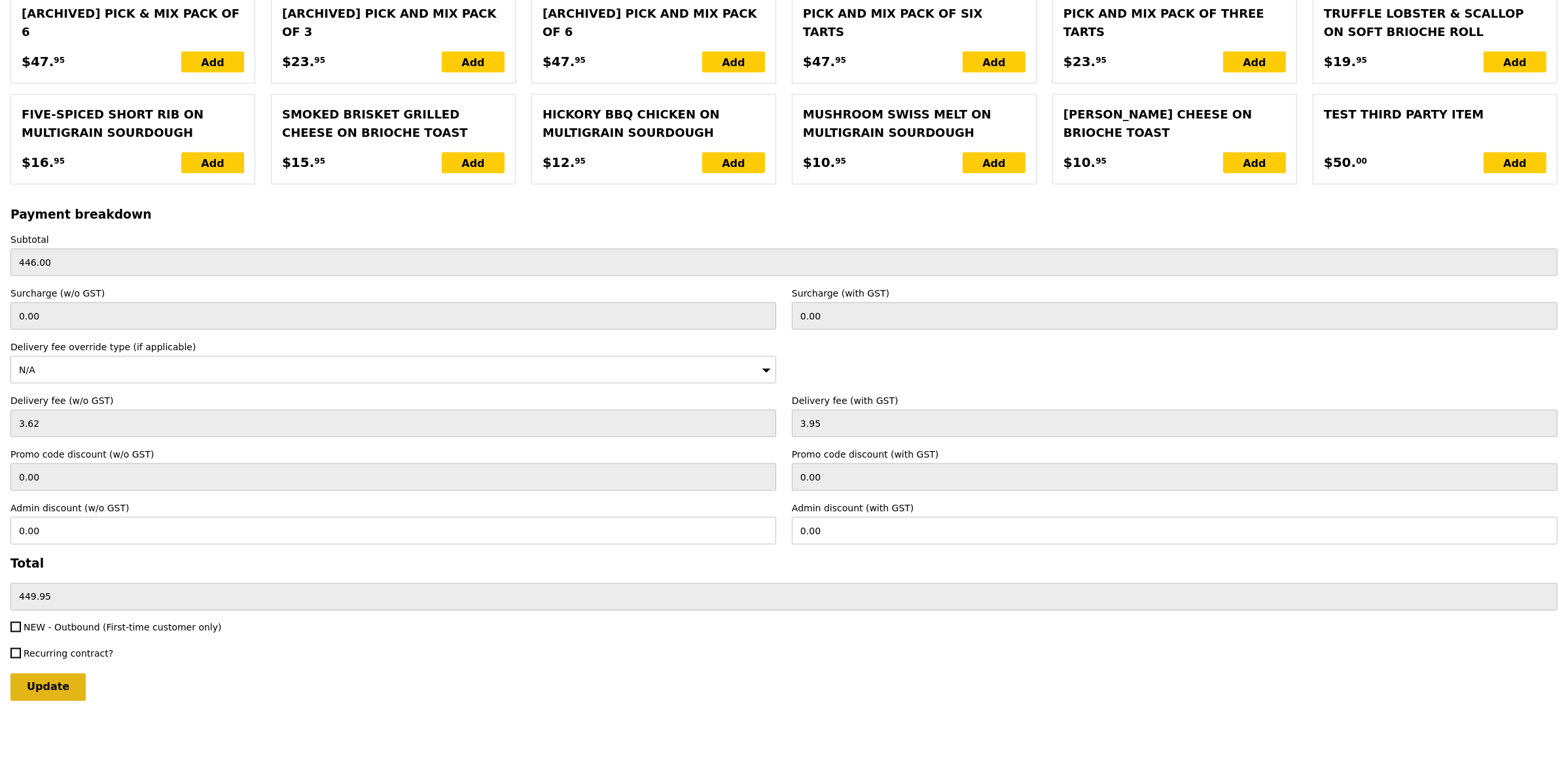
type textarea "Point of Contact details #2: Name & HP no. Mian mian ‪+65 9754 8425 Point of Co…"
click at [50, 687] on input "Update" at bounding box center [48, 687] width 75 height 27
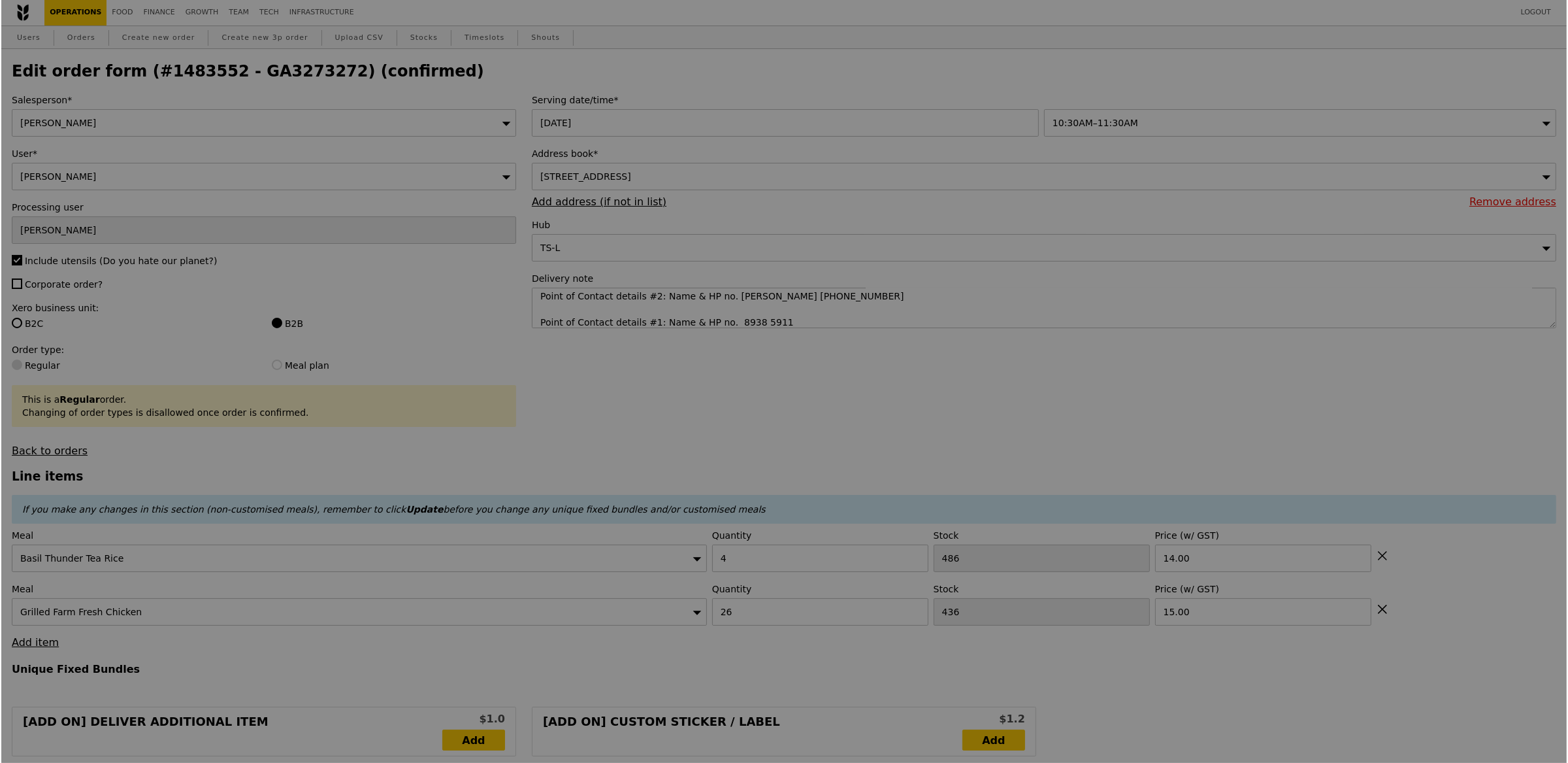
scroll to position [0, 0]
type input "Update"
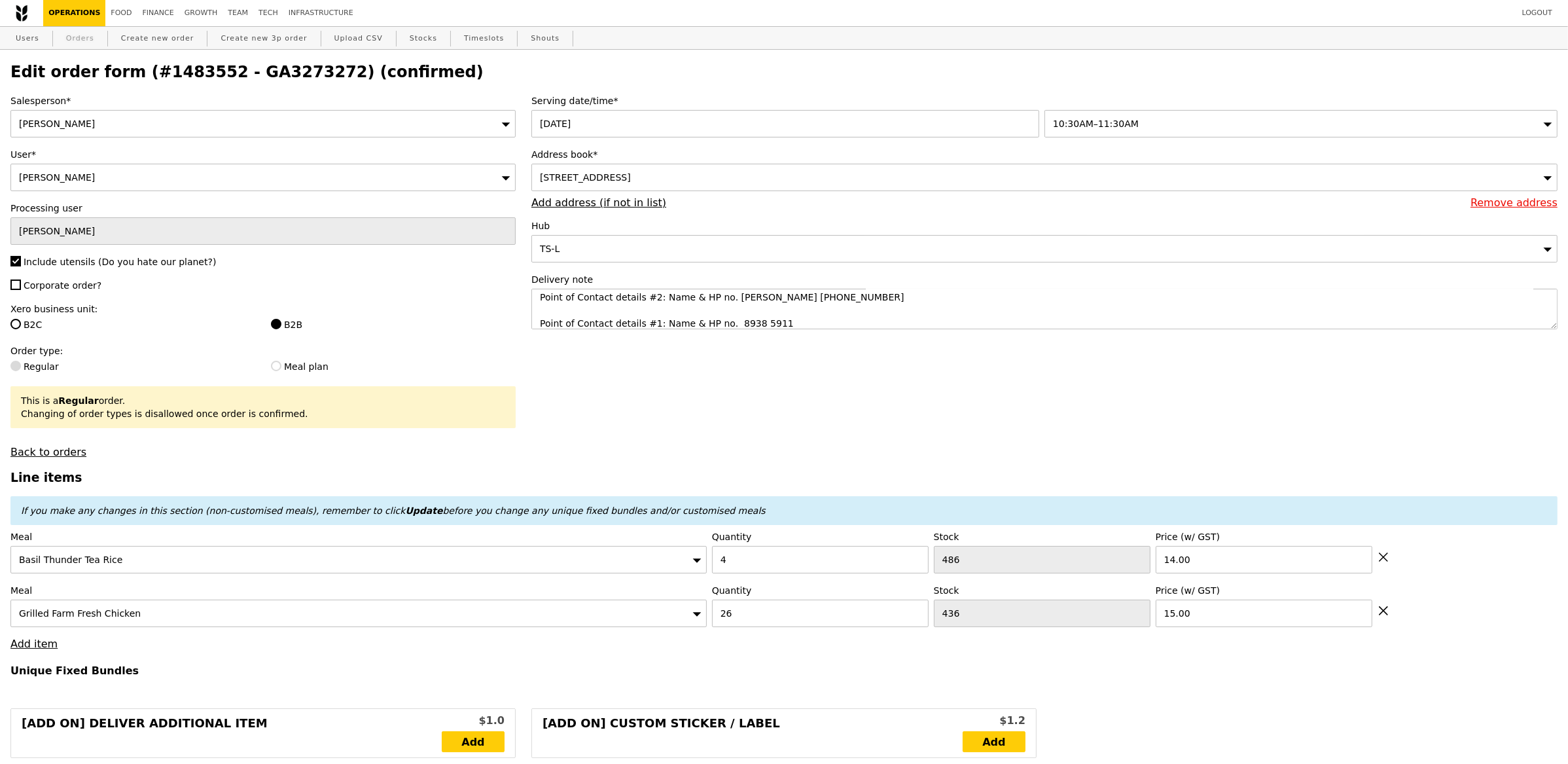
click at [87, 33] on link "Orders" at bounding box center [80, 39] width 39 height 23
select select "100"
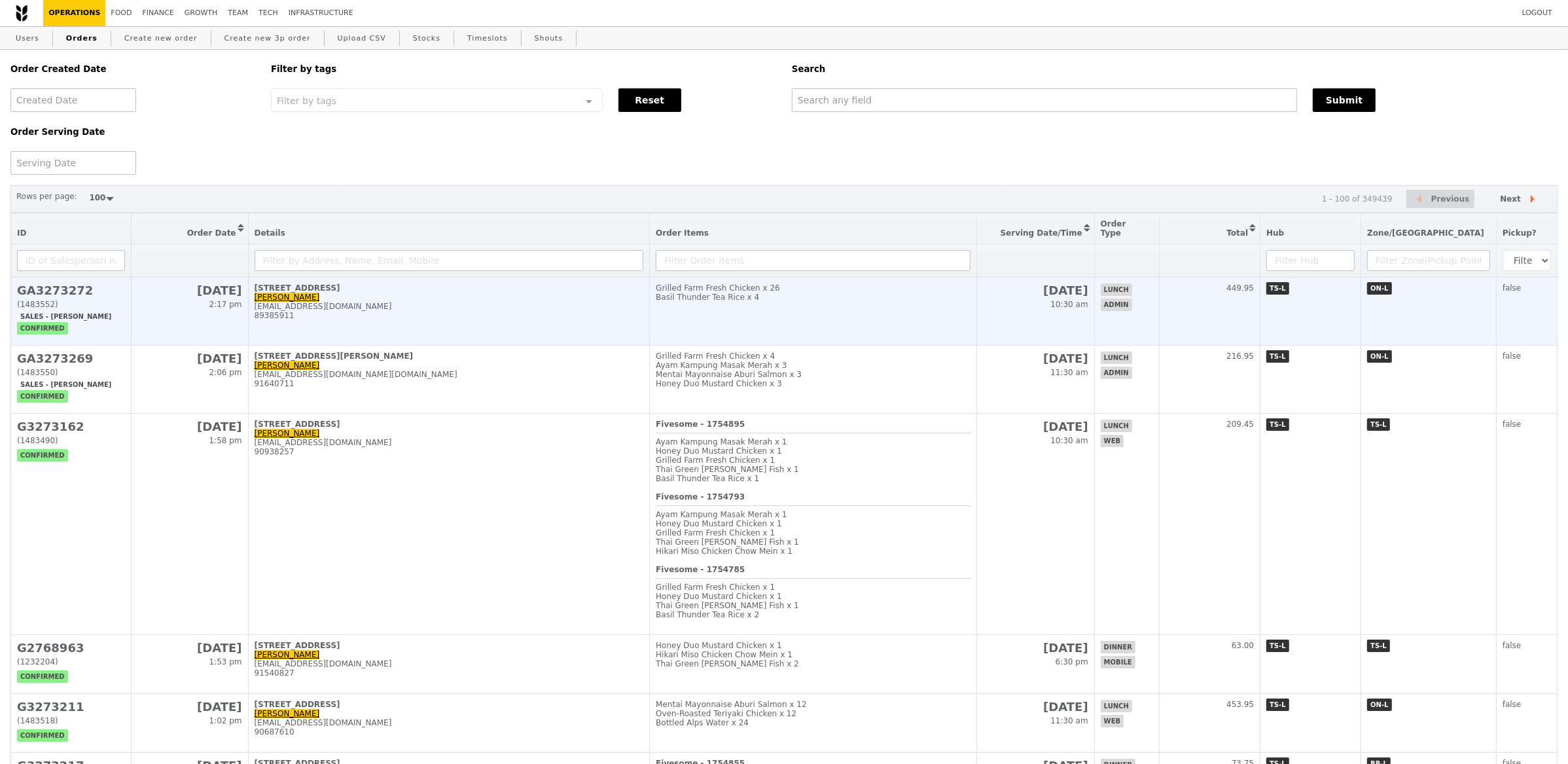
click at [487, 335] on td "[GEOGRAPHIC_DATA]-05 Cassandra [EMAIL_ADDRESS][DOMAIN_NAME] 89385911" at bounding box center [449, 312] width 402 height 68
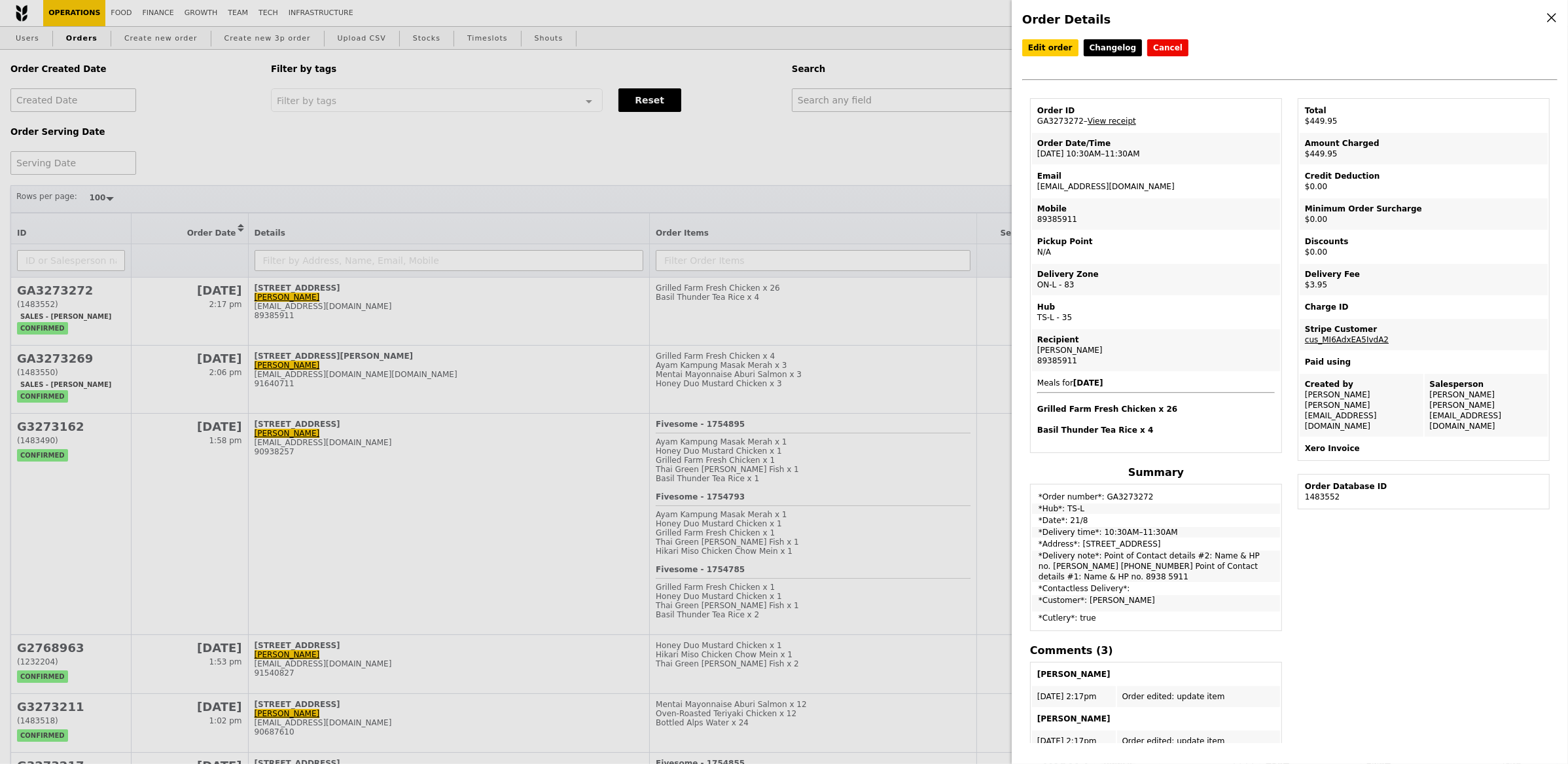
drag, startPoint x: 1082, startPoint y: 121, endPoint x: 1031, endPoint y: 120, distance: 51.0
click at [1032, 120] on td "Order ID GA3273272 – View receipt" at bounding box center [1156, 116] width 249 height 31
copy td "GA3273272"
click at [880, 122] on div "Order Details Edit order Changelog Cancel Order ID GA3273272 – View receipt Ord…" at bounding box center [784, 382] width 1568 height 764
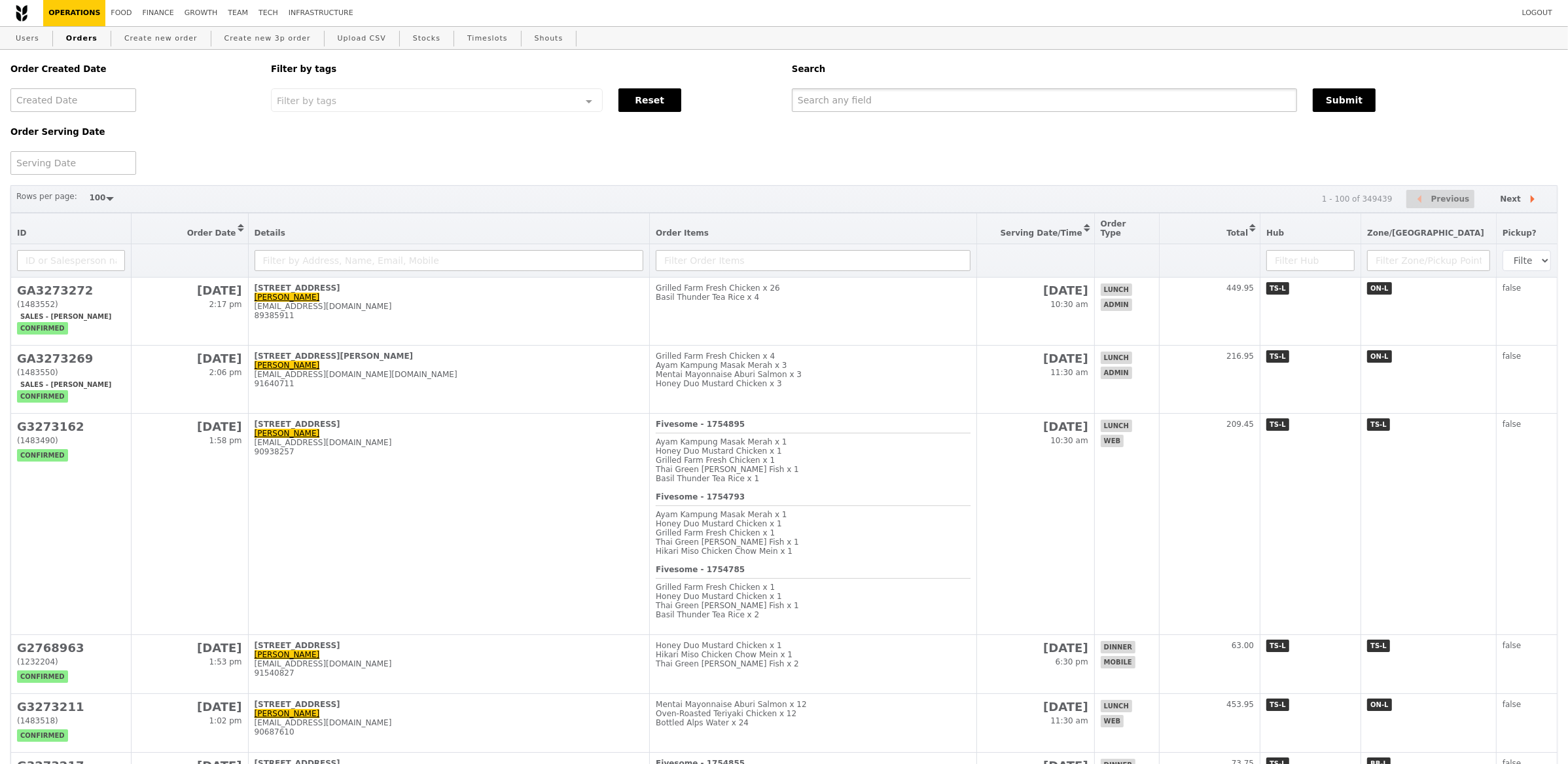
click at [900, 101] on input "text" at bounding box center [1045, 100] width 506 height 23
paste input "GA3273272"
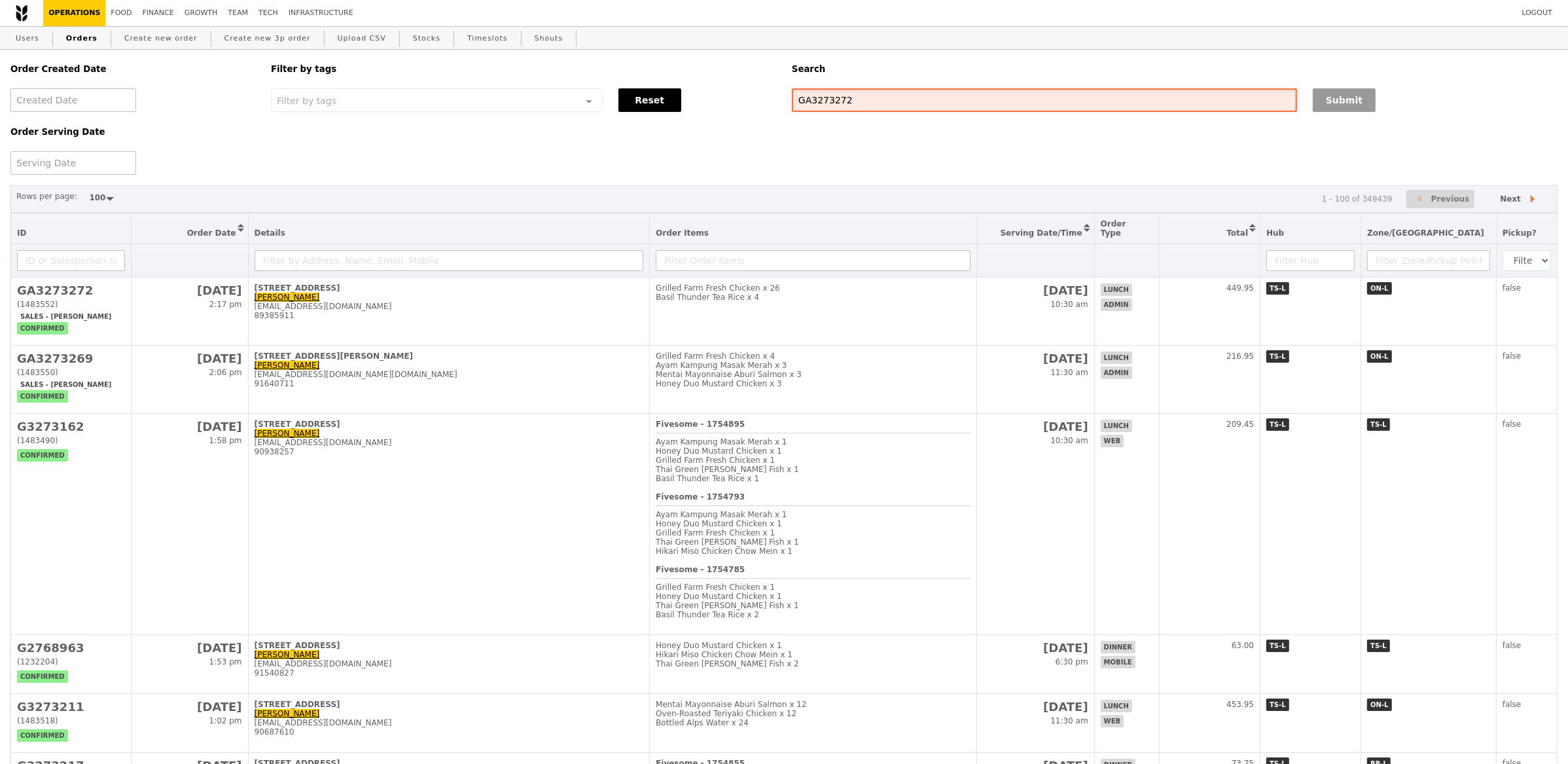
type input "GA3273272"
click at [1339, 108] on button "Submit" at bounding box center [1344, 100] width 62 height 23
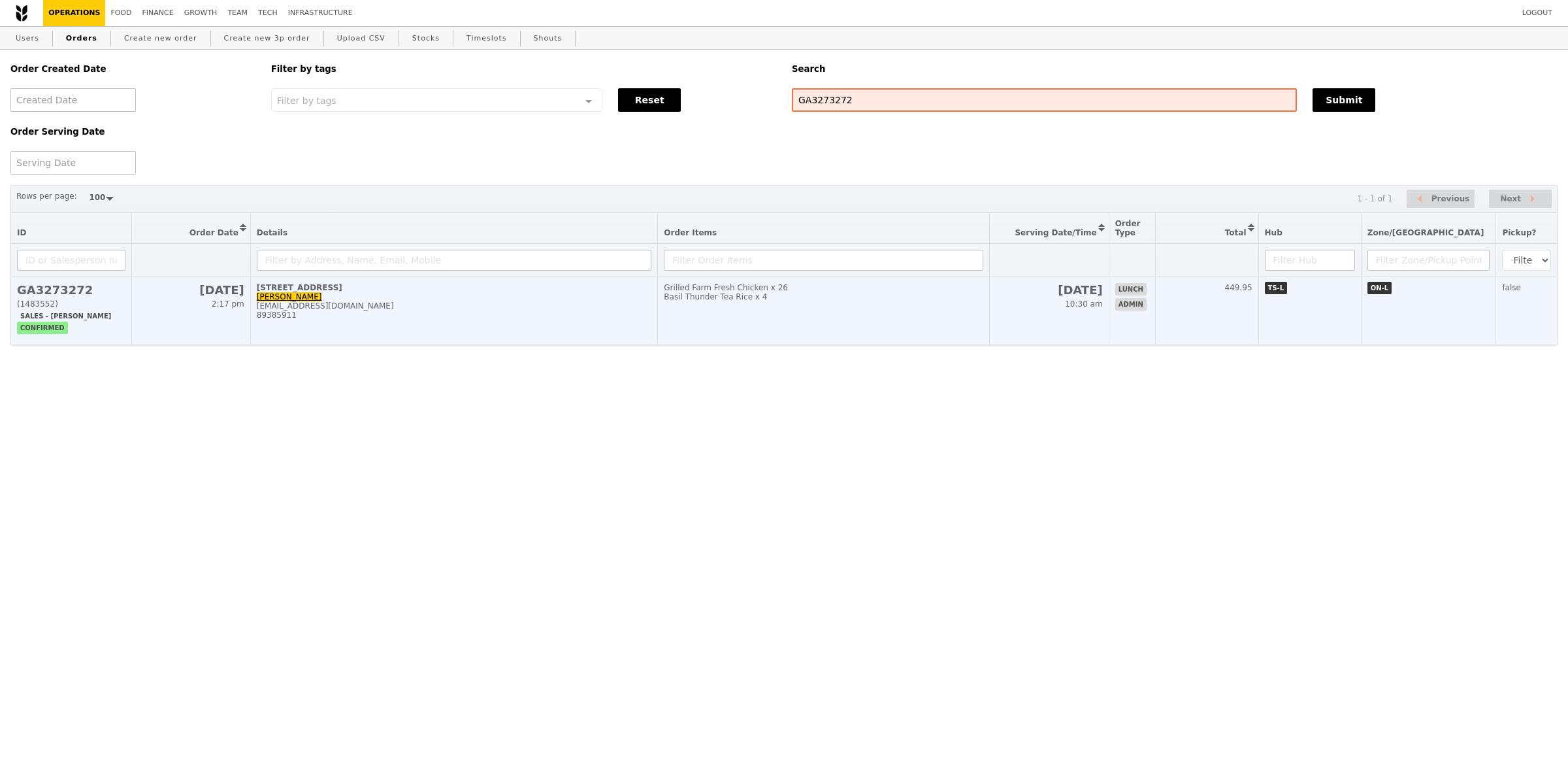
click at [569, 278] on td "[GEOGRAPHIC_DATA]-05 Cassandra [EMAIL_ADDRESS][DOMAIN_NAME] 89385911" at bounding box center [453, 311] width 408 height 68
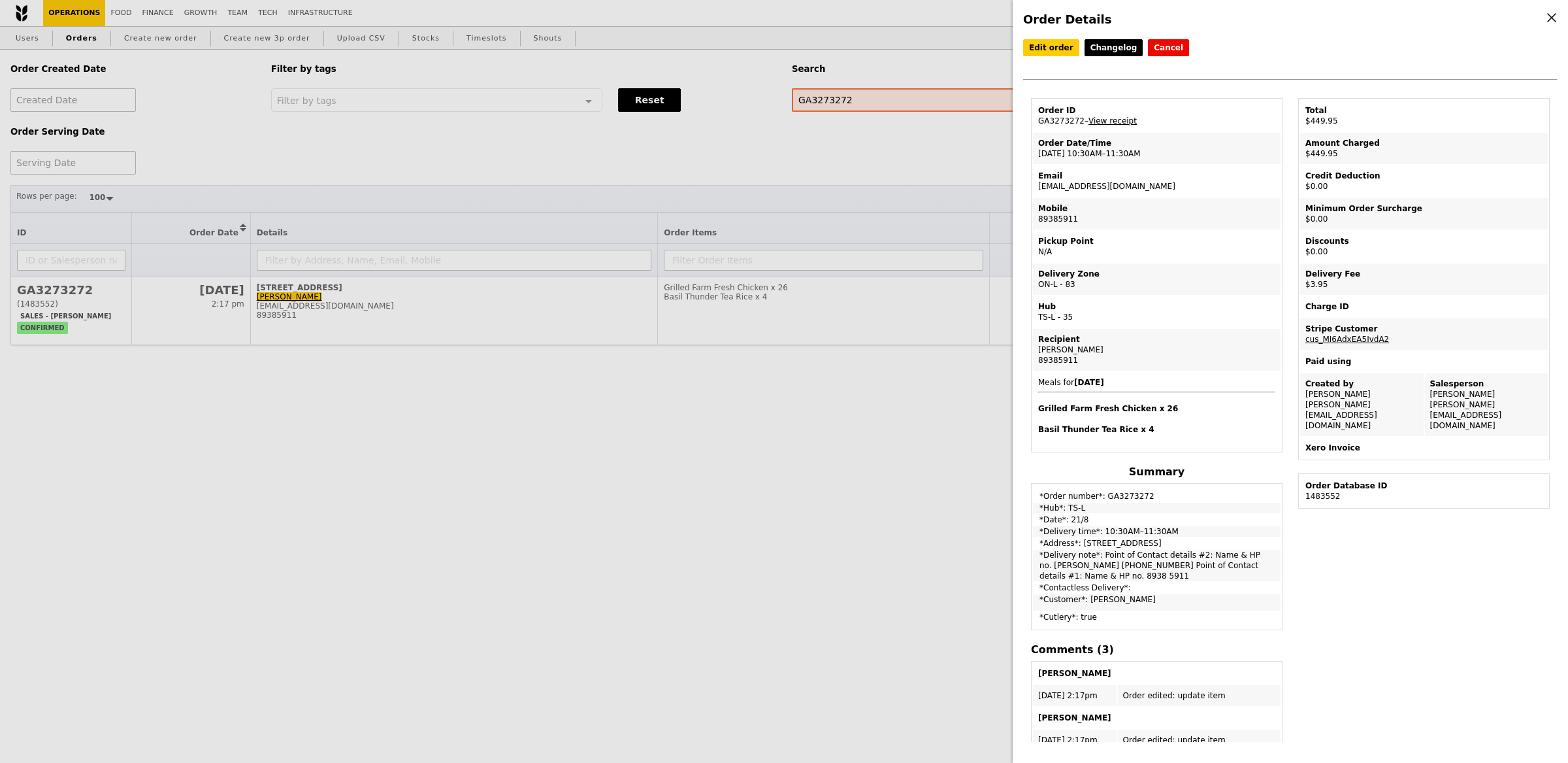
click at [1109, 117] on link "View receipt" at bounding box center [1113, 121] width 49 height 9
click at [470, 116] on div "Order Details Edit order Changelog Cancel Order ID GA3273272 – View receipt Ord…" at bounding box center [784, 382] width 1568 height 763
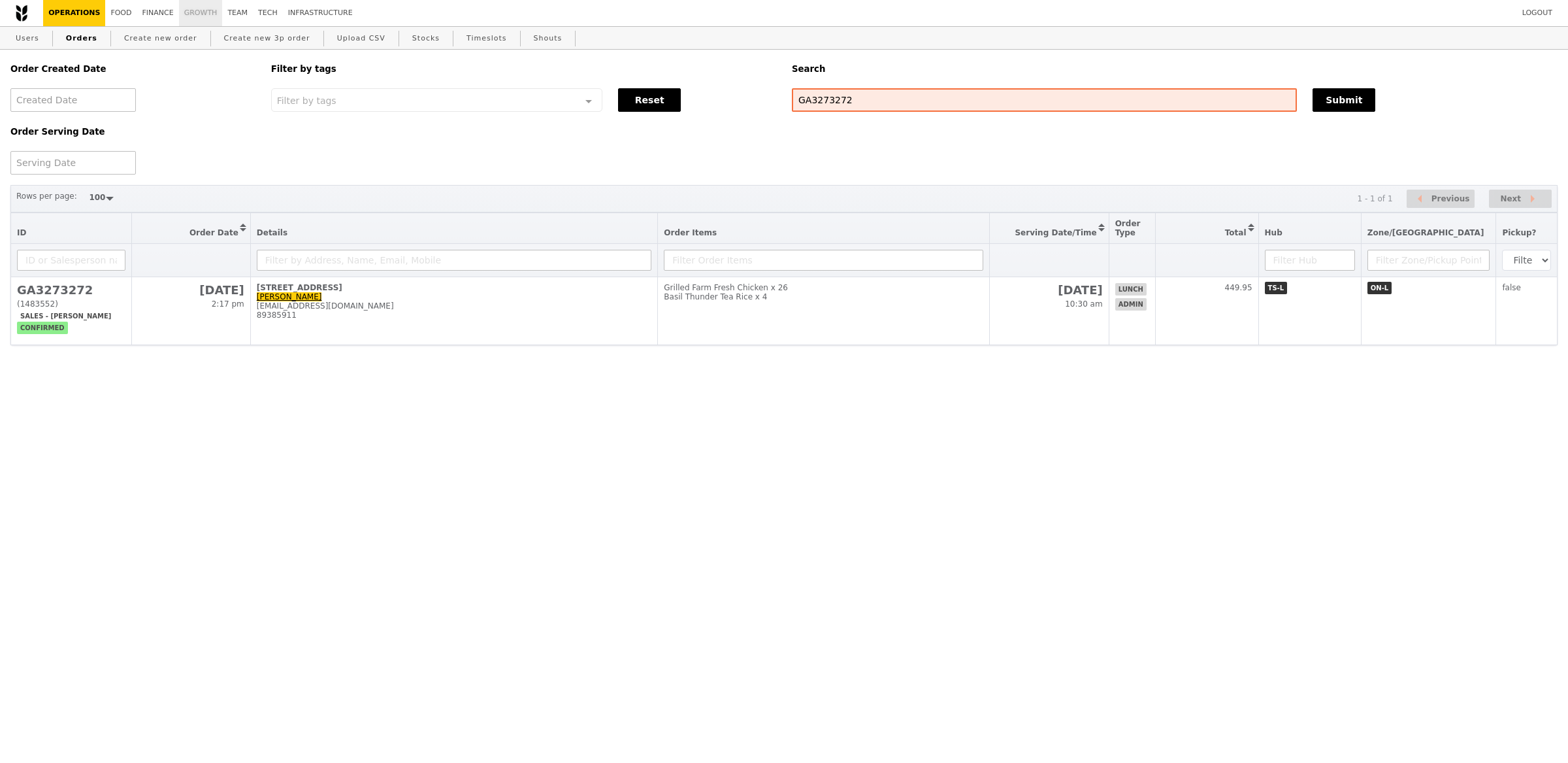
click at [196, 16] on link "Growth" at bounding box center [200, 13] width 44 height 26
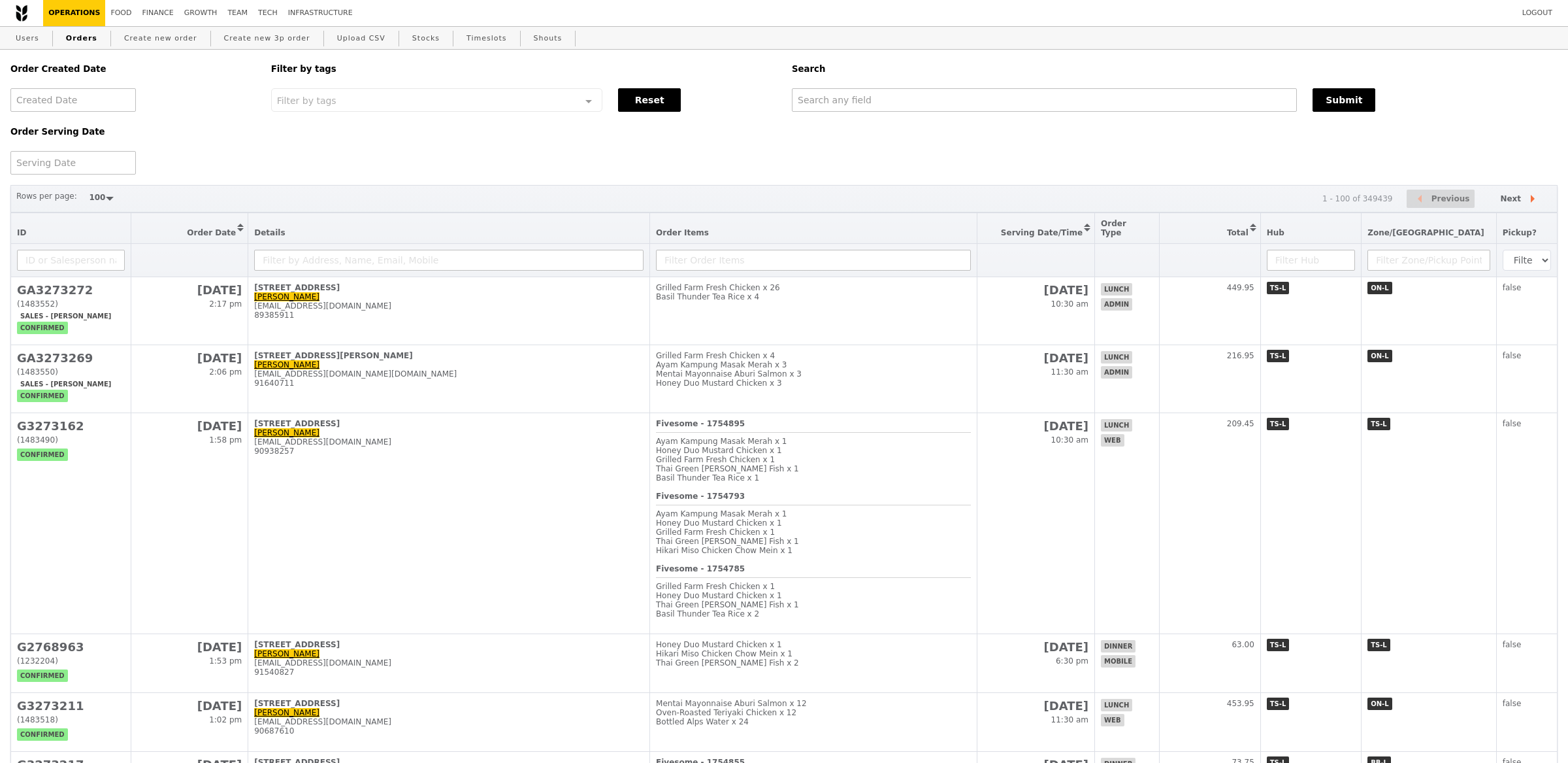
select select "100"
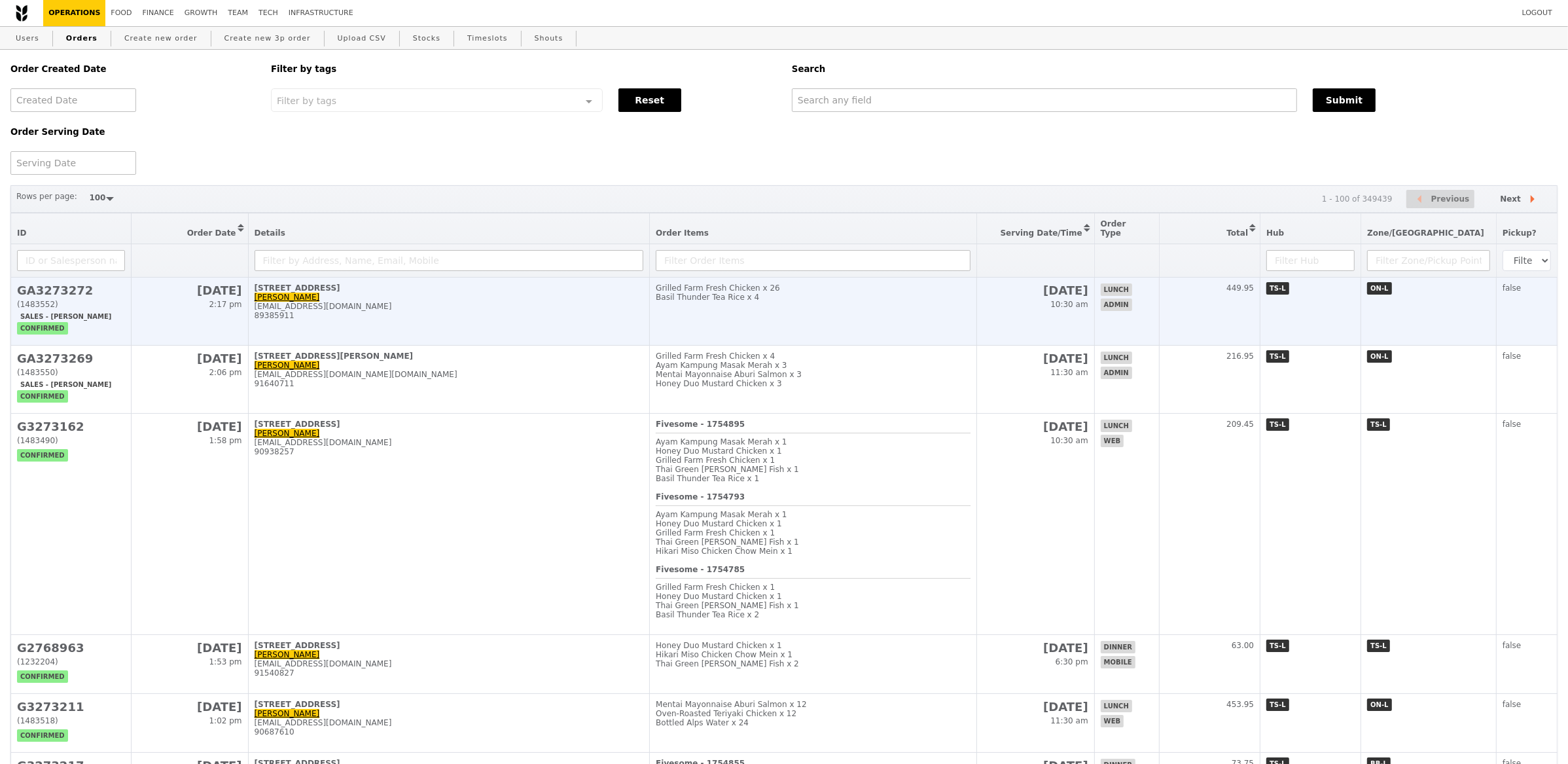
click at [466, 317] on td "[GEOGRAPHIC_DATA]-05 Cassandra [EMAIL_ADDRESS][DOMAIN_NAME] 89385911" at bounding box center [449, 312] width 402 height 68
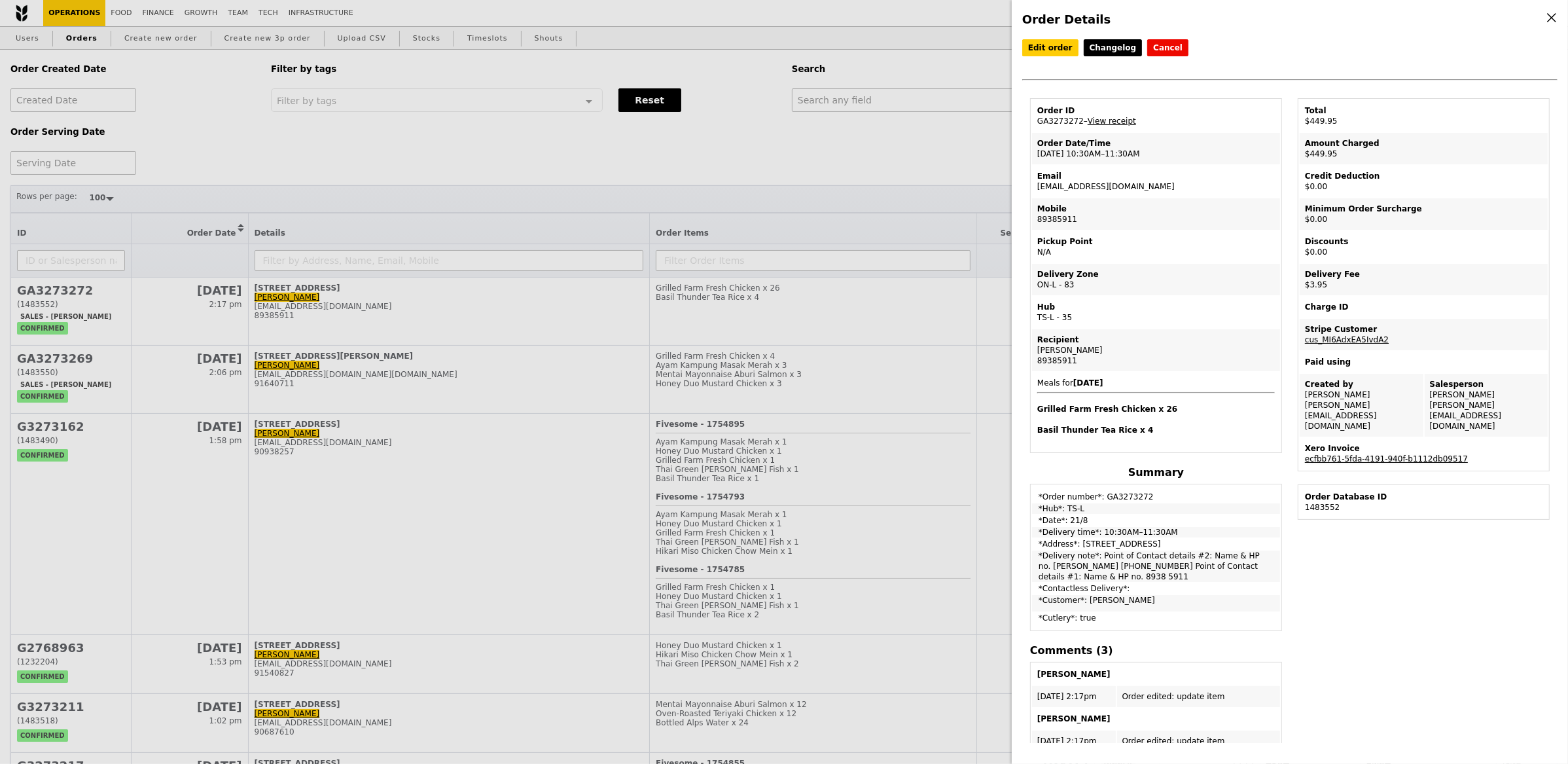
click at [1347, 454] on link "ecfbb761-5fda-4191-940f-b1112db09517" at bounding box center [1386, 458] width 163 height 9
